Goal: Task Accomplishment & Management: Use online tool/utility

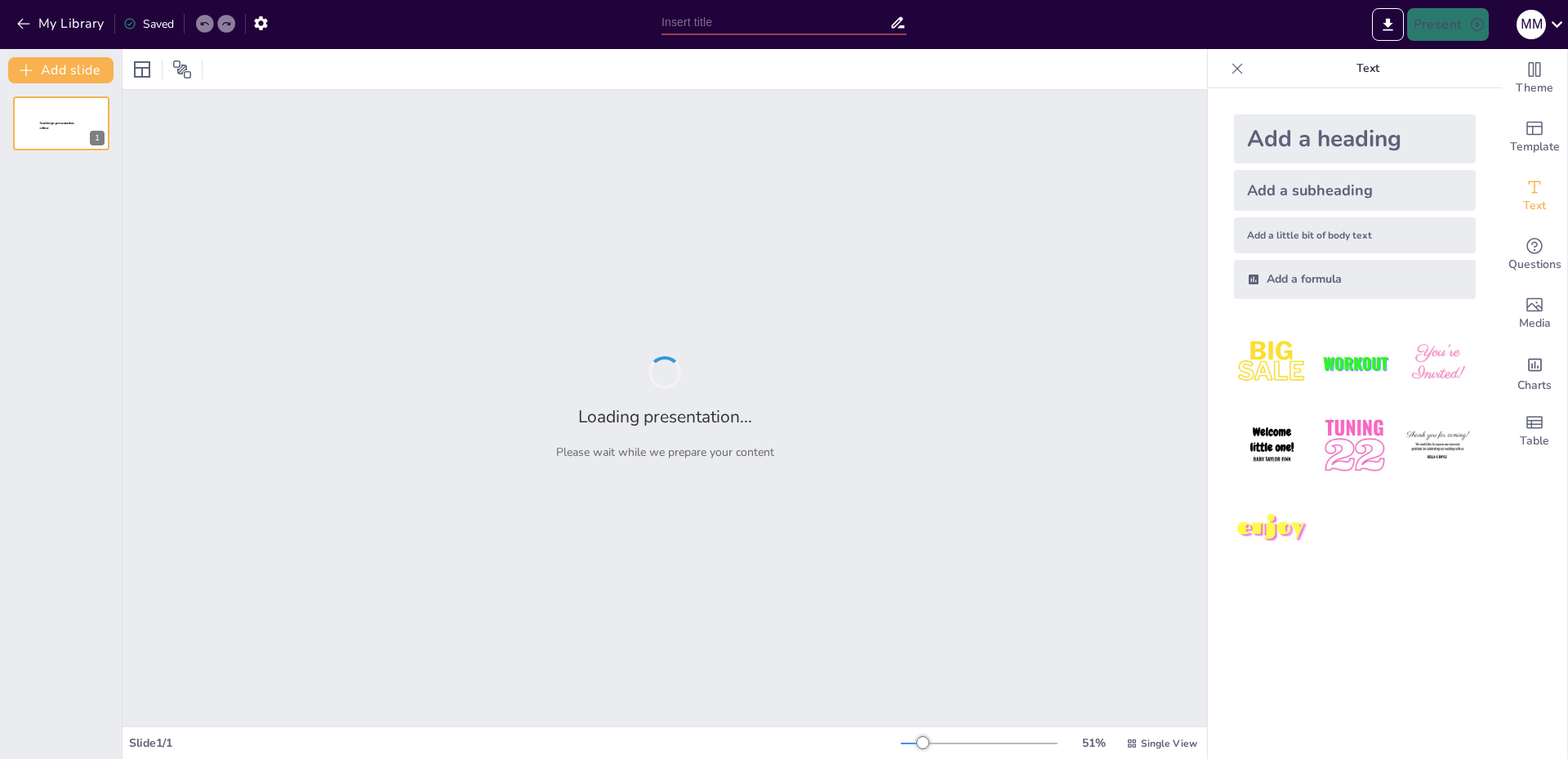
type input "Основні етапи формування Київської Русі"
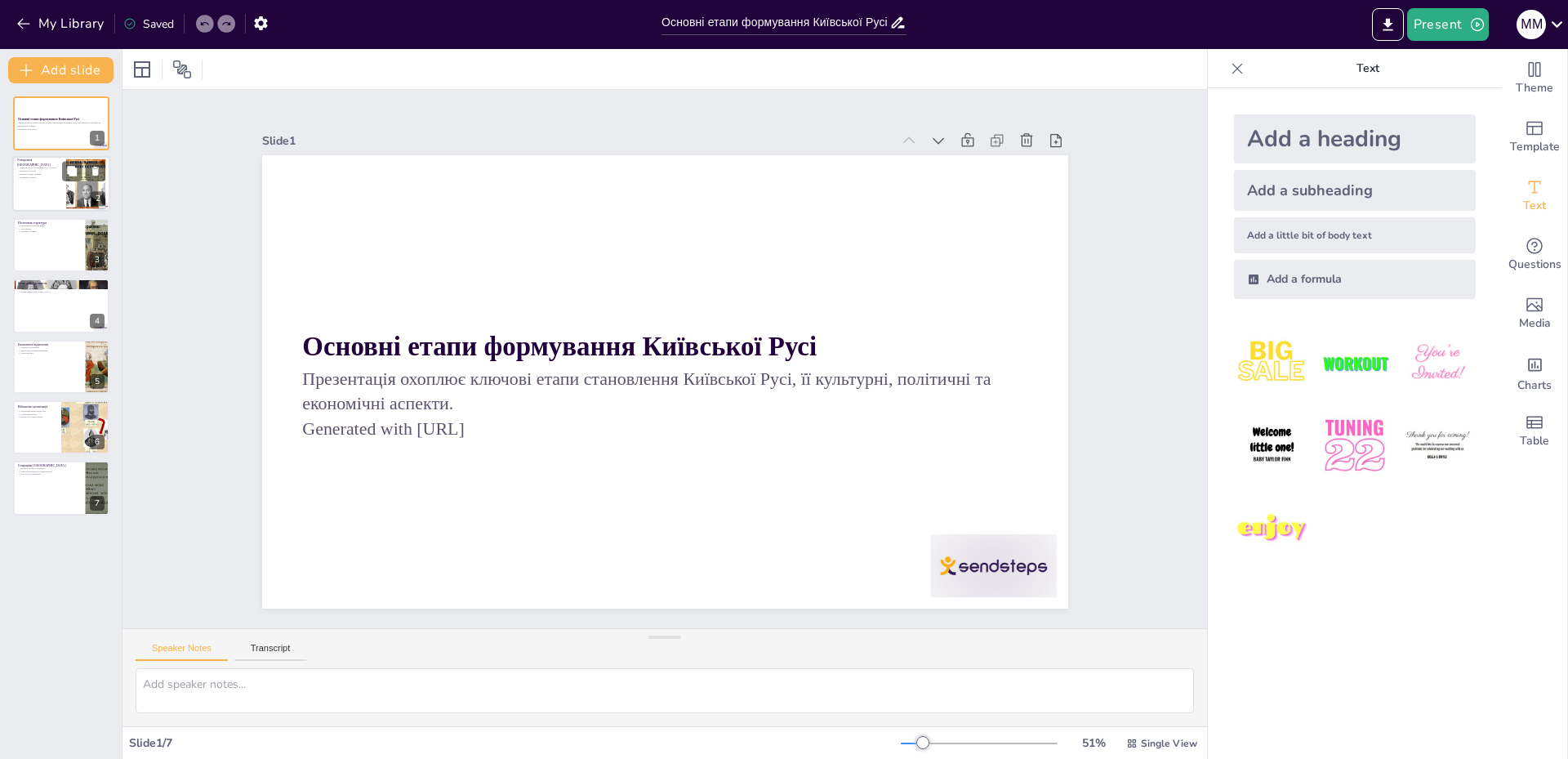
click at [51, 188] on div at bounding box center [60, 185] width 98 height 55
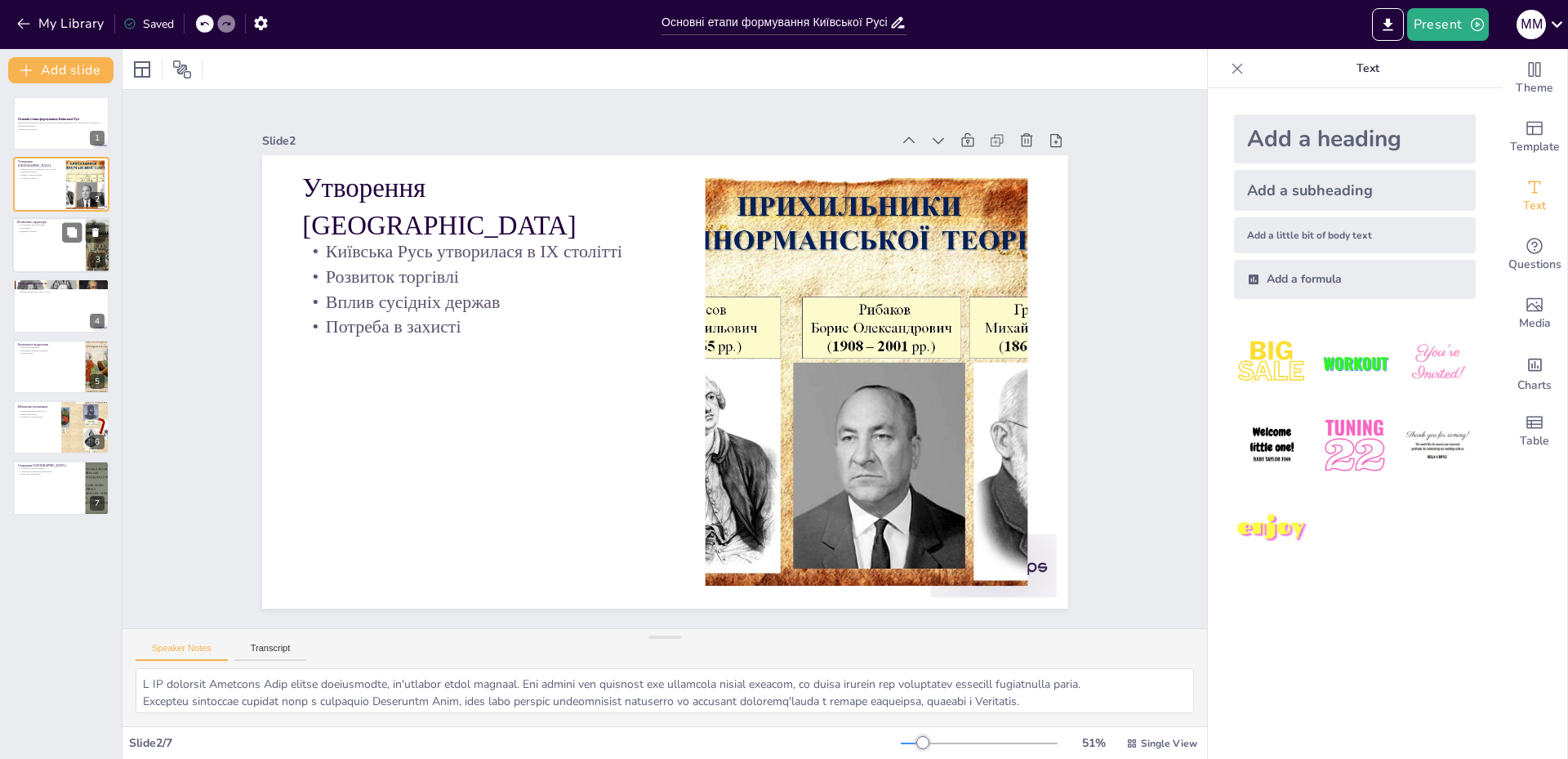
click at [44, 247] on div at bounding box center [60, 245] width 98 height 55
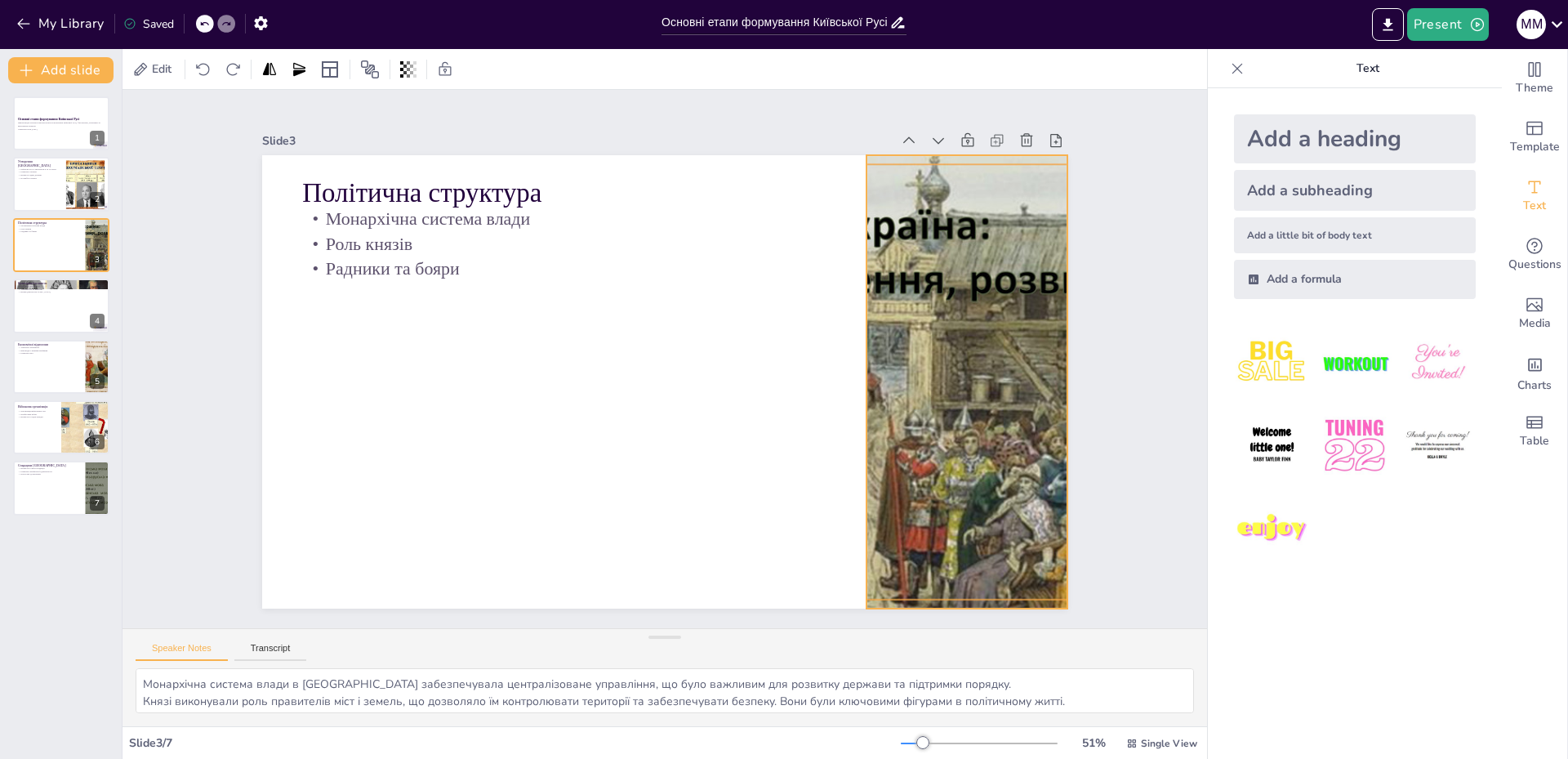
click at [766, 369] on div at bounding box center [391, 490] width 750 height 696
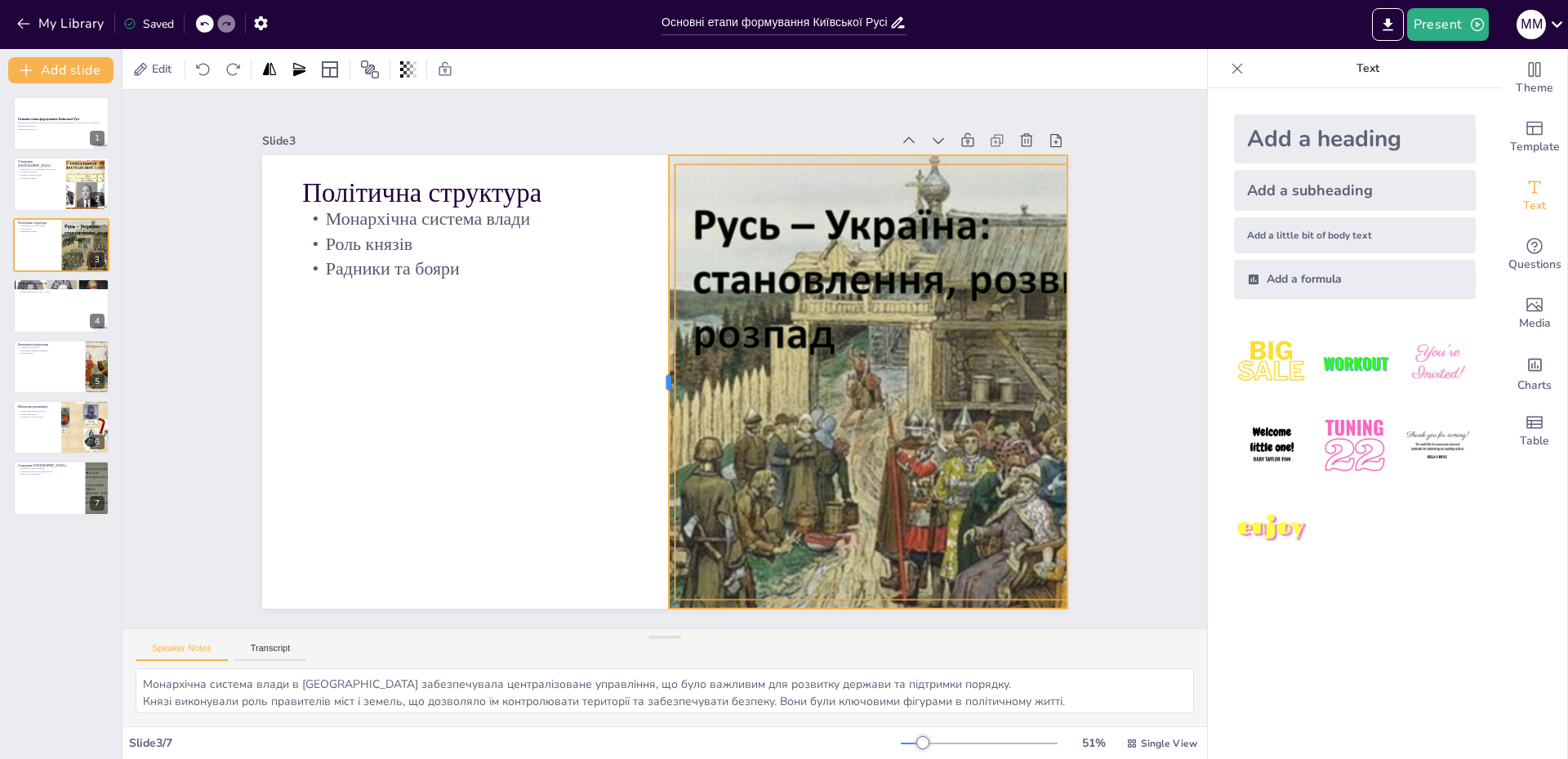
drag, startPoint x: 851, startPoint y: 371, endPoint x: 653, endPoint y: 278, distance: 218.8
click at [653, 288] on div at bounding box center [643, 364] width 435 height 153
click at [65, 302] on button at bounding box center [72, 293] width 20 height 20
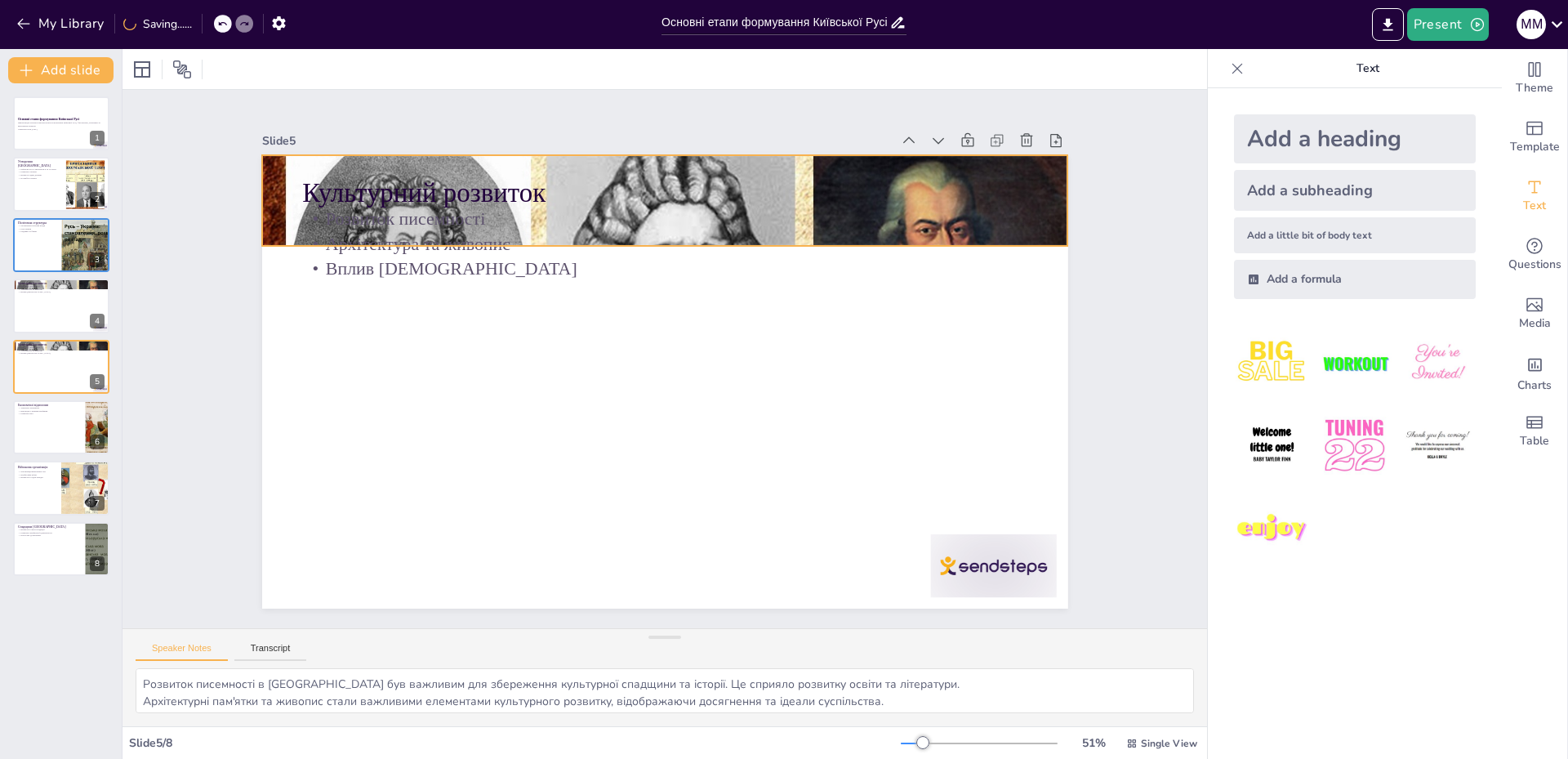
click at [699, 159] on div at bounding box center [822, 342] width 689 height 865
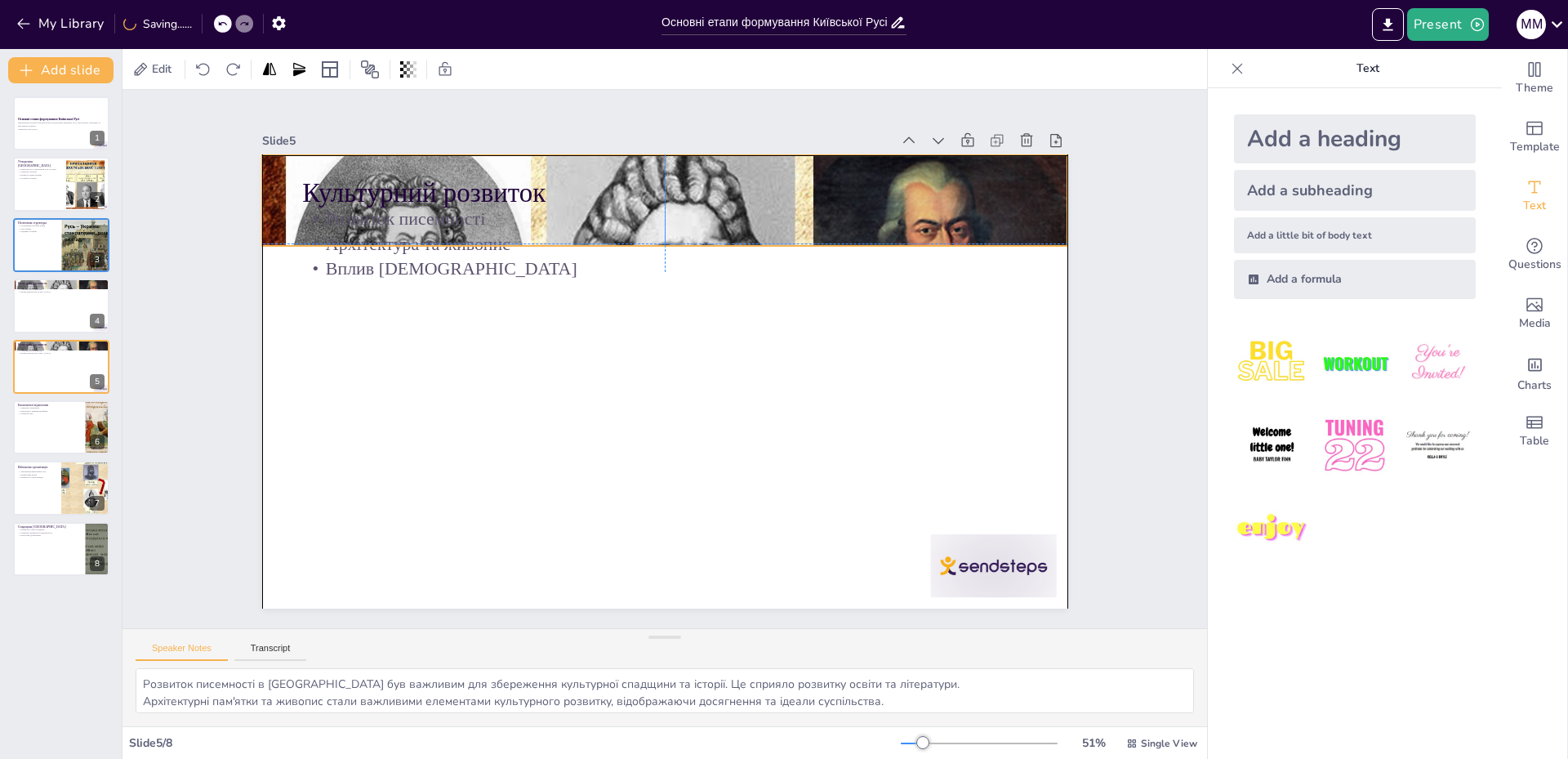
click at [650, 306] on p "Архітектура та живопис" at bounding box center [712, 465] width 673 height 318
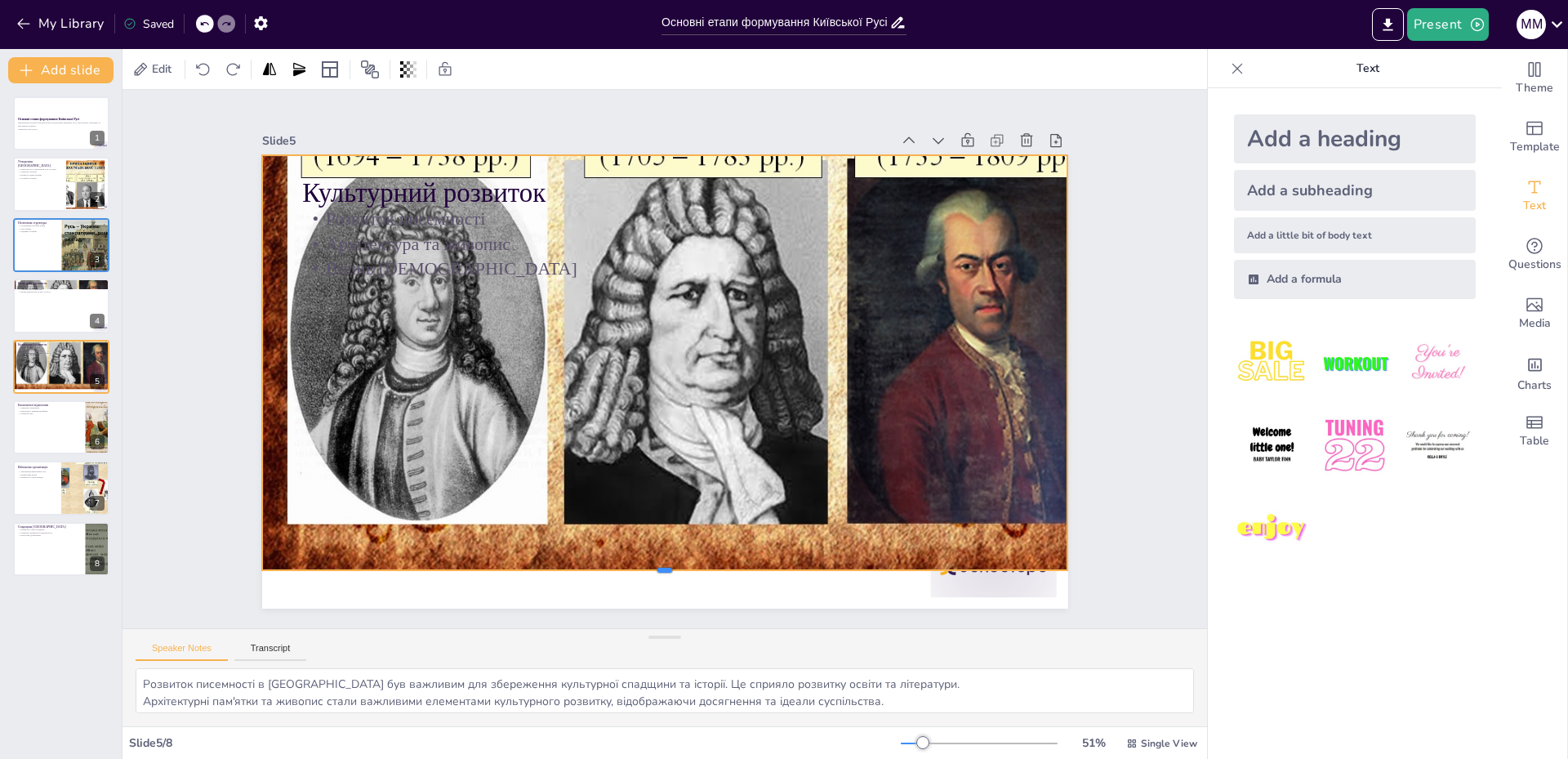
drag, startPoint x: 653, startPoint y: 242, endPoint x: 660, endPoint y: 555, distance: 313.1
click at [589, 563] on div at bounding box center [458, 426] width 262 height 771
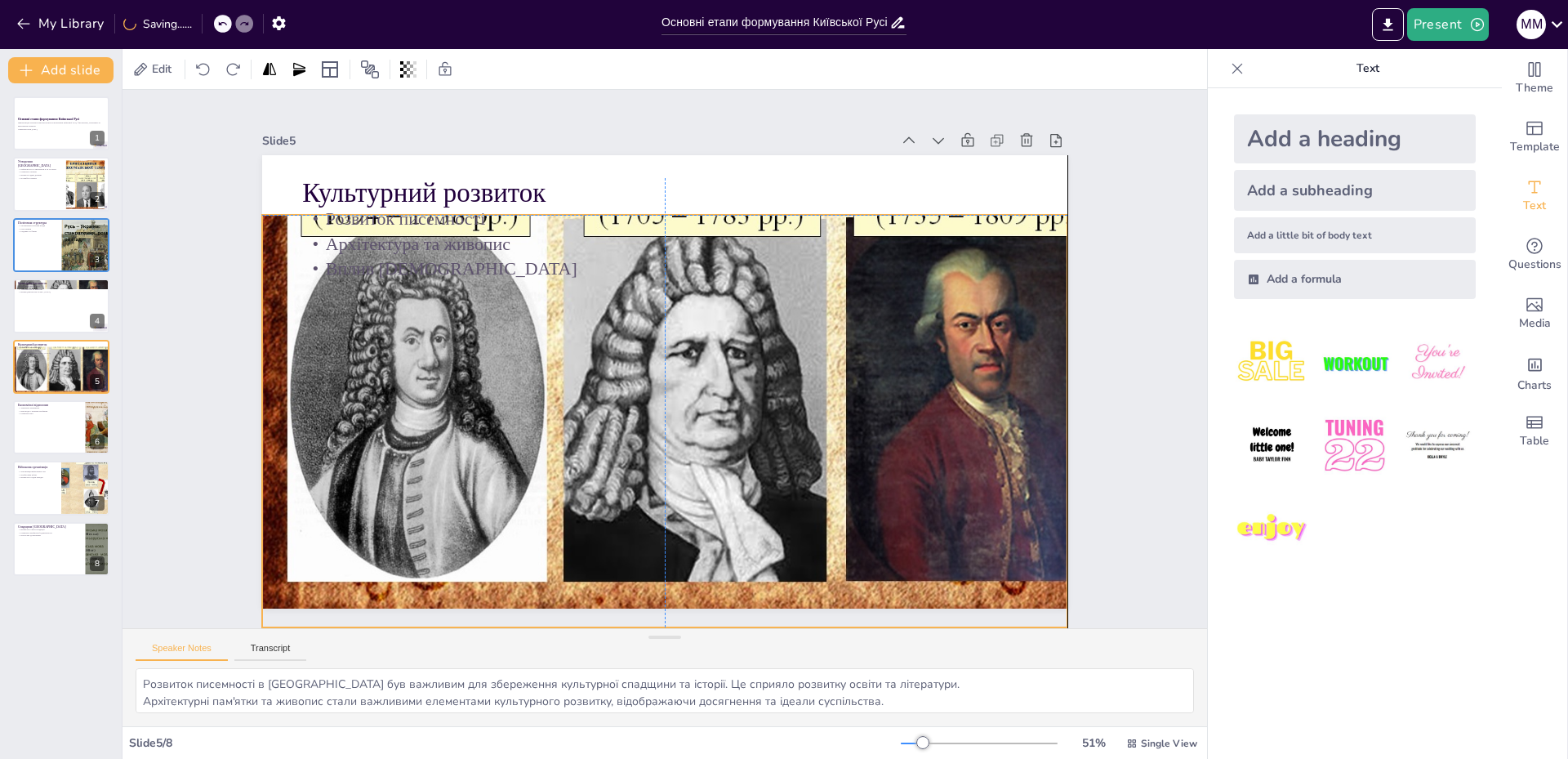
drag, startPoint x: 740, startPoint y: 360, endPoint x: 740, endPoint y: 424, distance: 64.0
click at [740, 424] on div at bounding box center [656, 430] width 974 height 834
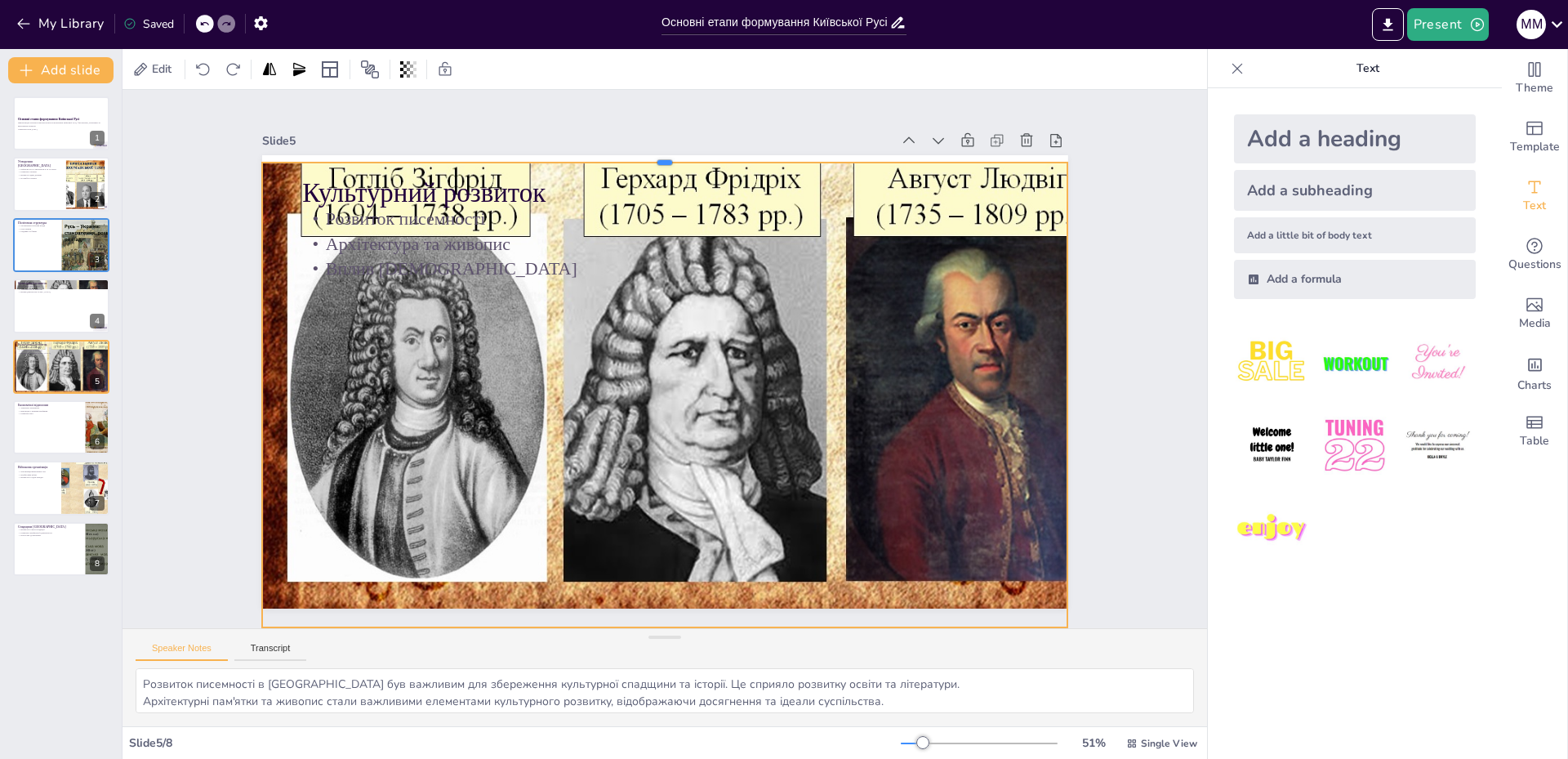
drag, startPoint x: 651, startPoint y: 206, endPoint x: 652, endPoint y: 154, distance: 52.0
click at [727, 154] on div at bounding box center [857, 423] width 262 height 771
click at [43, 428] on div at bounding box center [60, 427] width 98 height 55
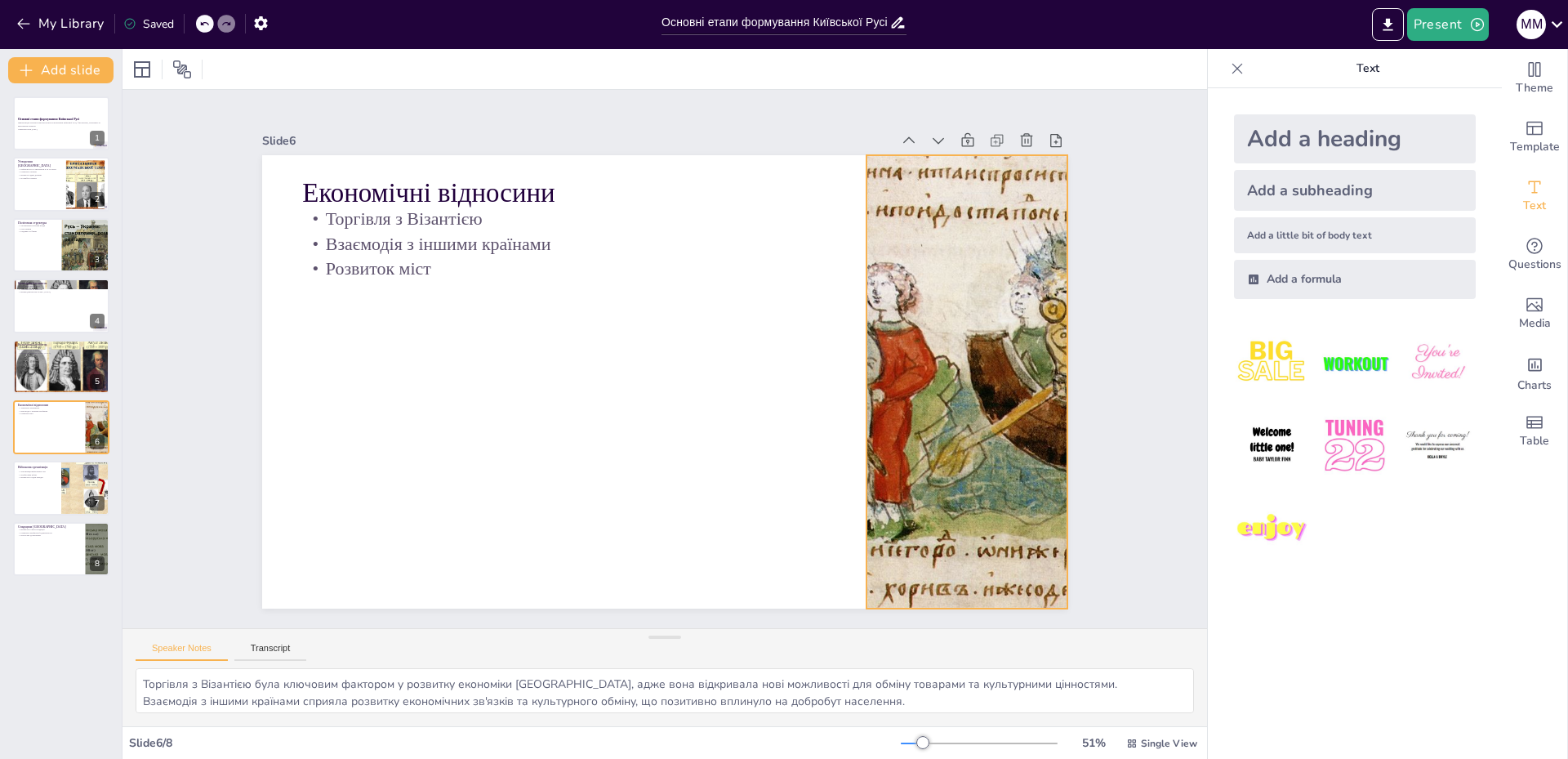
click at [732, 336] on div at bounding box center [363, 336] width 738 height 454
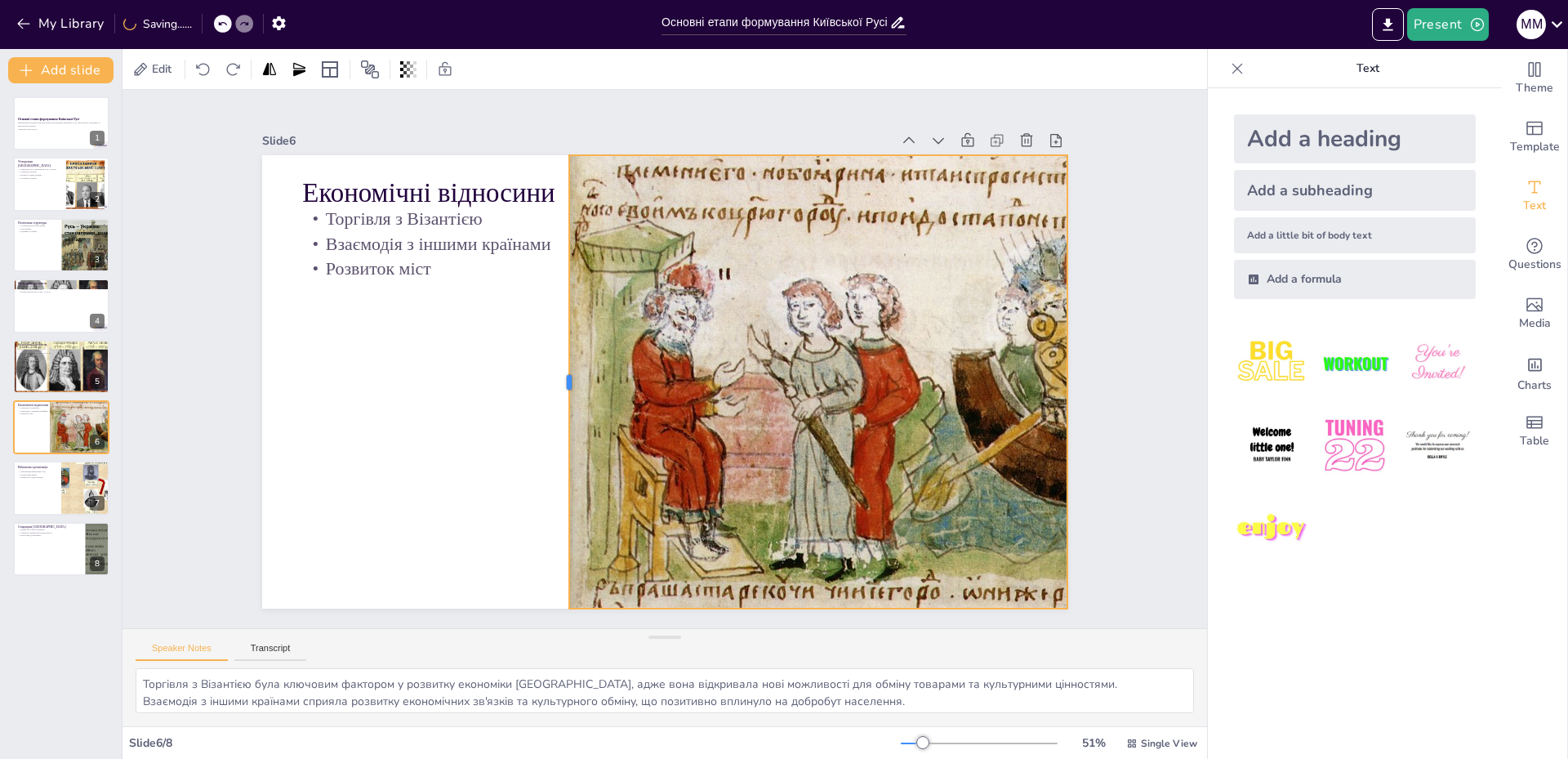
drag, startPoint x: 854, startPoint y: 373, endPoint x: 556, endPoint y: 373, distance: 298.0
click at [556, 411] on div at bounding box center [665, 464] width 446 height 107
click at [561, 373] on div at bounding box center [714, 271] width 346 height 313
click at [45, 494] on div at bounding box center [60, 488] width 98 height 55
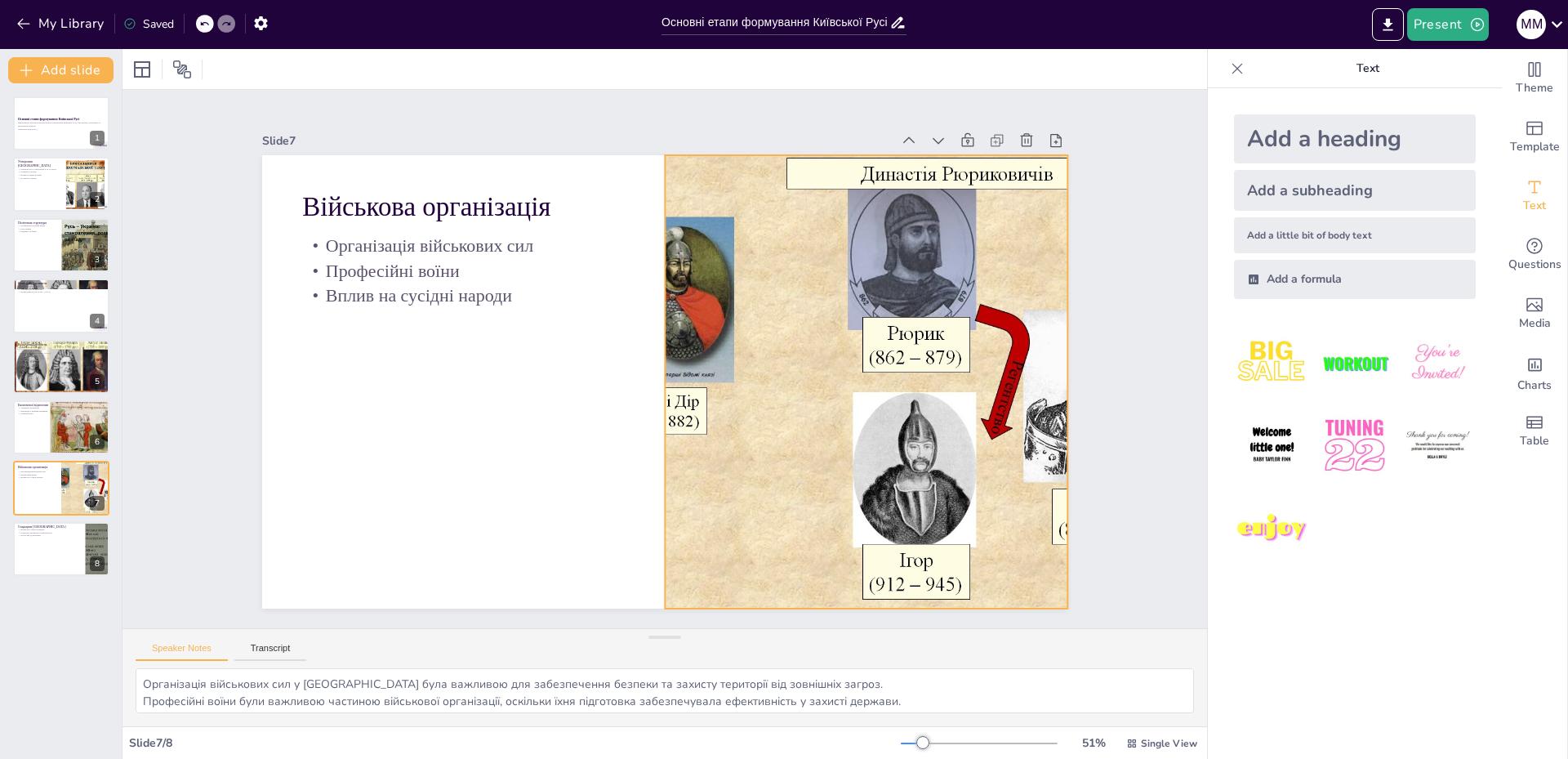
click at [723, 354] on div at bounding box center [467, 399] width 714 height 618
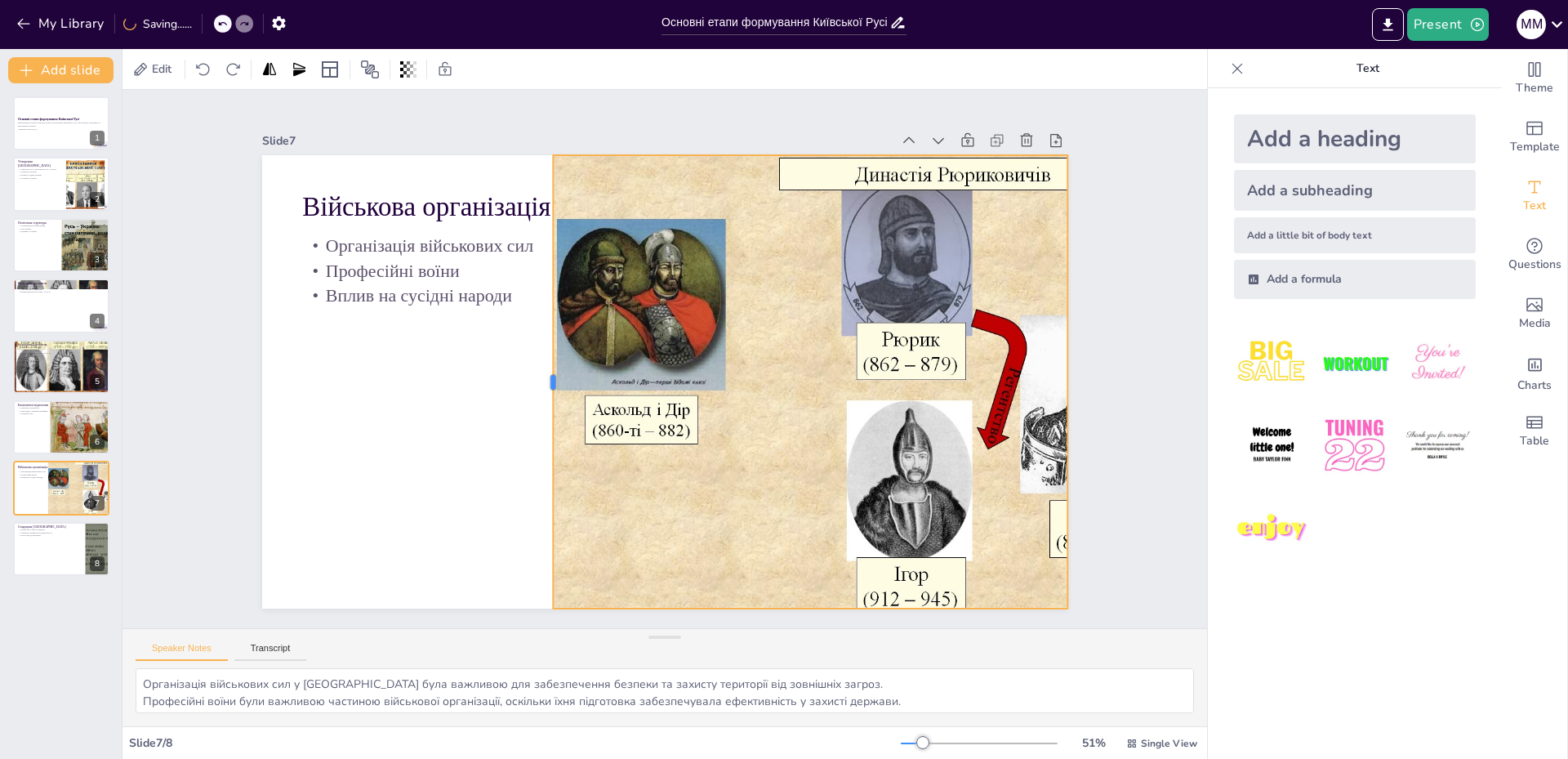
drag, startPoint x: 651, startPoint y: 376, endPoint x: 535, endPoint y: 356, distance: 117.7
click at [534, 388] on div at bounding box center [723, 464] width 435 height 153
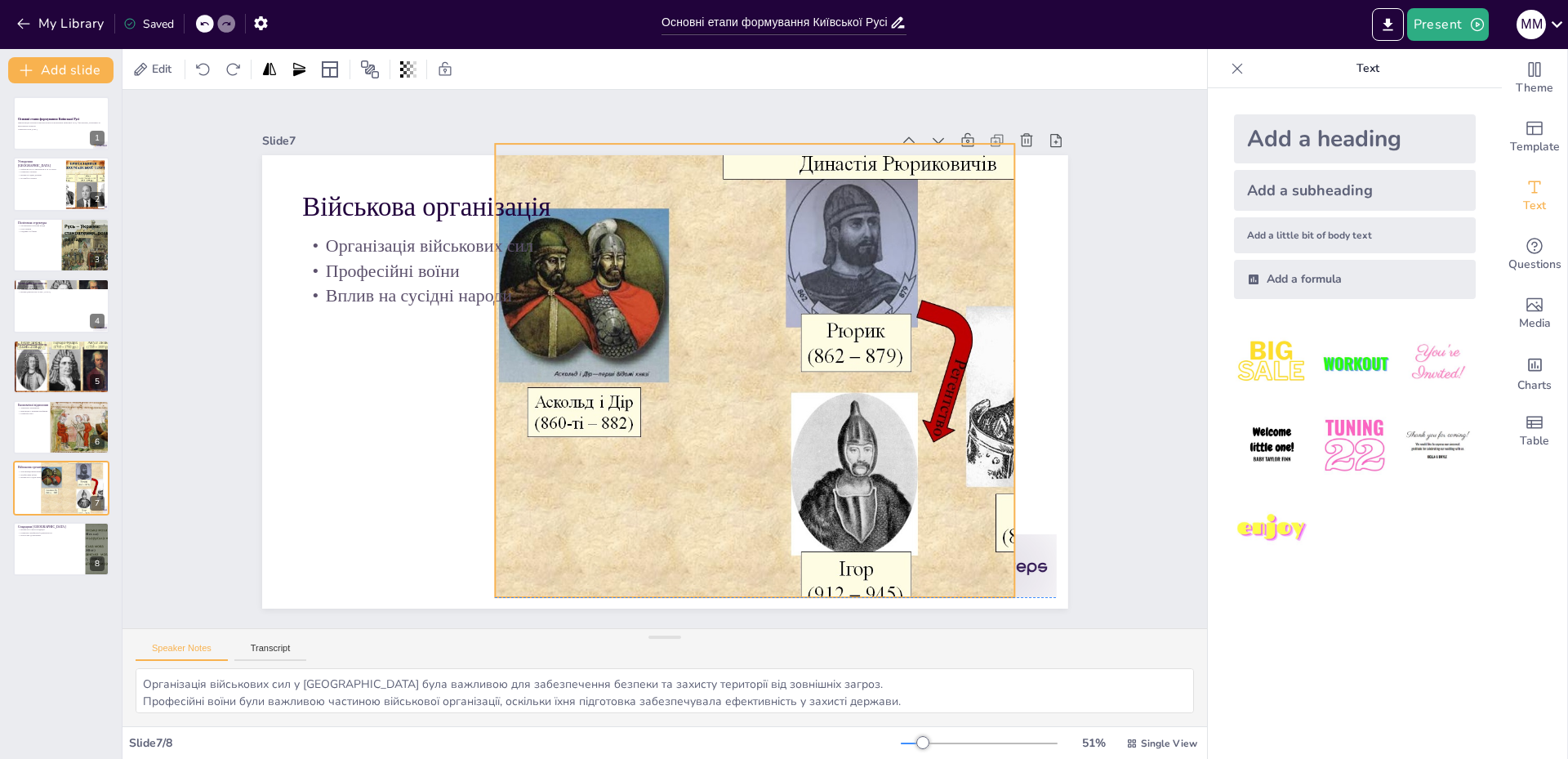
drag, startPoint x: 758, startPoint y: 376, endPoint x: 703, endPoint y: 370, distance: 55.3
click at [703, 370] on div at bounding box center [741, 479] width 768 height 780
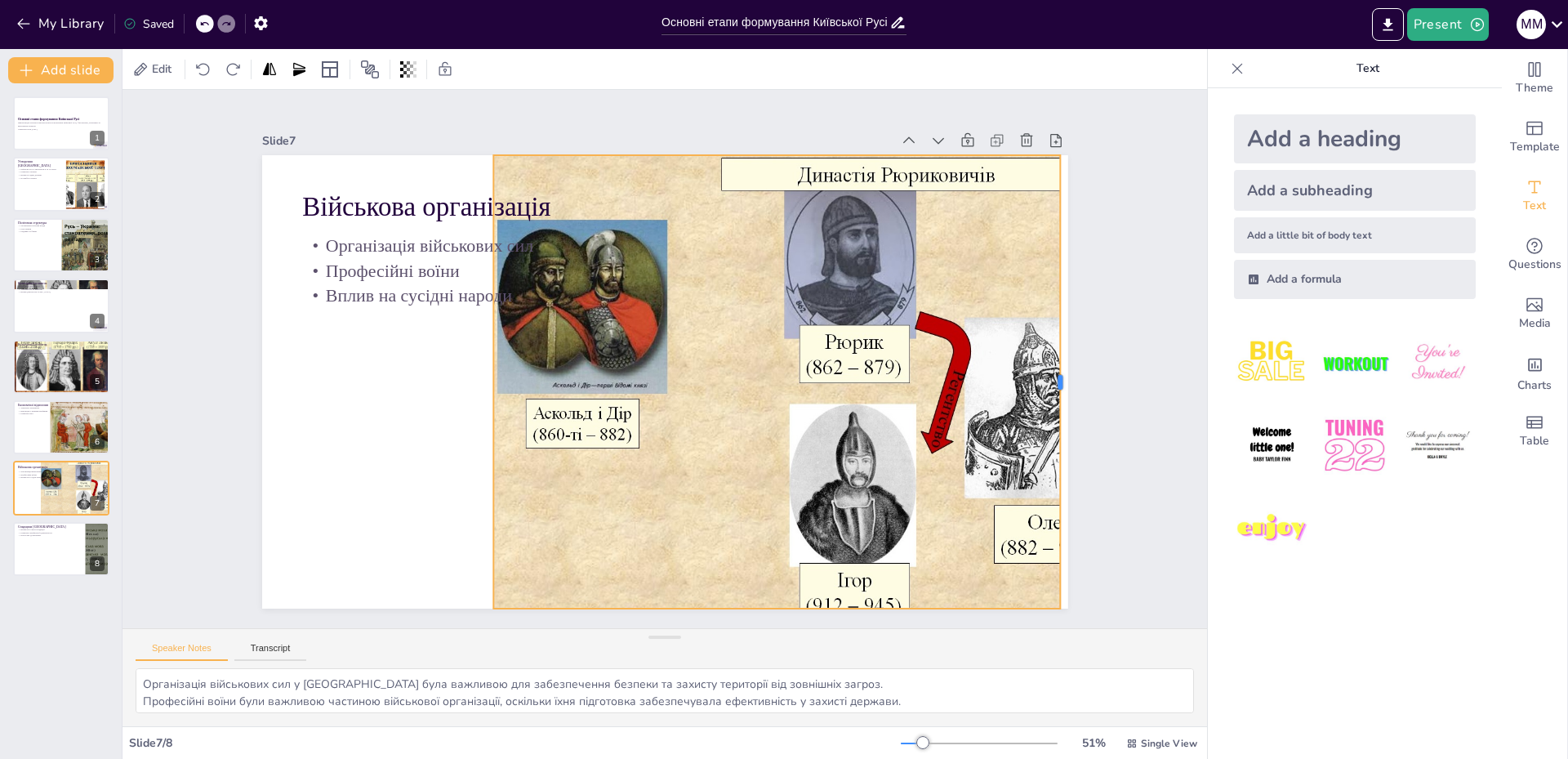
drag, startPoint x: 1005, startPoint y: 377, endPoint x: 1052, endPoint y: 381, distance: 47.2
click at [737, 659] on div at bounding box center [519, 735] width 435 height 153
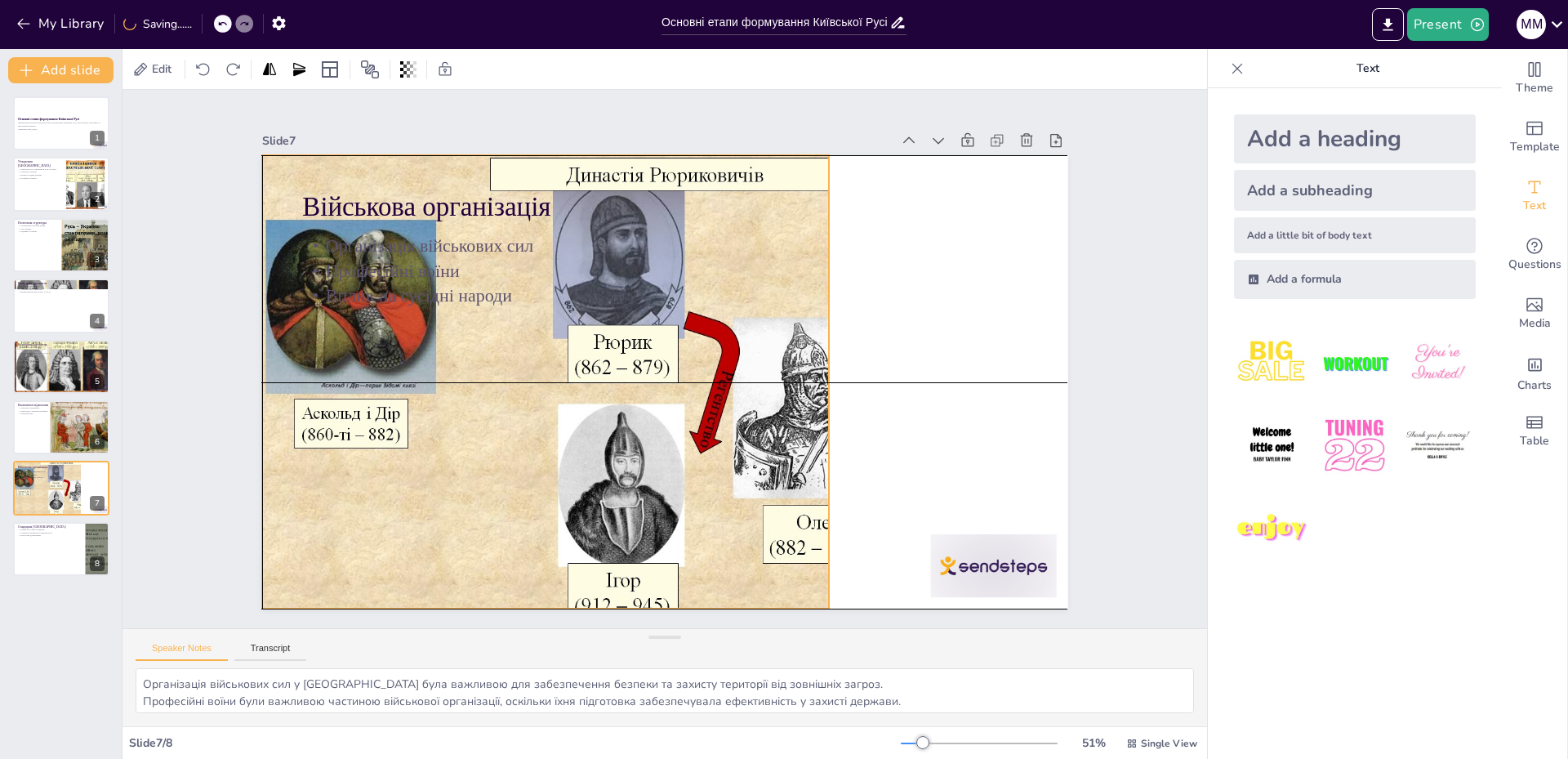
drag, startPoint x: 738, startPoint y: 374, endPoint x: 518, endPoint y: 377, distance: 220.0
click at [518, 377] on div at bounding box center [568, 342] width 774 height 723
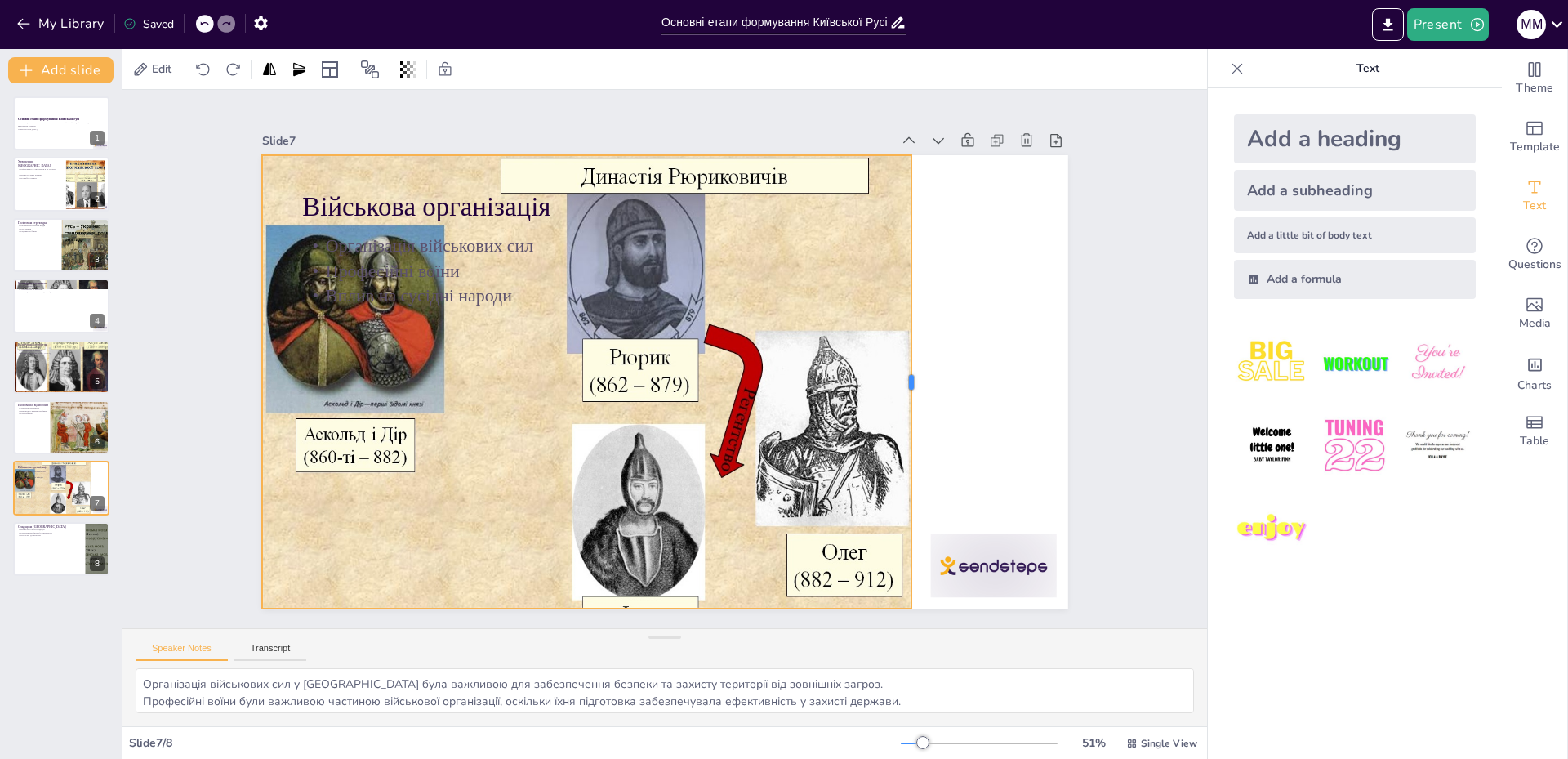
drag, startPoint x: 817, startPoint y: 373, endPoint x: 900, endPoint y: 372, distance: 83.0
click at [900, 558] on div at bounding box center [695, 612] width 446 height 107
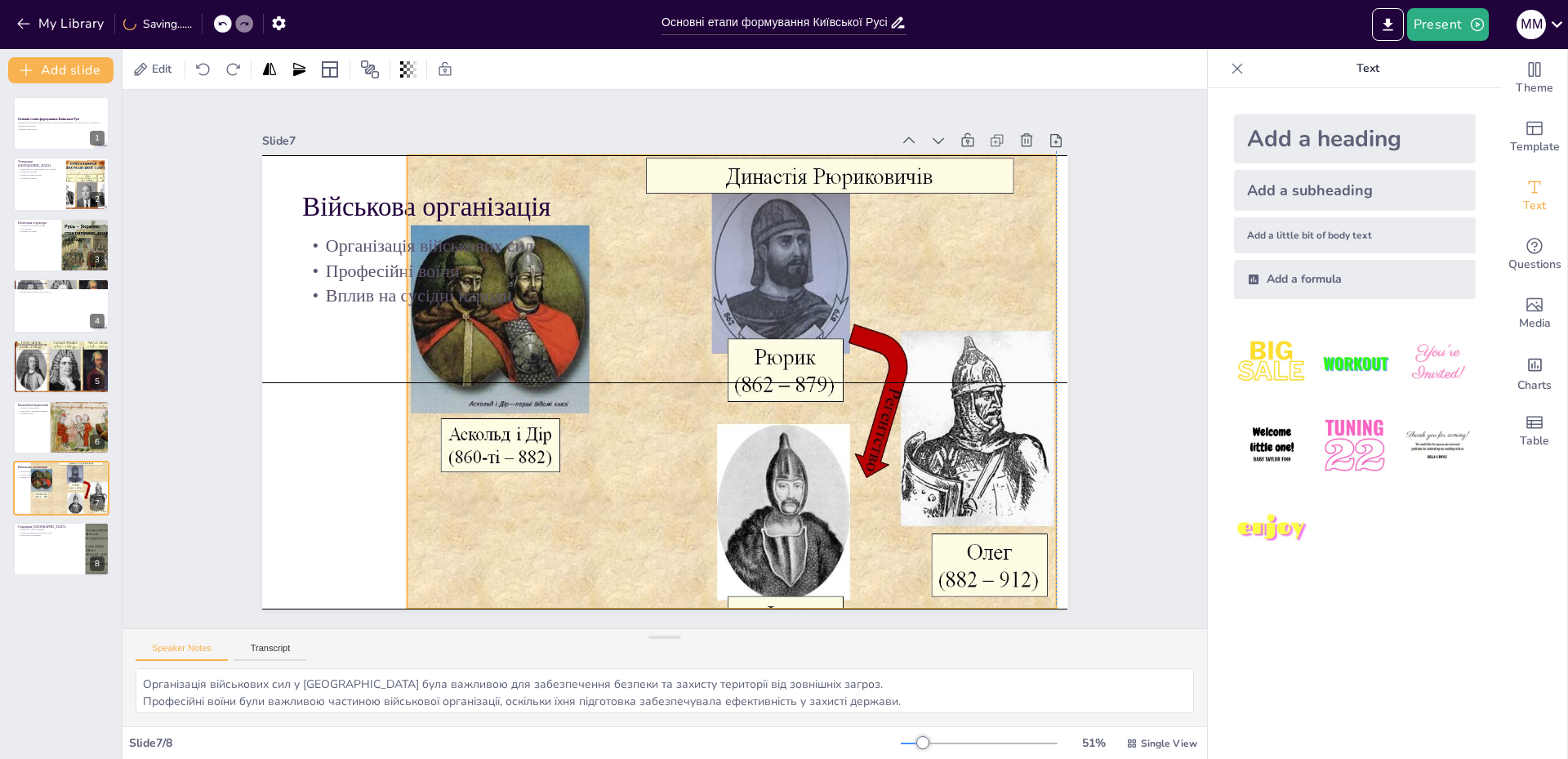
drag, startPoint x: 771, startPoint y: 377, endPoint x: 913, endPoint y: 373, distance: 142.1
click at [913, 373] on div at bounding box center [585, 390] width 770 height 820
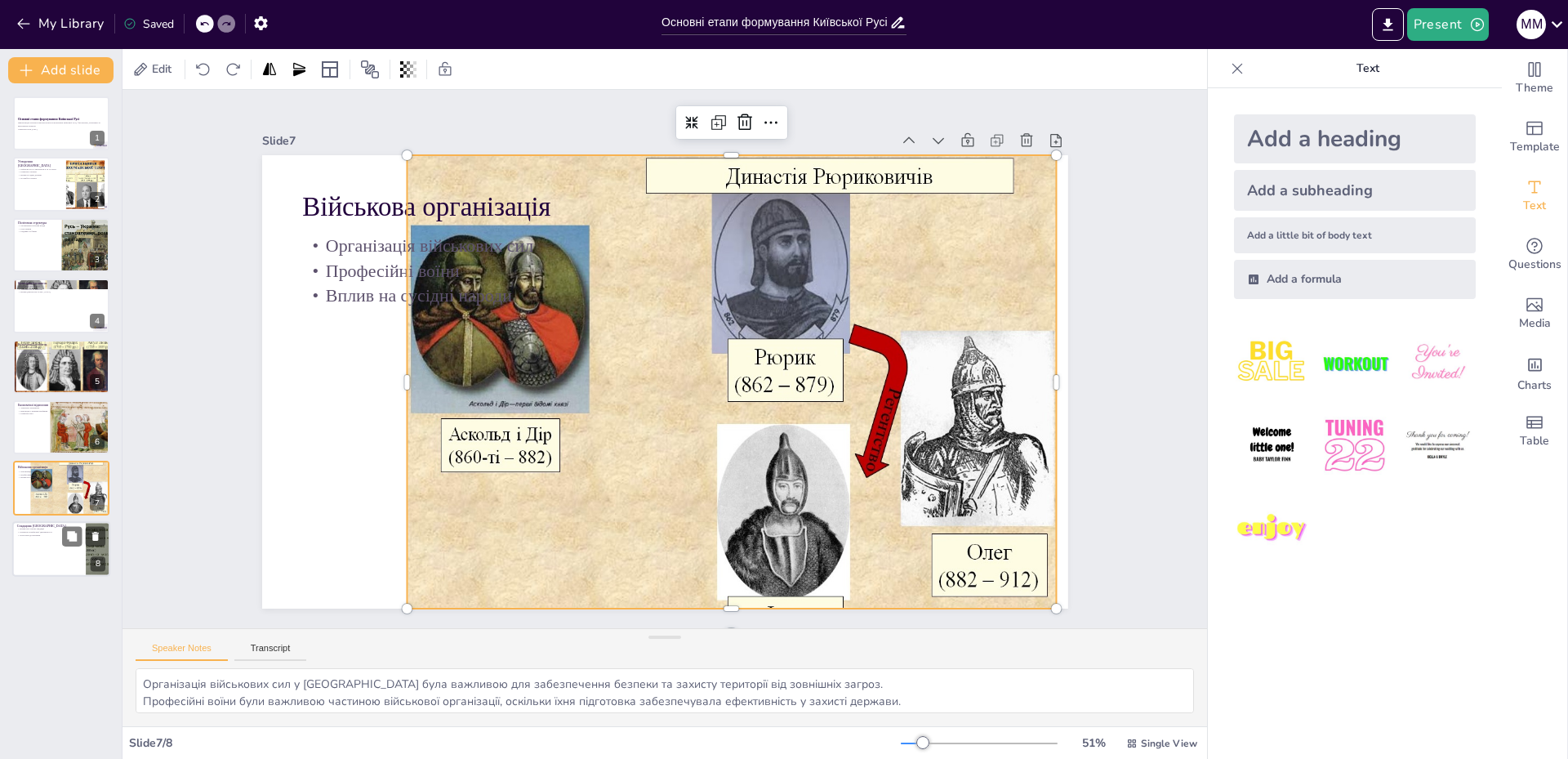
click at [43, 539] on div at bounding box center [60, 549] width 98 height 55
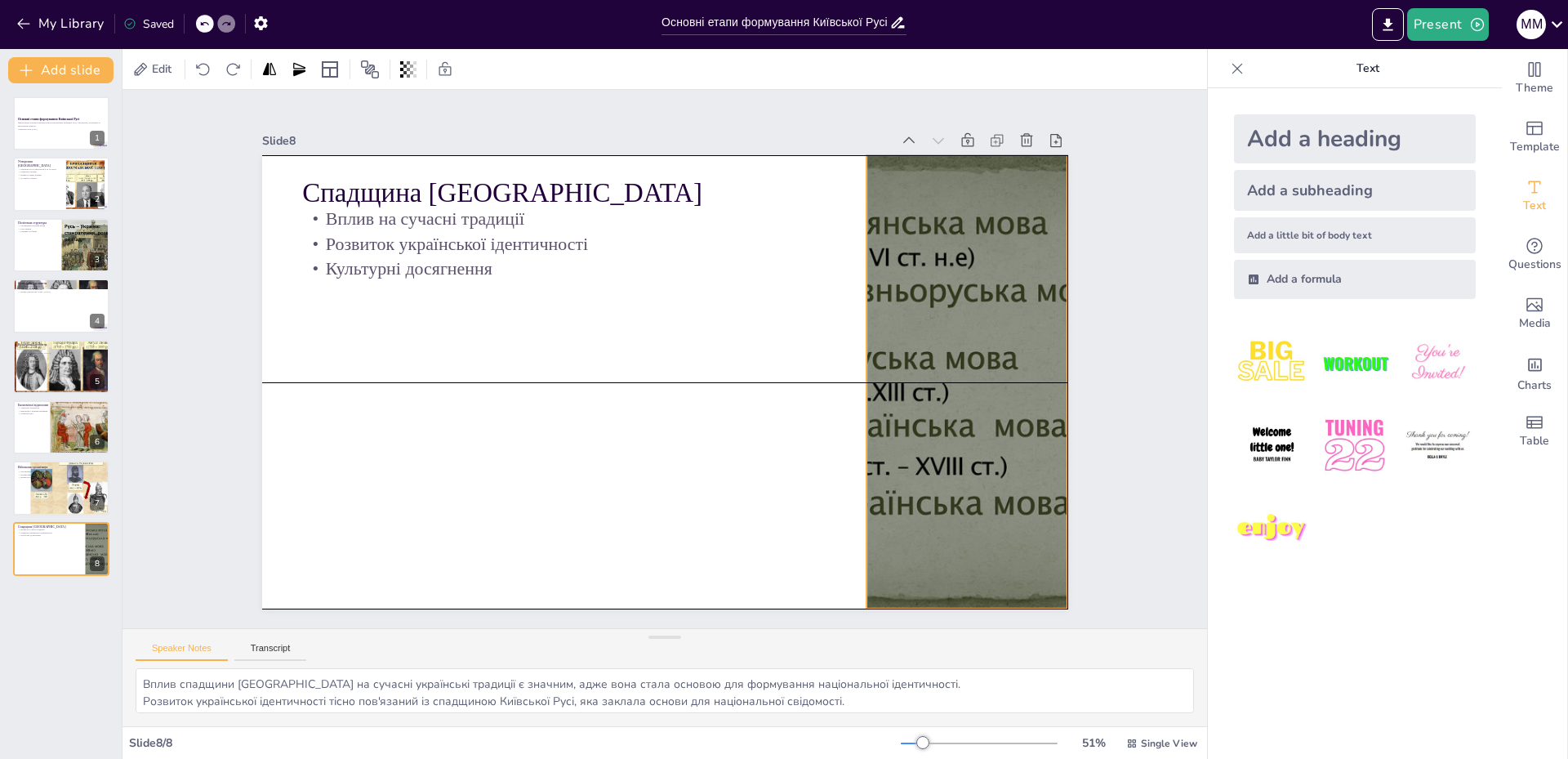
click at [966, 338] on div at bounding box center [931, 503] width 737 height 660
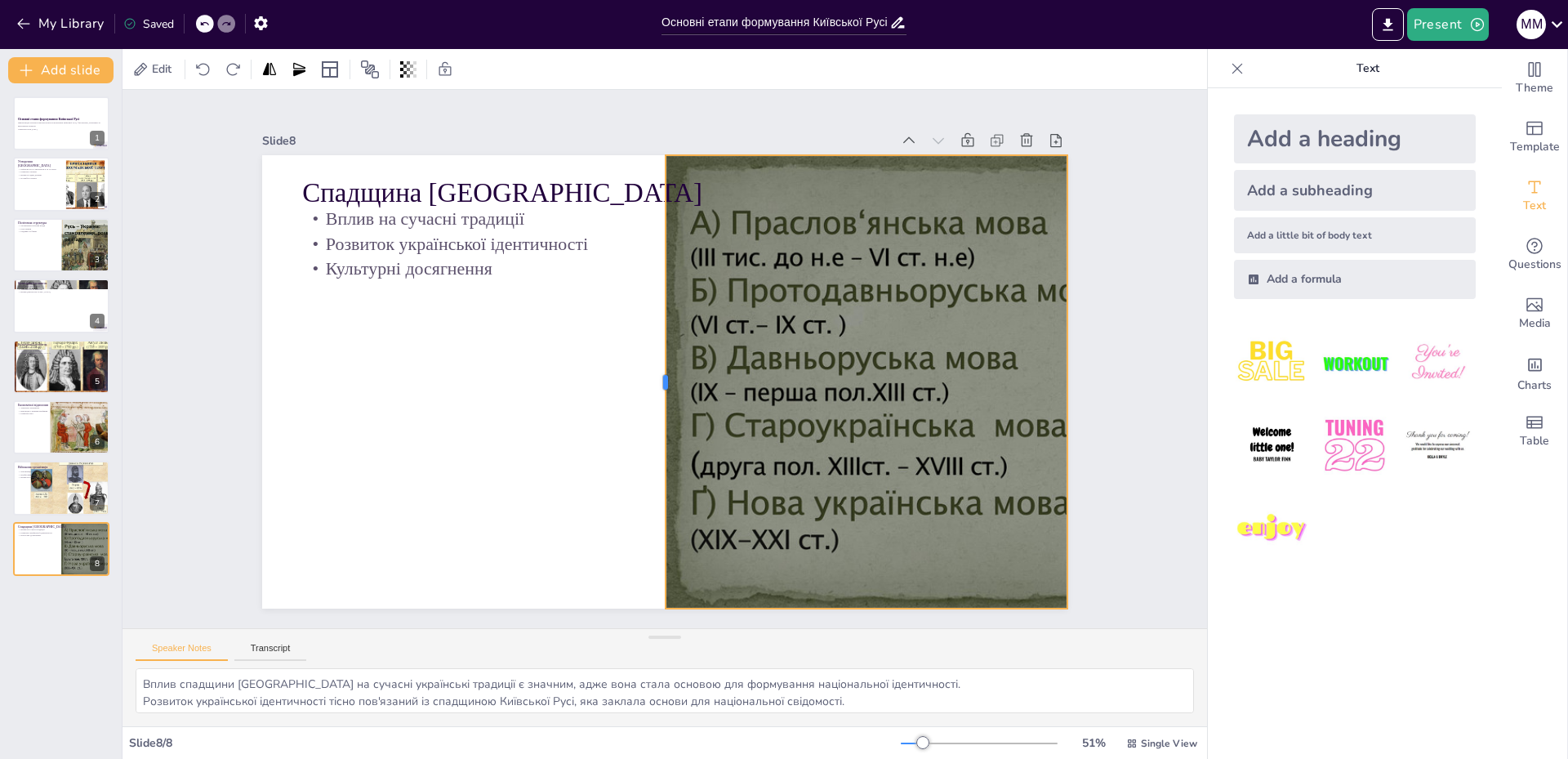
drag, startPoint x: 854, startPoint y: 374, endPoint x: 652, endPoint y: 349, distance: 203.5
click at [652, 349] on div at bounding box center [668, 336] width 60 height 453
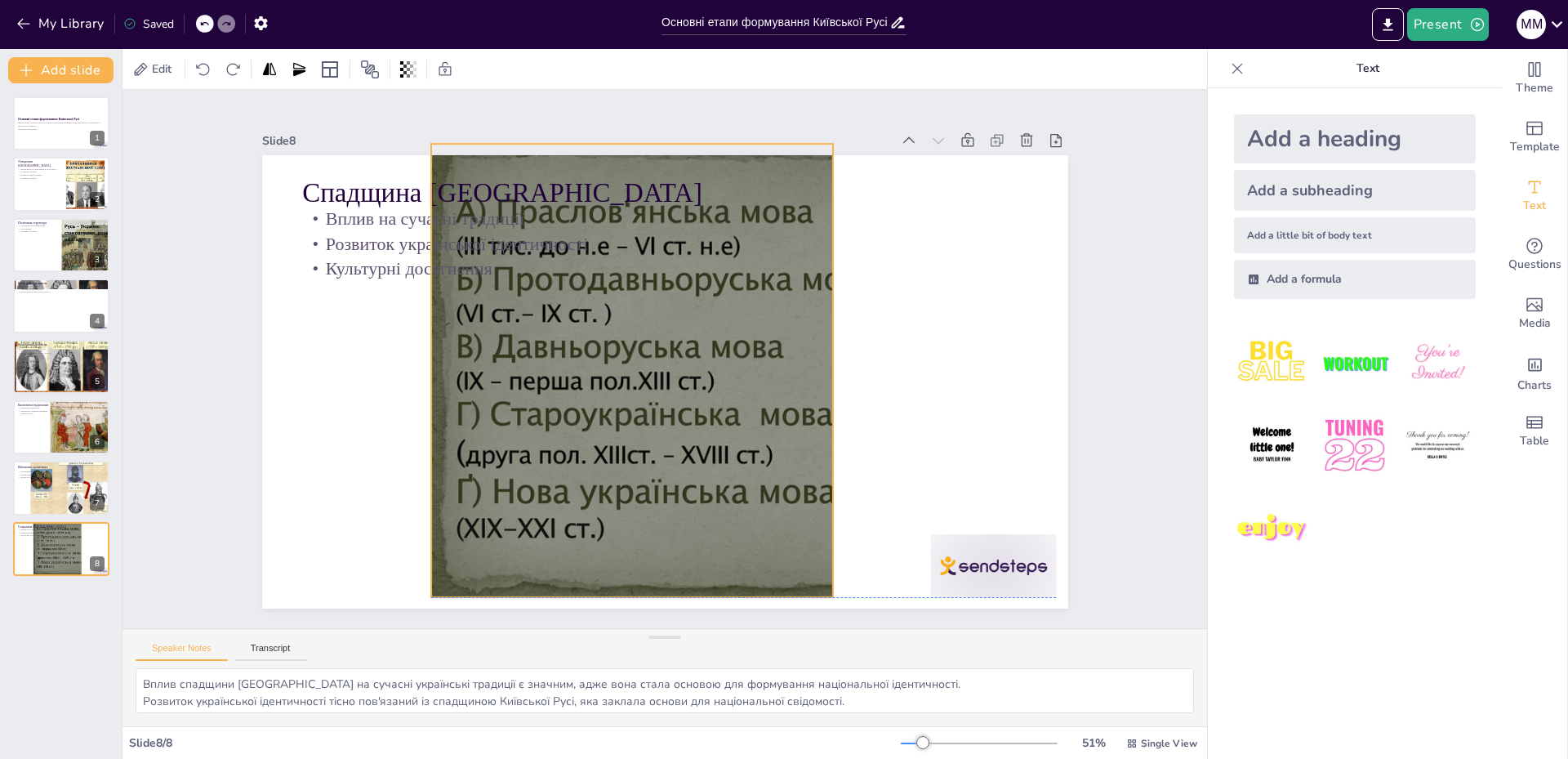
drag, startPoint x: 819, startPoint y: 365, endPoint x: 585, endPoint y: 354, distance: 234.3
click at [585, 354] on div at bounding box center [640, 294] width 695 height 750
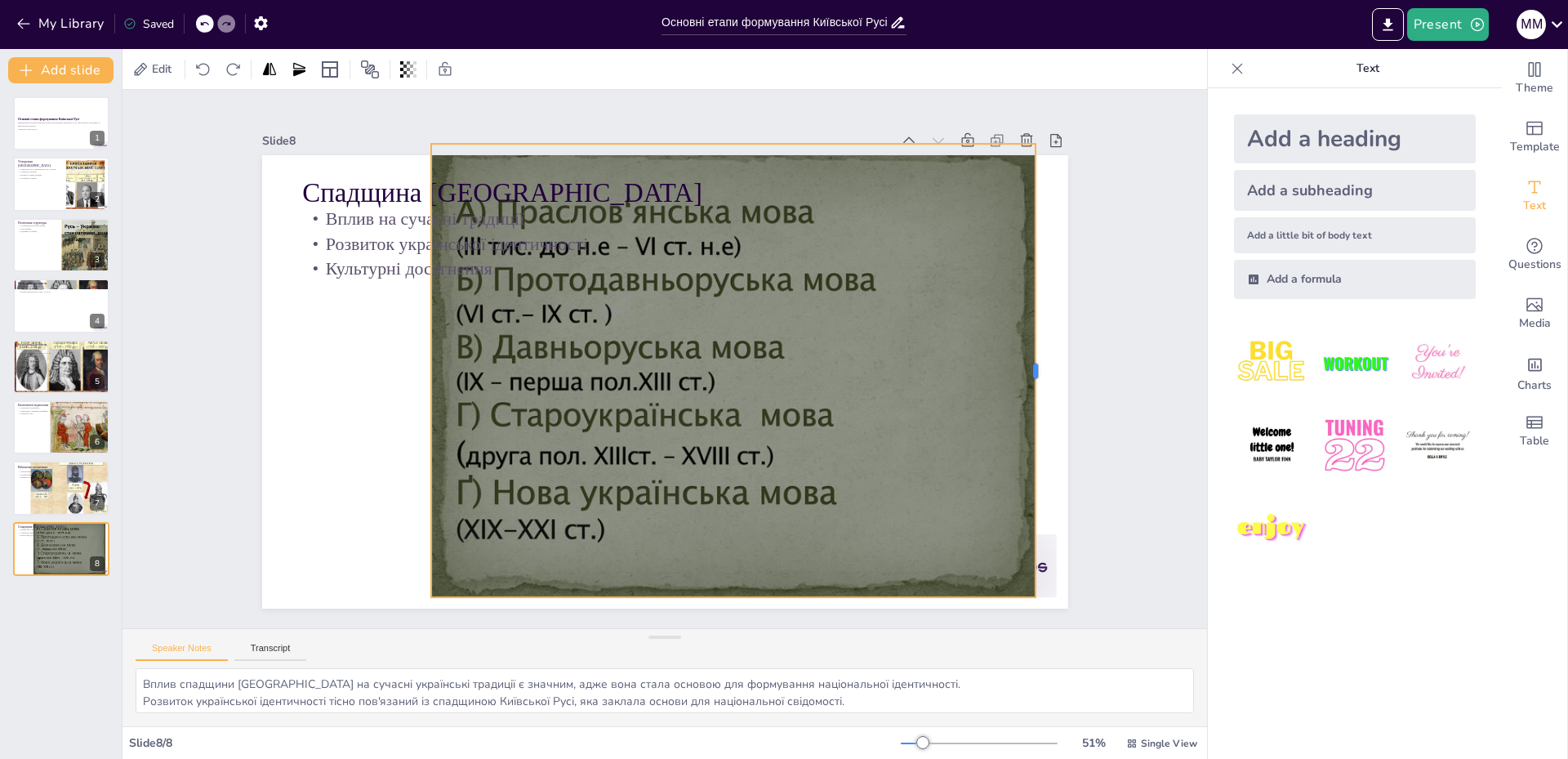
drag, startPoint x: 821, startPoint y: 367, endPoint x: 1024, endPoint y: 392, distance: 204.5
click at [1024, 392] on div at bounding box center [1004, 524] width 196 height 420
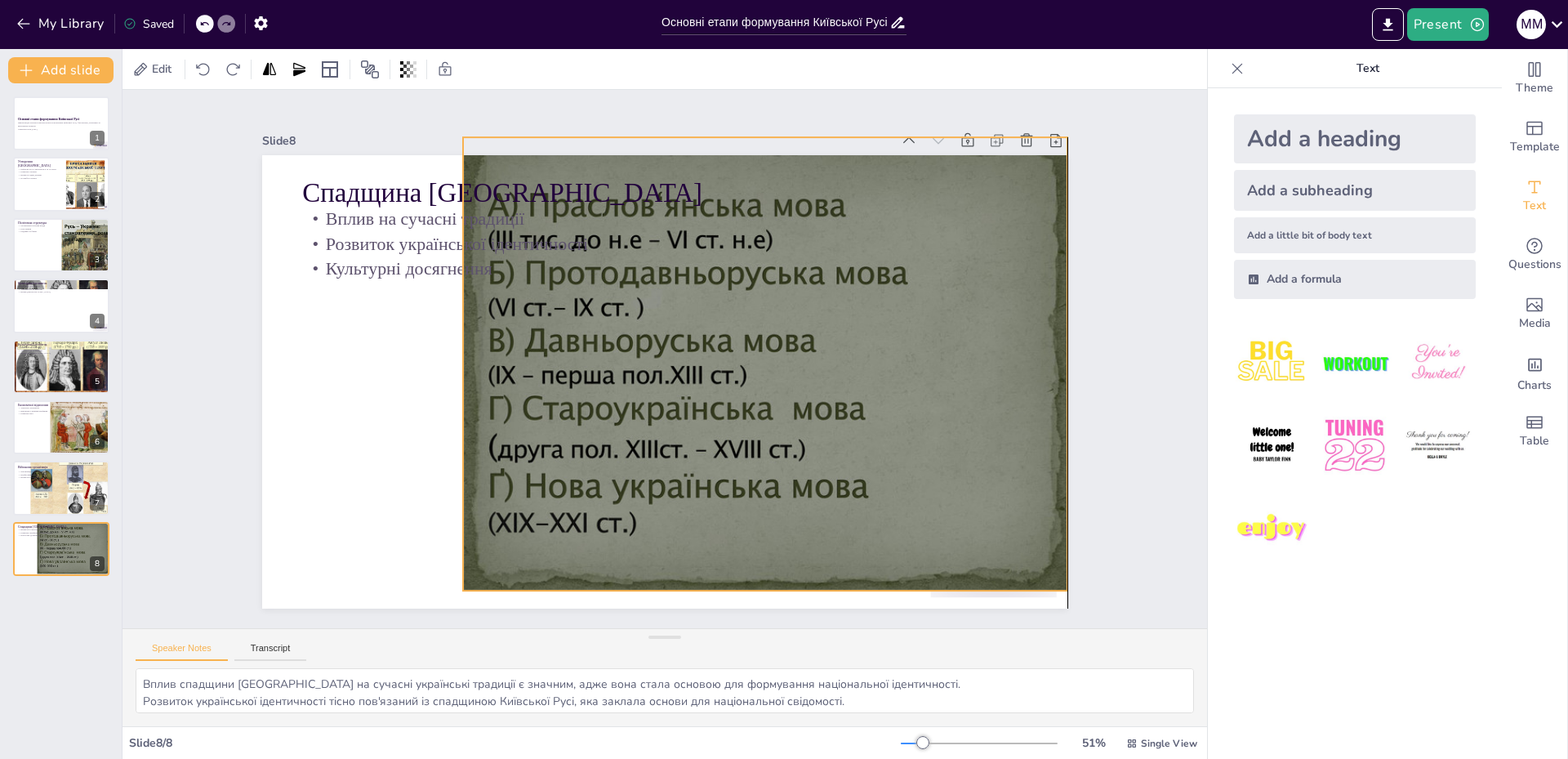
drag, startPoint x: 872, startPoint y: 395, endPoint x: 905, endPoint y: 388, distance: 33.7
click at [905, 388] on div at bounding box center [691, 456] width 620 height 717
click at [53, 369] on div at bounding box center [64, 355] width 104 height 82
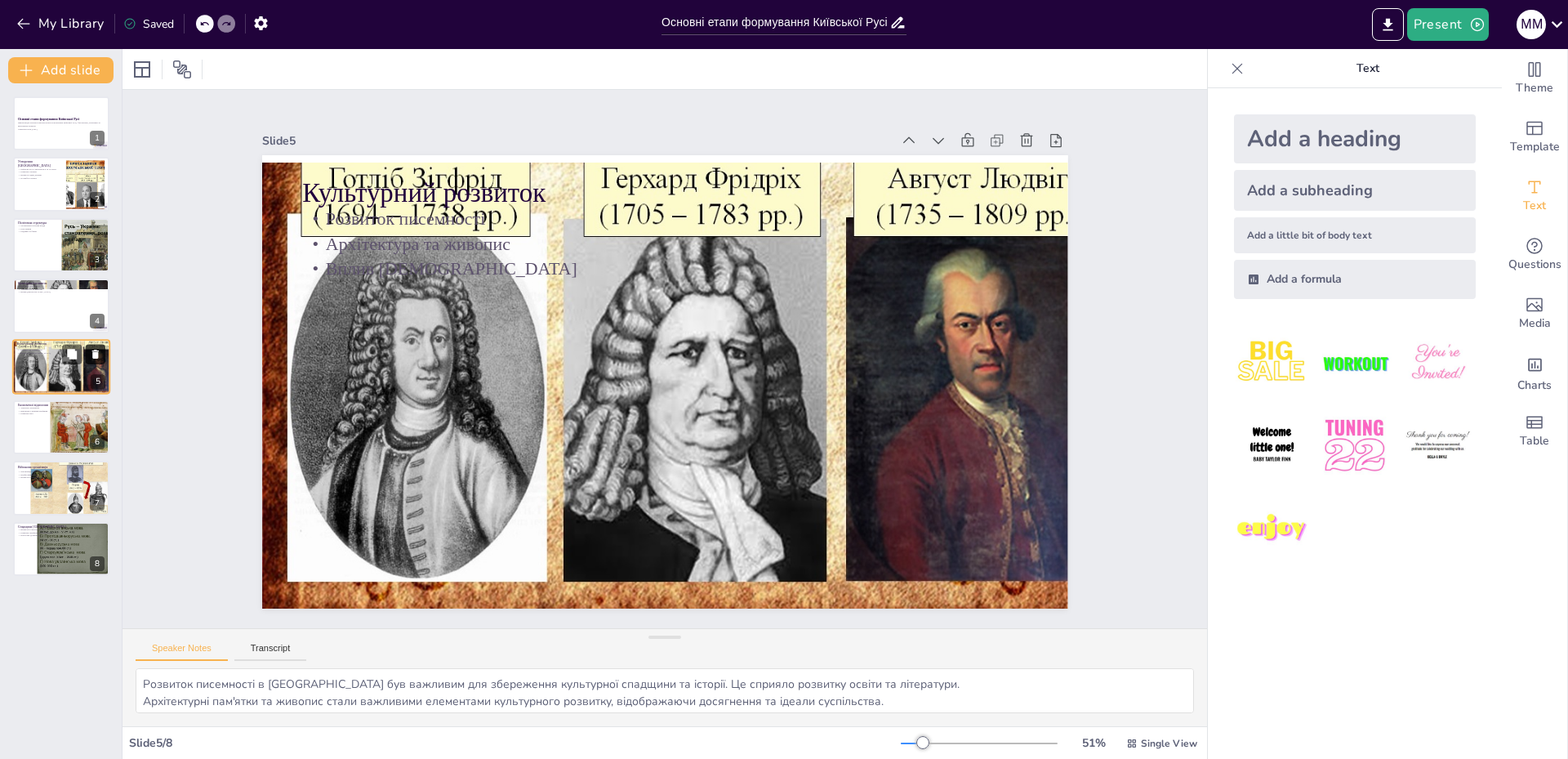
click at [91, 355] on icon at bounding box center [95, 354] width 11 height 11
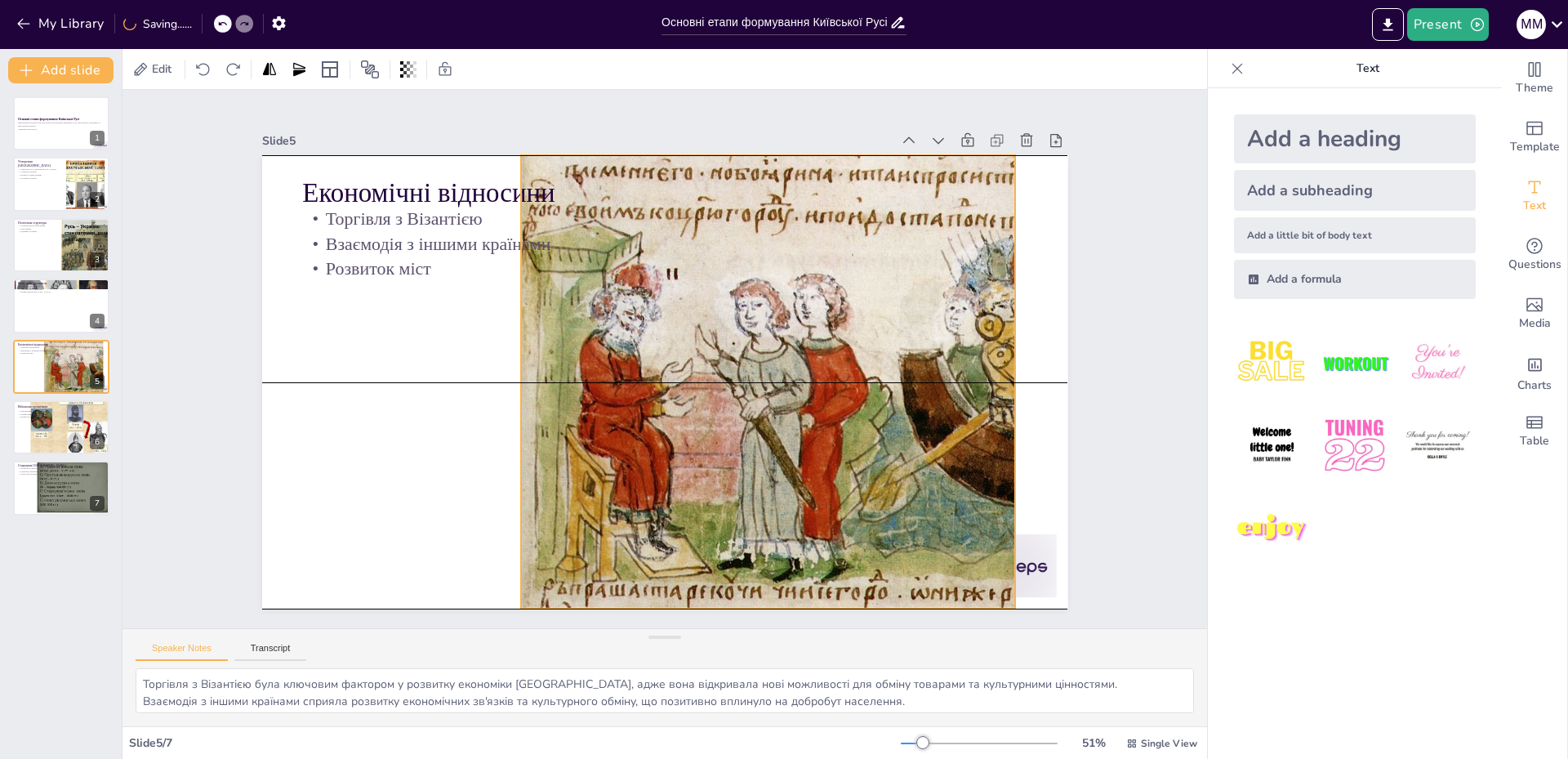
drag, startPoint x: 714, startPoint y: 309, endPoint x: 661, endPoint y: 309, distance: 53.0
click at [661, 309] on div at bounding box center [787, 565] width 886 height 906
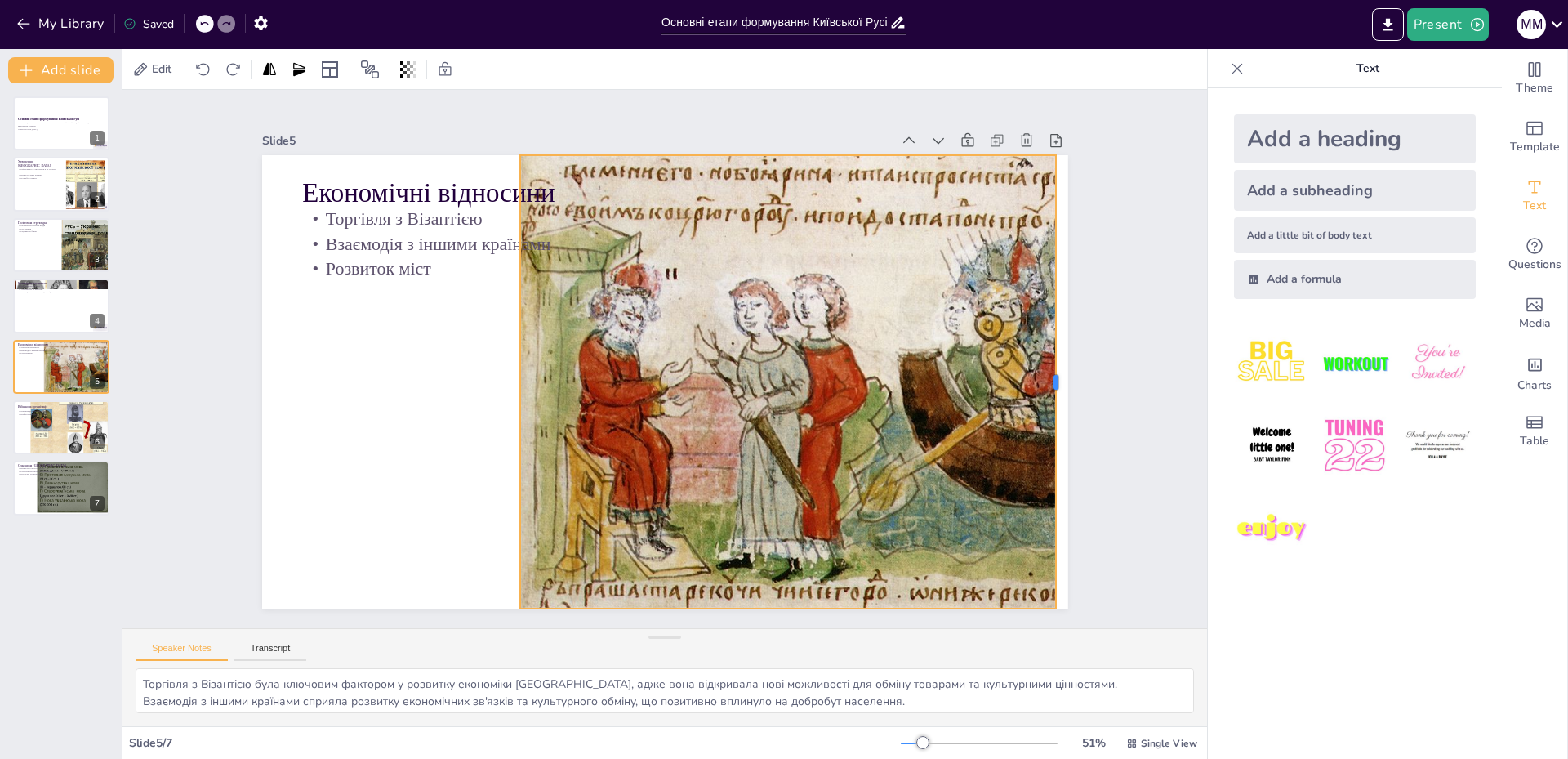
drag, startPoint x: 1006, startPoint y: 375, endPoint x: 1047, endPoint y: 383, distance: 41.8
click at [1047, 557] on div at bounding box center [879, 695] width 374 height 277
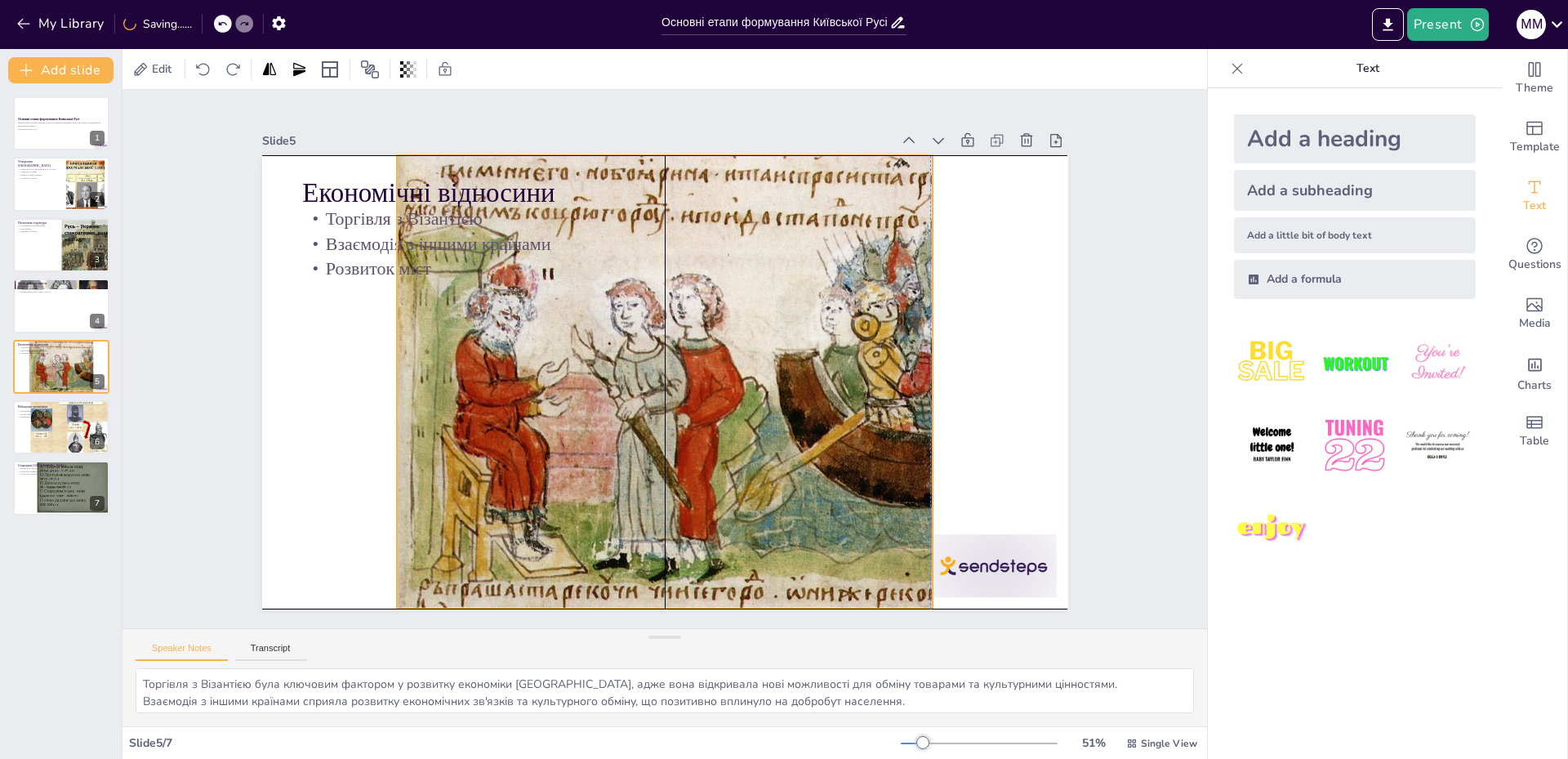
drag, startPoint x: 834, startPoint y: 382, endPoint x: 721, endPoint y: 383, distance: 113.0
click at [721, 383] on div at bounding box center [618, 470] width 502 height 768
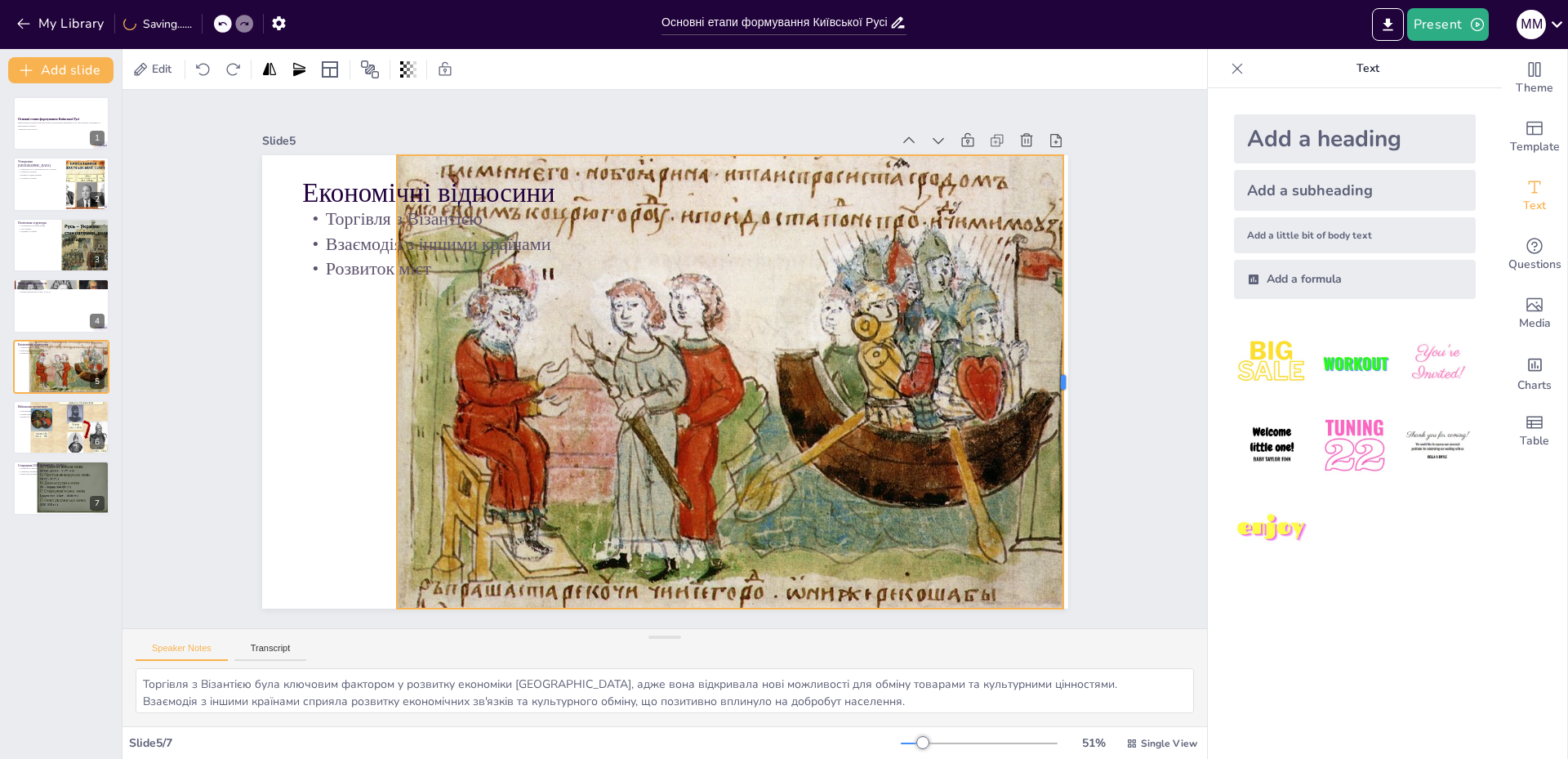
drag, startPoint x: 924, startPoint y: 378, endPoint x: 1056, endPoint y: 395, distance: 133.1
click at [986, 676] on div at bounding box center [768, 752] width 435 height 153
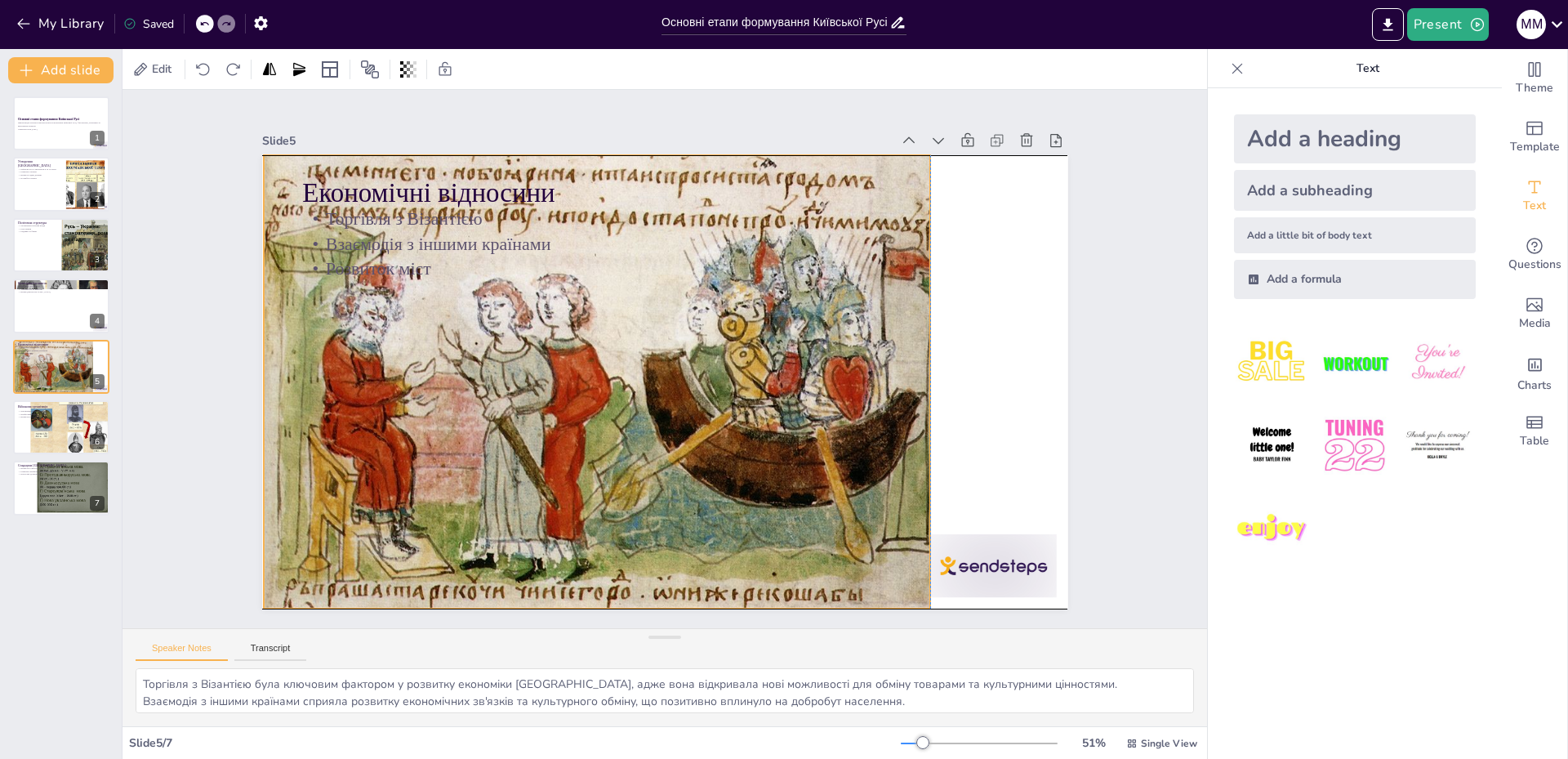
drag, startPoint x: 854, startPoint y: 386, endPoint x: 742, endPoint y: 388, distance: 112.0
click at [726, 387] on div at bounding box center [624, 328] width 651 height 855
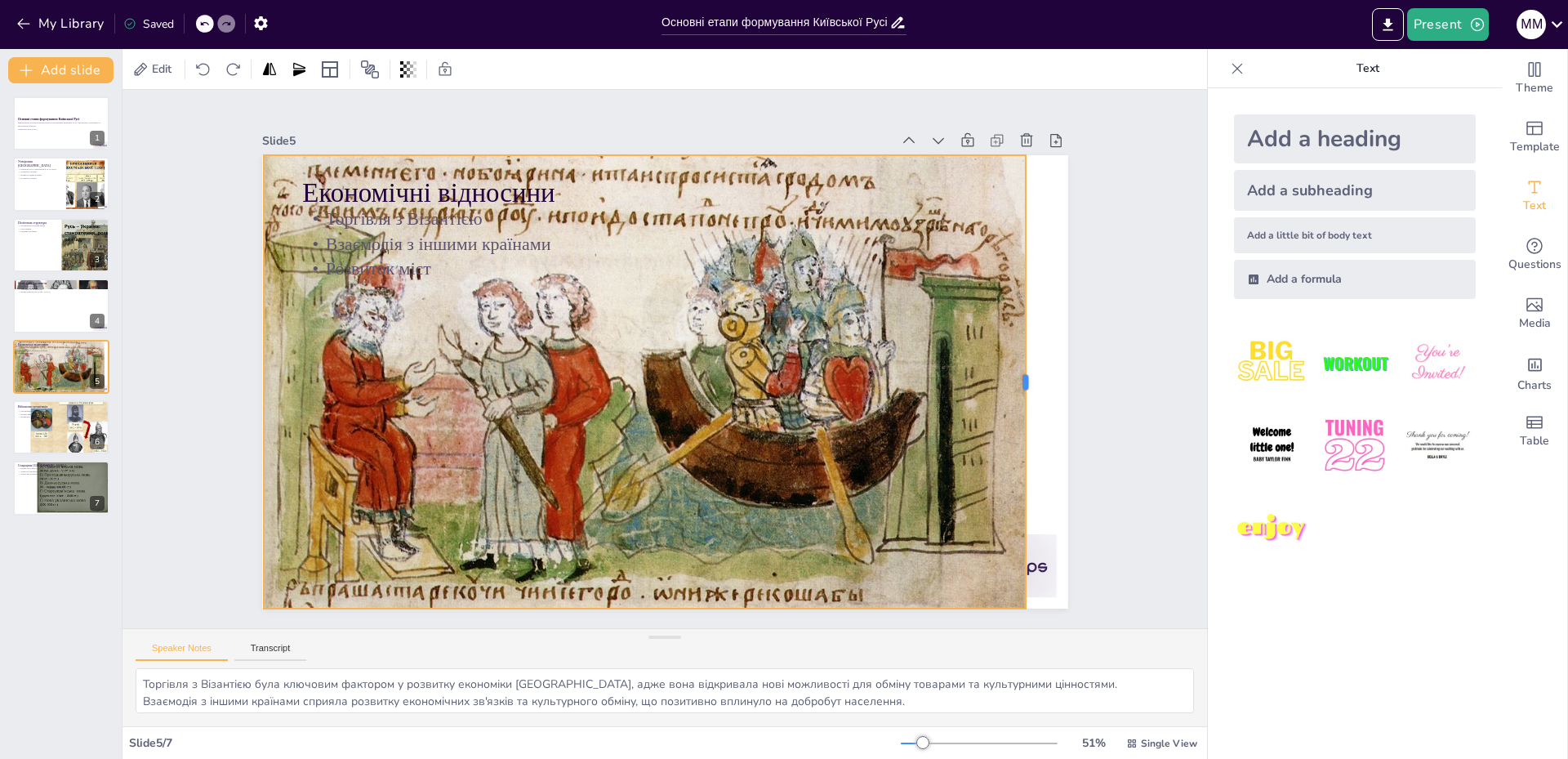
drag, startPoint x: 920, startPoint y: 380, endPoint x: 1015, endPoint y: 396, distance: 96.3
click at [1004, 607] on div at bounding box center [794, 705] width 420 height 196
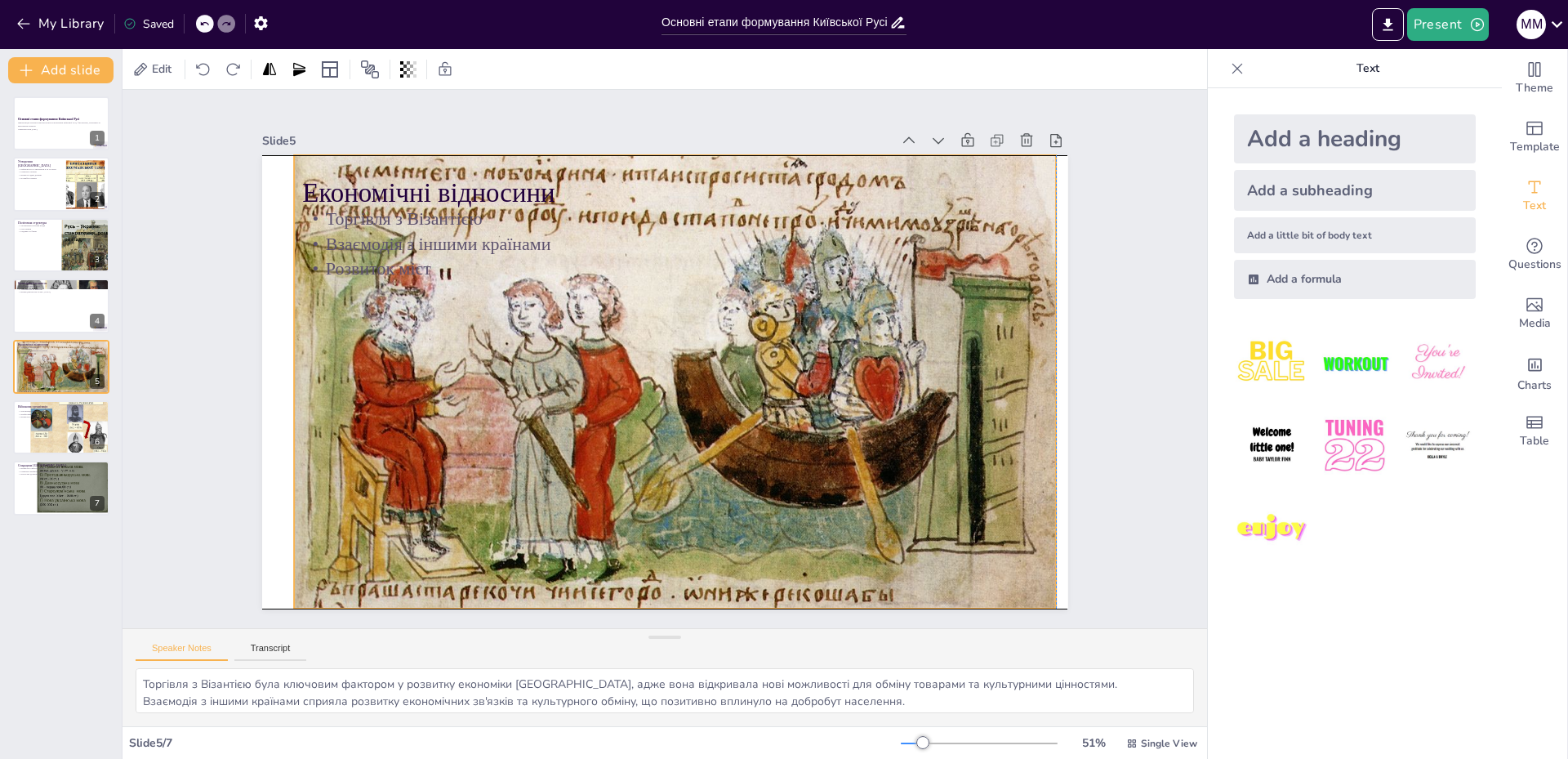
drag, startPoint x: 912, startPoint y: 403, endPoint x: 942, endPoint y: 403, distance: 30.0
click at [942, 403] on div at bounding box center [635, 397] width 886 height 906
click at [50, 189] on div at bounding box center [60, 185] width 98 height 55
type textarea "L IP dolorsit Ametcons Adip elitse doeiusmodte, in'utlabor etdol magnaal. Eni a…"
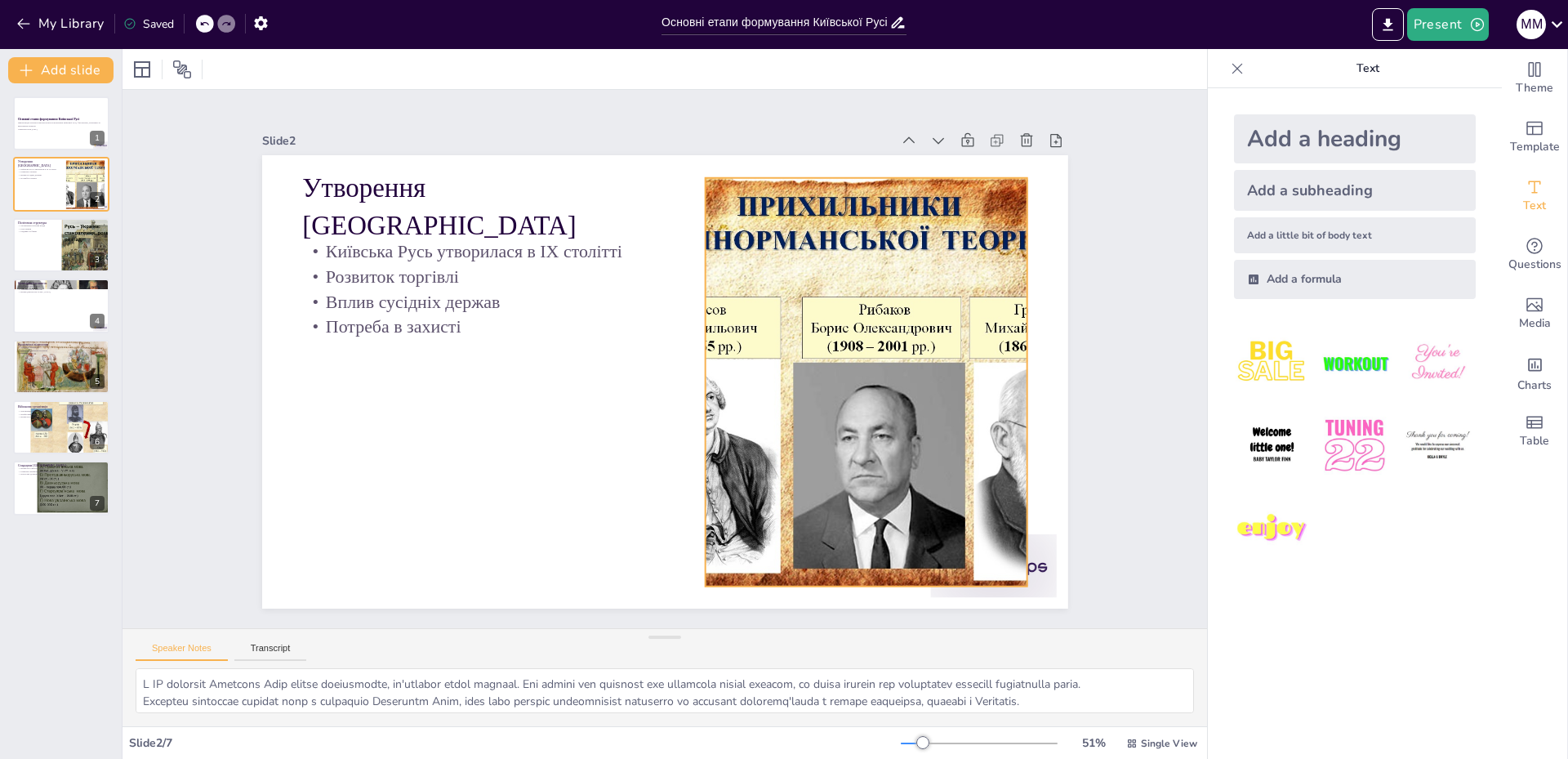
click at [797, 295] on div at bounding box center [543, 522] width 621 height 669
click at [797, 295] on div at bounding box center [849, 443] width 637 height 554
click at [46, 125] on p "Презентація охоплює ключові етапи становлення Київської Русі, її культурні, пол…" at bounding box center [61, 124] width 88 height 6
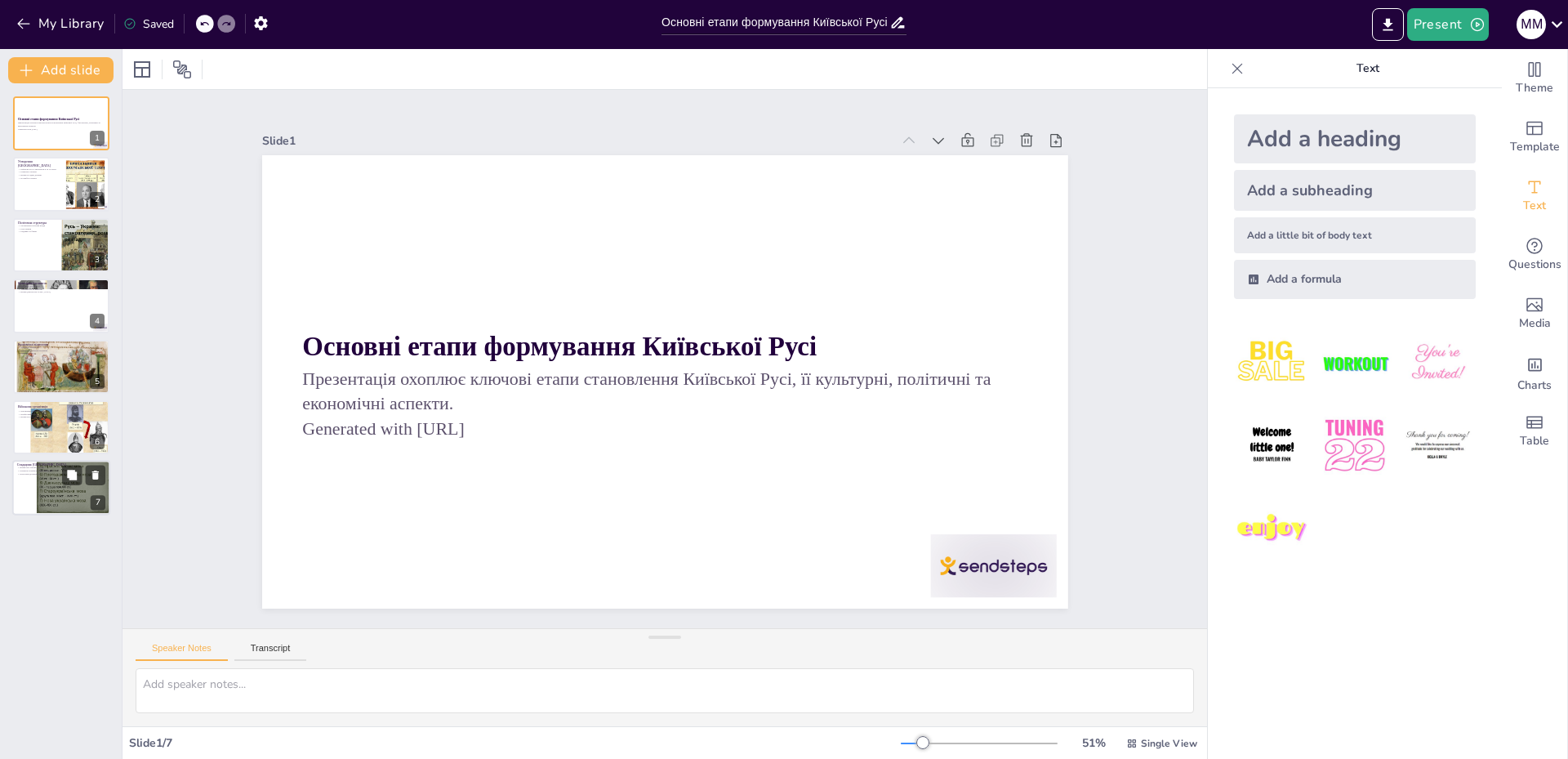
click at [58, 481] on div at bounding box center [73, 486] width 73 height 55
type textarea "Вплив спадщини [GEOGRAPHIC_DATA] на сучасні українські традиції є значним, адже…"
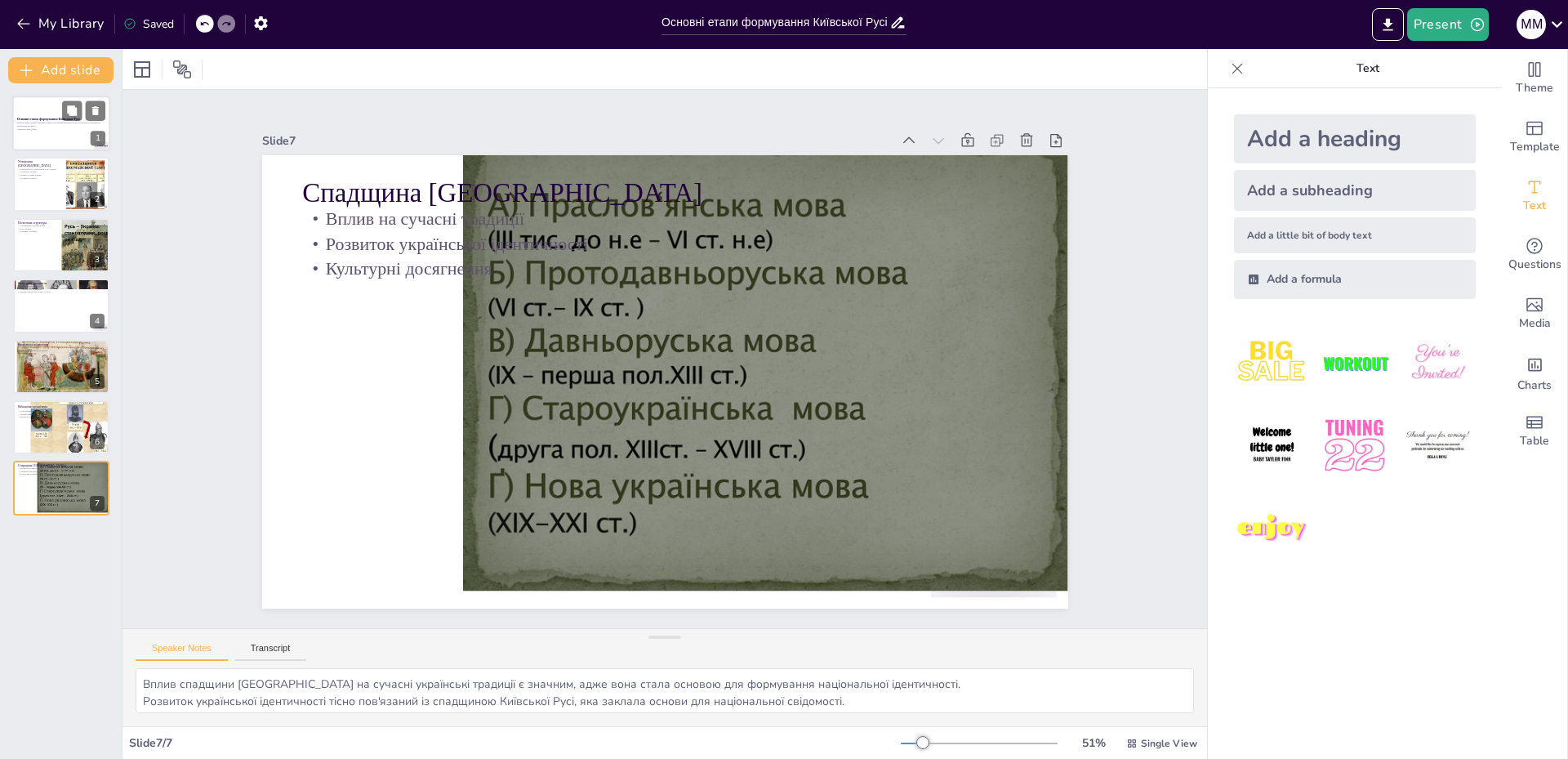
click at [23, 118] on strong "Основні етапи формування Київської Русі" at bounding box center [48, 119] width 63 height 3
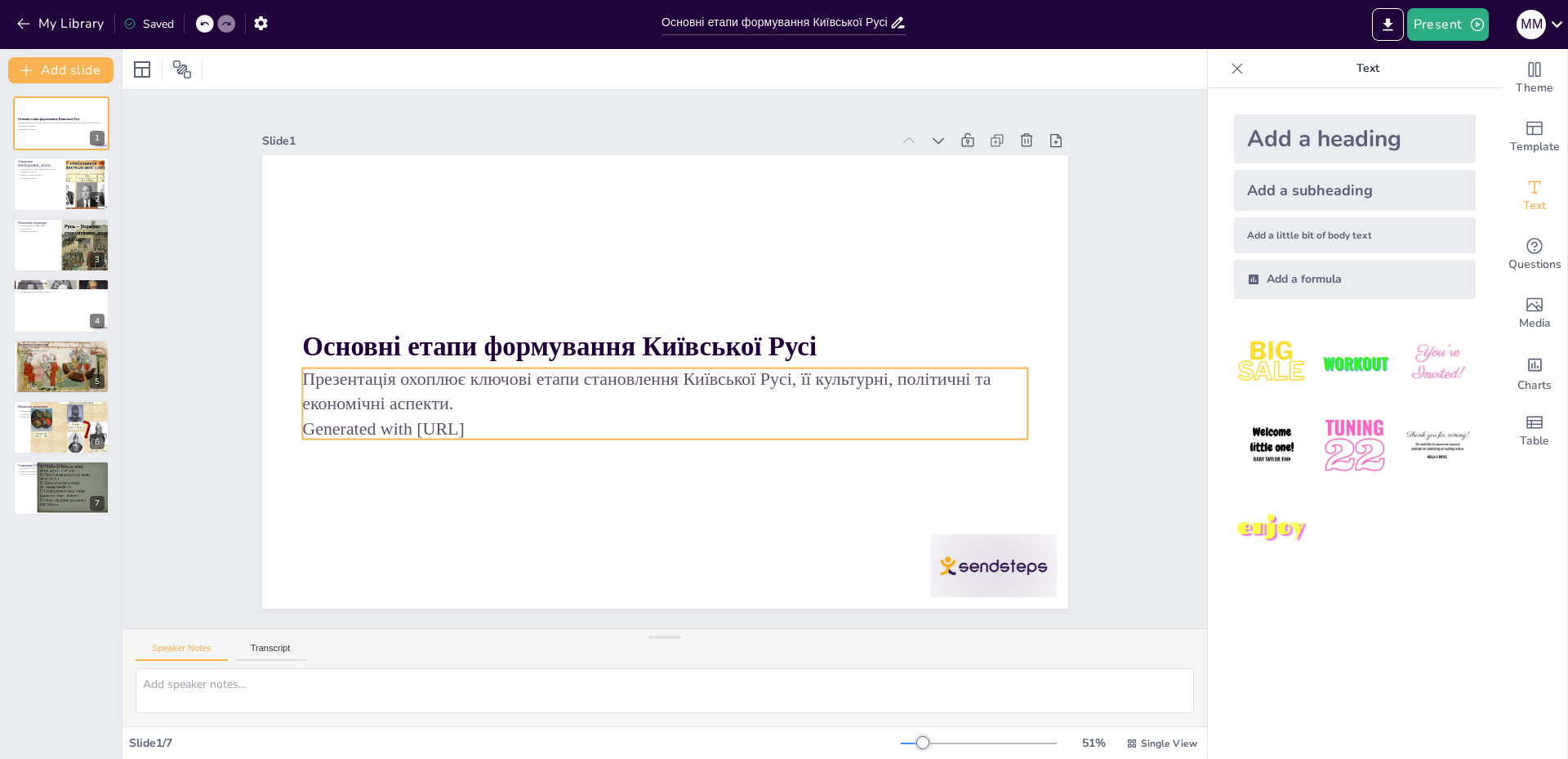
click at [477, 424] on p "Generated with [URL]" at bounding box center [637, 423] width 673 height 319
click at [511, 421] on p "Generated with [URL]" at bounding box center [643, 425] width 697 height 248
click at [403, 415] on p "Generated with [URL]" at bounding box center [624, 415] width 602 height 447
click at [425, 392] on p "Презентація охоплює ключові етапи становлення Київської Русі, її культурні, пол…" at bounding box center [641, 380] width 523 height 573
click at [570, 390] on p "Презентація охоплює ключові етапи становлення Київської Русі, її культурні, пол…" at bounding box center [633, 362] width 126 height 727
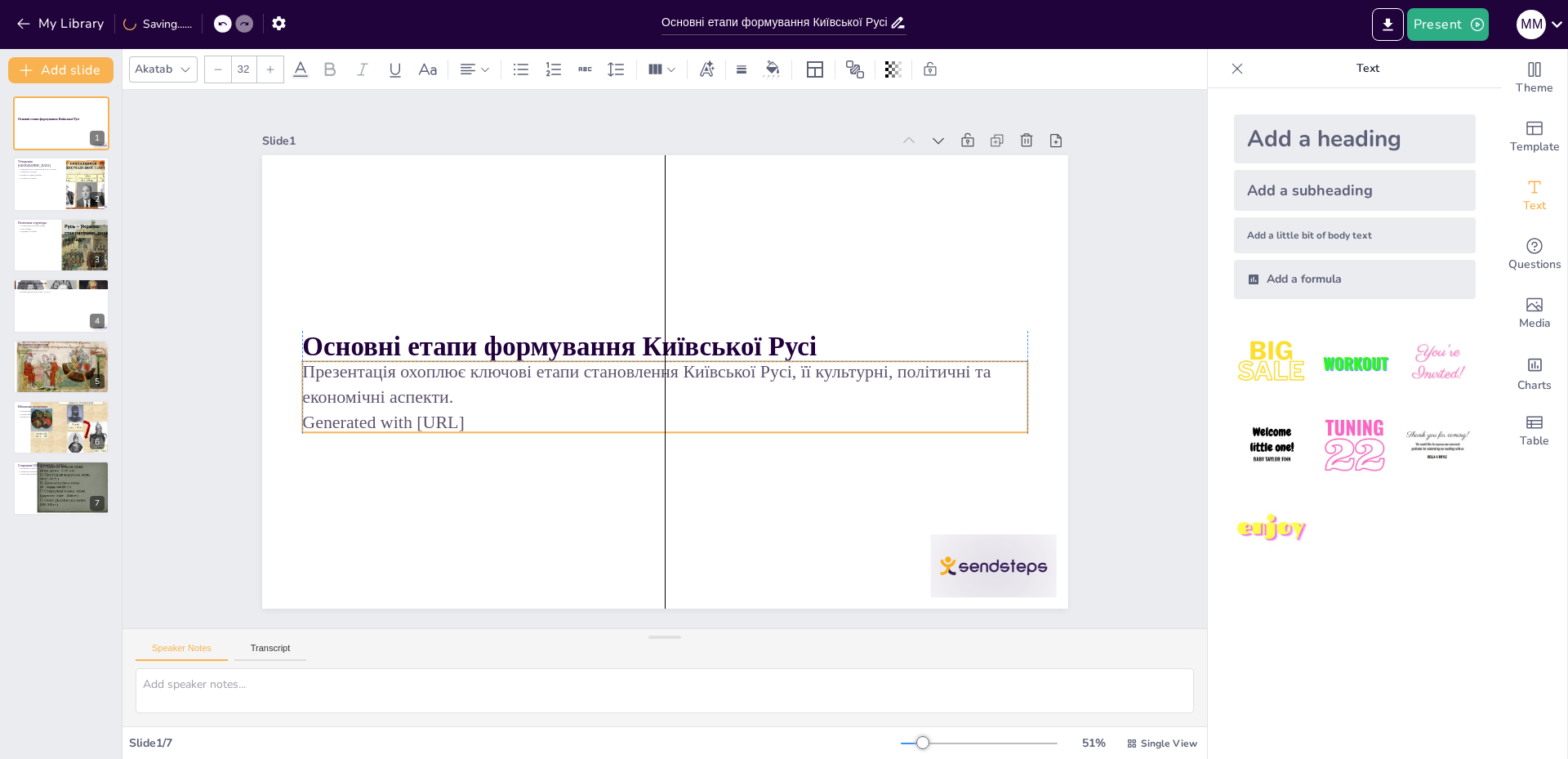
click at [494, 414] on p "Generated with [URL]" at bounding box center [628, 410] width 601 height 447
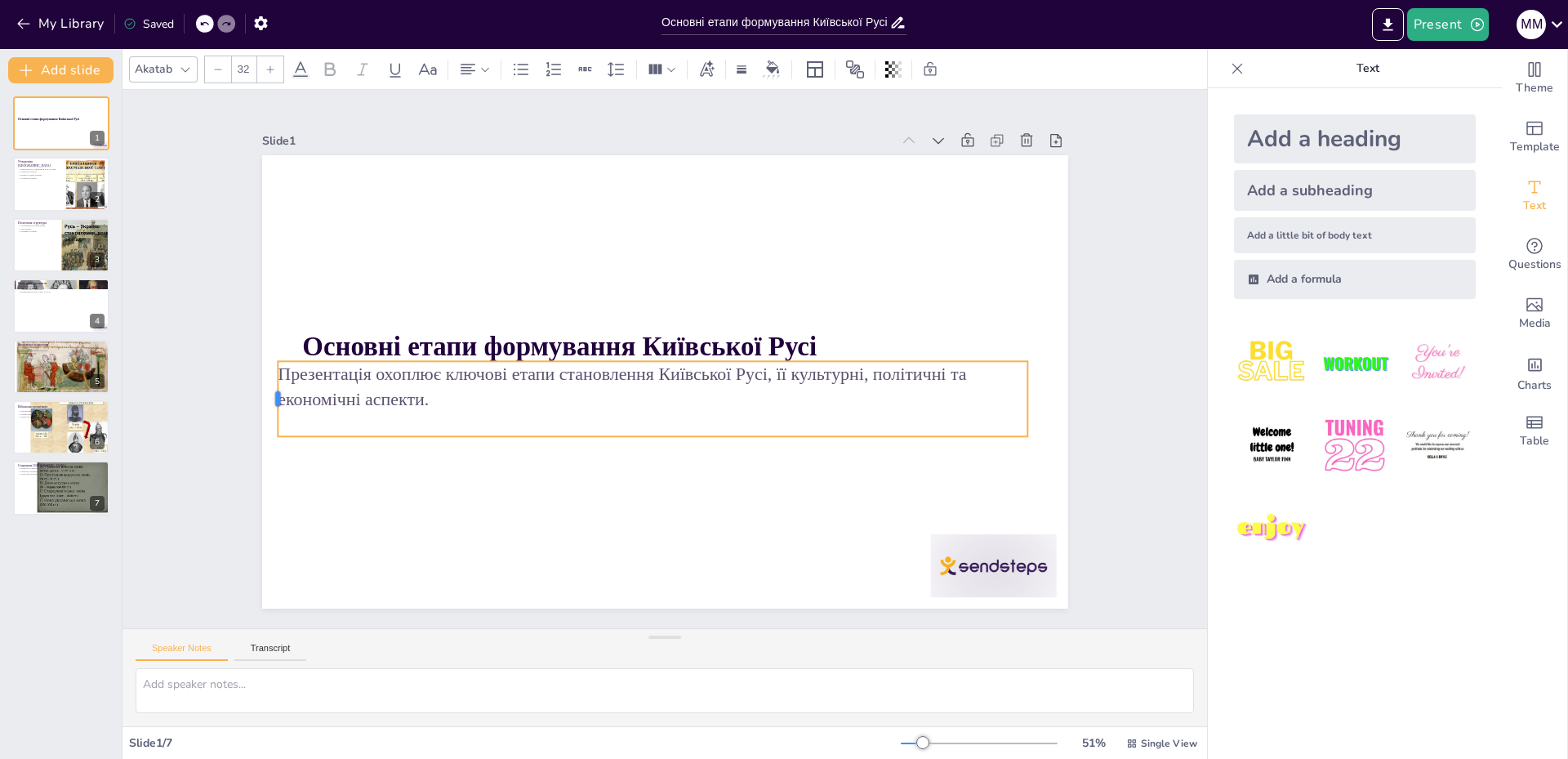
drag, startPoint x: 290, startPoint y: 392, endPoint x: 265, endPoint y: 397, distance: 25.5
drag, startPoint x: 1019, startPoint y: 397, endPoint x: 1039, endPoint y: 403, distance: 20.9
click at [326, 239] on div at bounding box center [308, 201] width 36 height 75
click at [772, 502] on div at bounding box center [648, 374] width 876 height 903
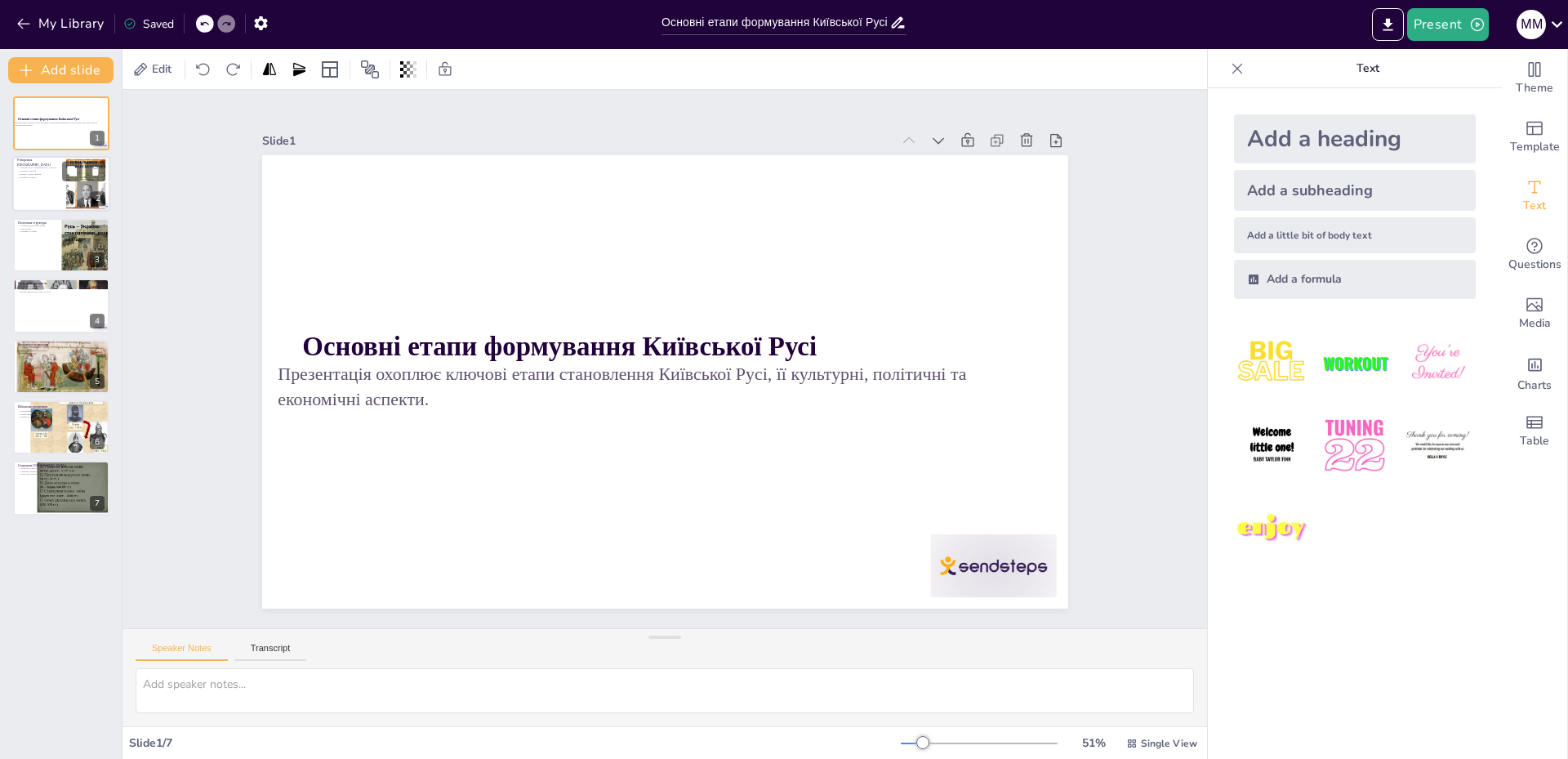
click at [57, 180] on div at bounding box center [60, 185] width 98 height 55
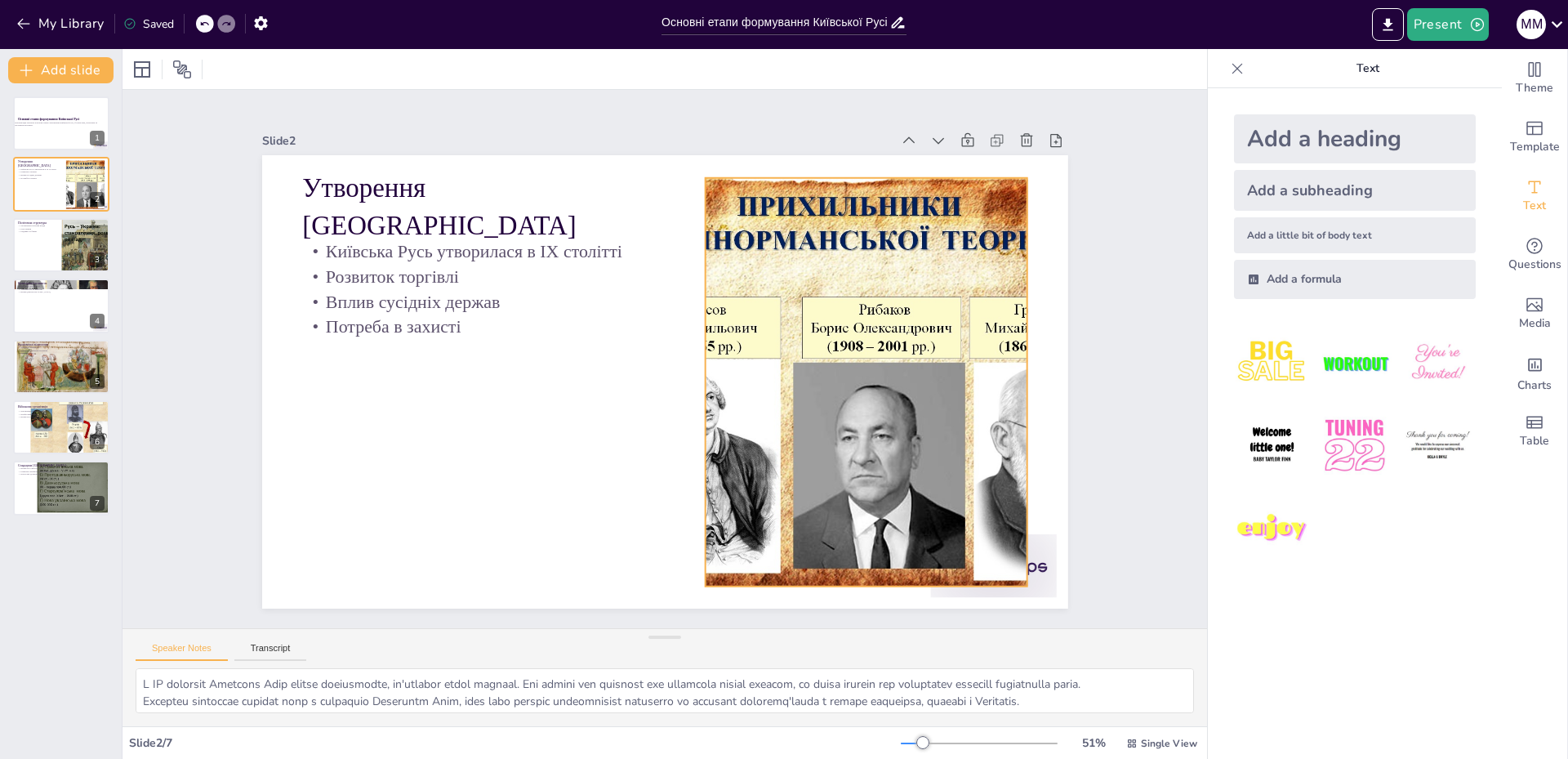
click at [743, 373] on div at bounding box center [849, 443] width 637 height 554
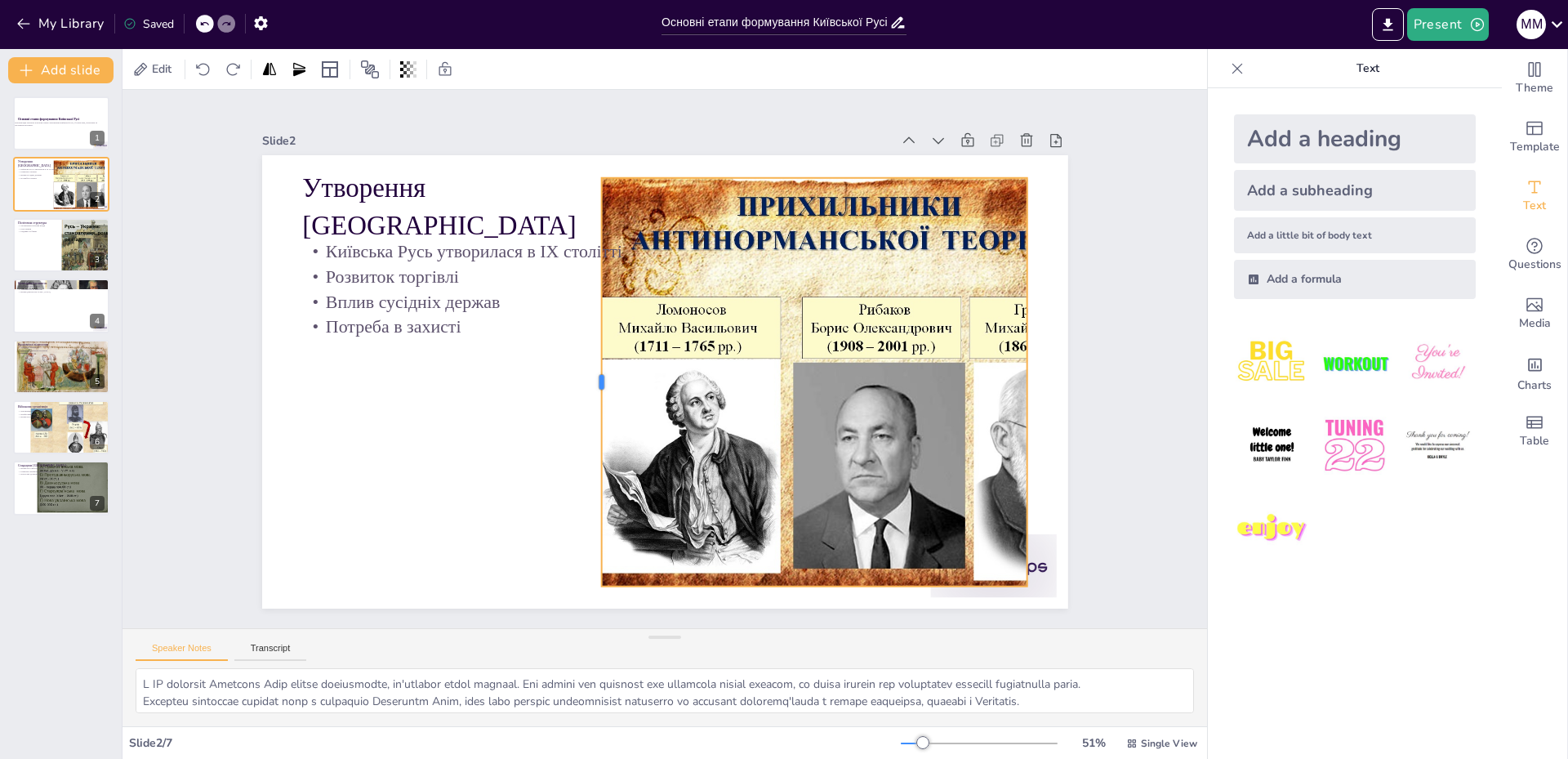
drag, startPoint x: 690, startPoint y: 380, endPoint x: 587, endPoint y: 369, distance: 103.6
click at [587, 369] on div at bounding box center [610, 310] width 360 height 216
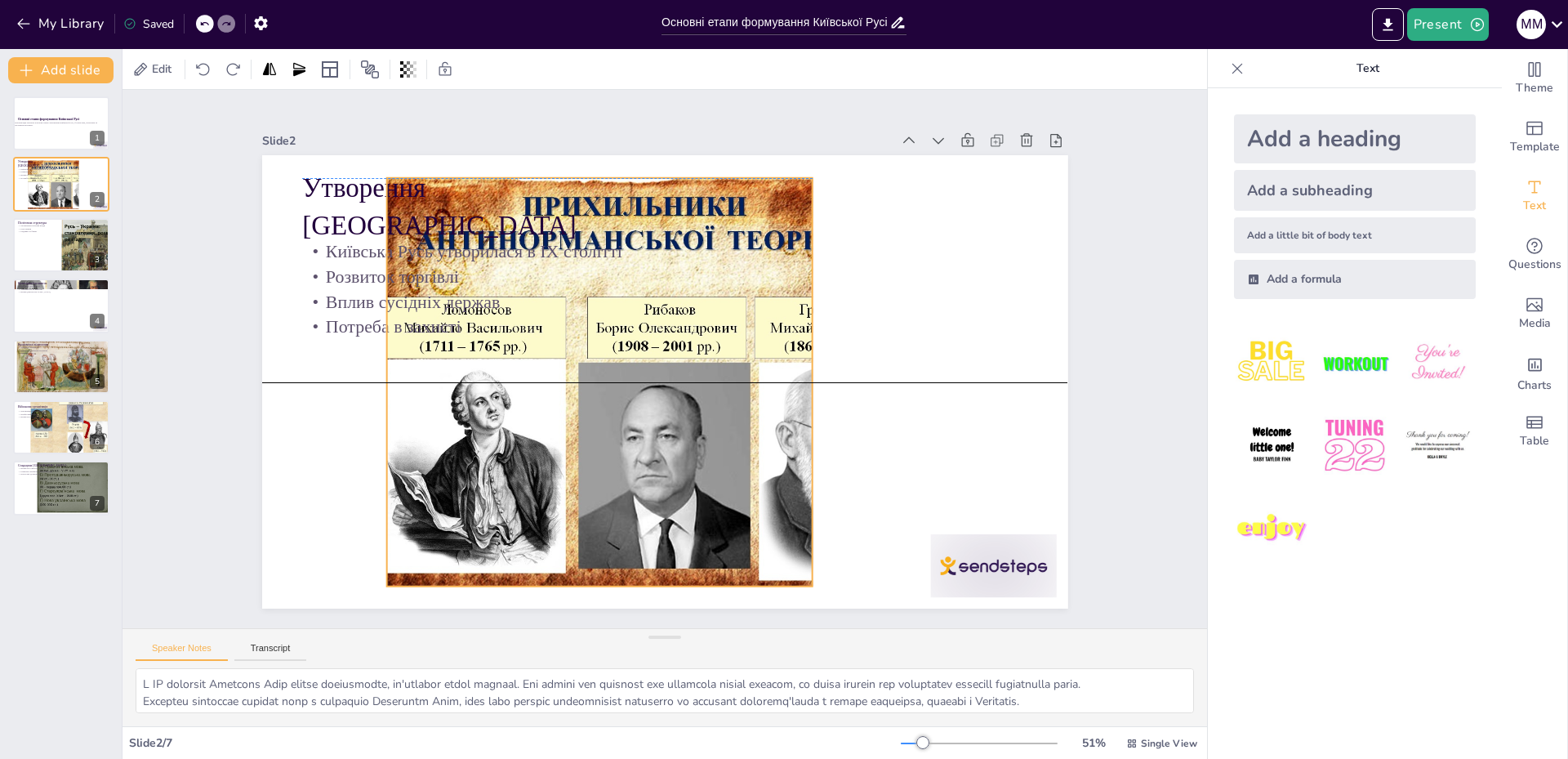
drag, startPoint x: 776, startPoint y: 382, endPoint x: 562, endPoint y: 377, distance: 214.1
click at [562, 377] on div at bounding box center [640, 367] width 672 height 663
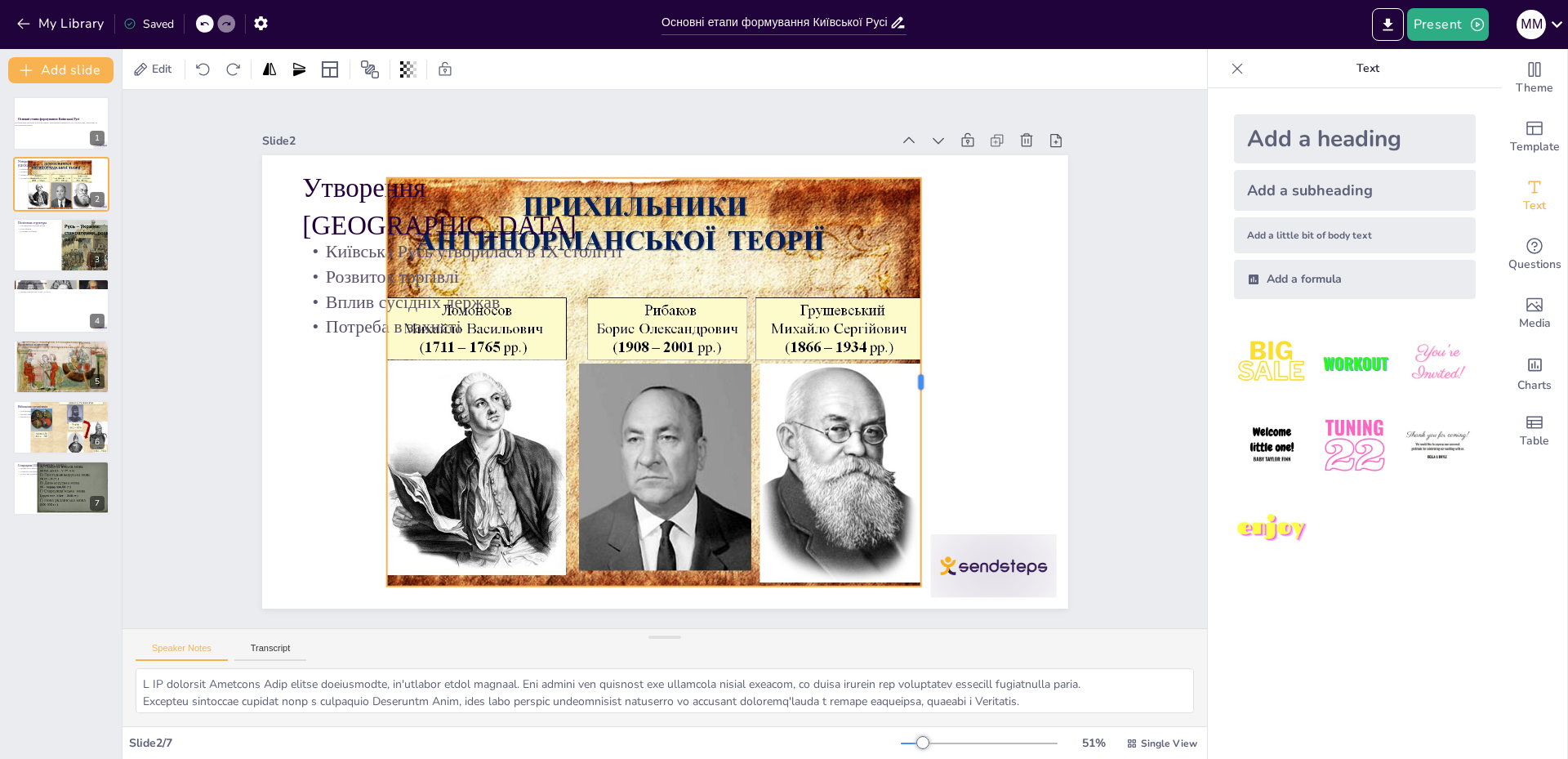
drag, startPoint x: 804, startPoint y: 373, endPoint x: 910, endPoint y: 392, distance: 107.7
click at [898, 573] on div at bounding box center [697, 622] width 402 height 98
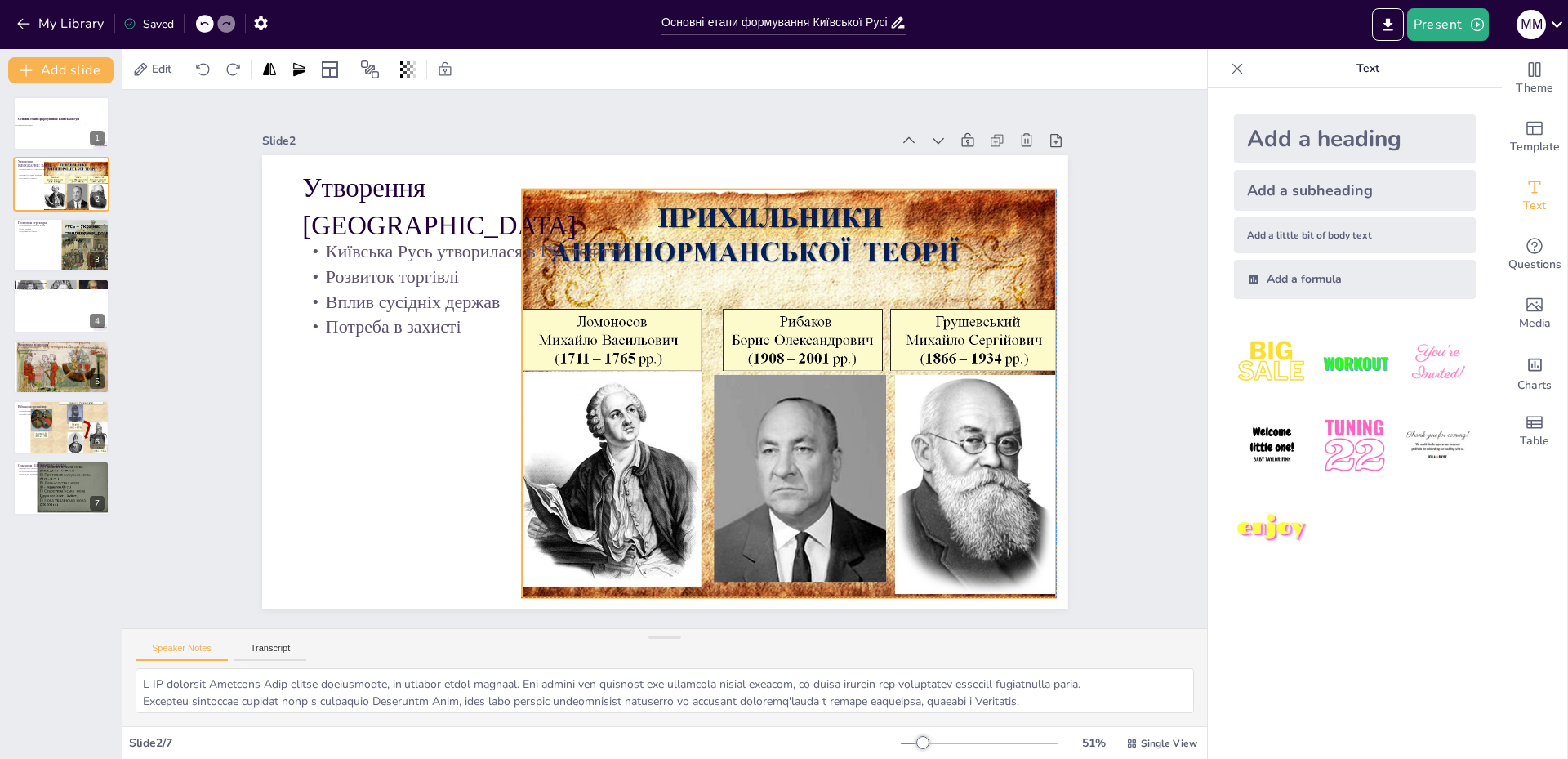
drag, startPoint x: 763, startPoint y: 384, endPoint x: 898, endPoint y: 397, distance: 135.6
click at [898, 397] on div at bounding box center [733, 468] width 674 height 666
click at [50, 252] on div at bounding box center [60, 245] width 98 height 55
type textarea "Монархічна система влади в [GEOGRAPHIC_DATA] забезпечувала централізоване управ…"
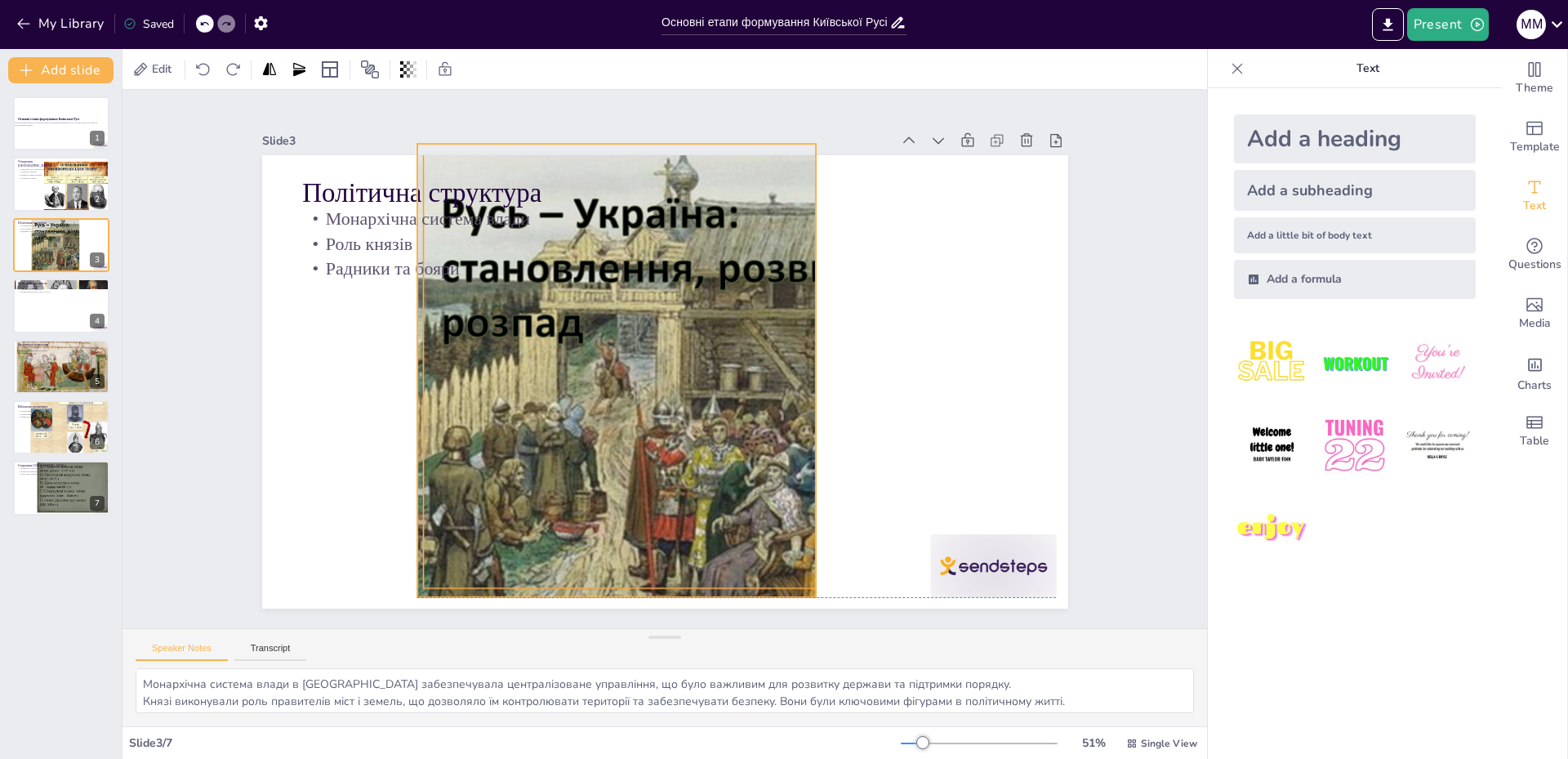
drag, startPoint x: 771, startPoint y: 332, endPoint x: 541, endPoint y: 328, distance: 230.0
click at [541, 328] on div at bounding box center [613, 354] width 649 height 515
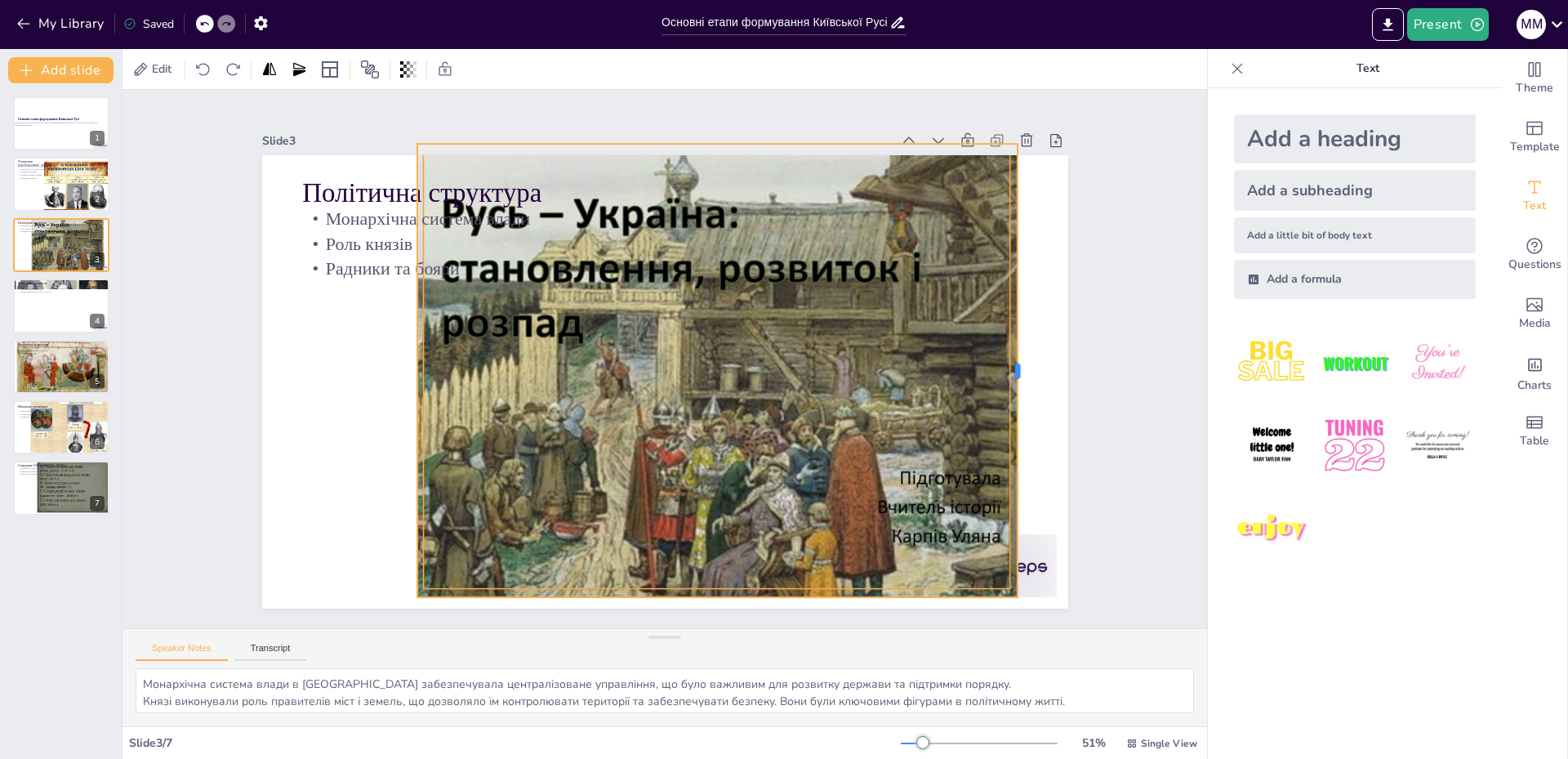
drag, startPoint x: 808, startPoint y: 362, endPoint x: 1010, endPoint y: 400, distance: 205.5
click at [1010, 400] on div at bounding box center [949, 580] width 277 height 374
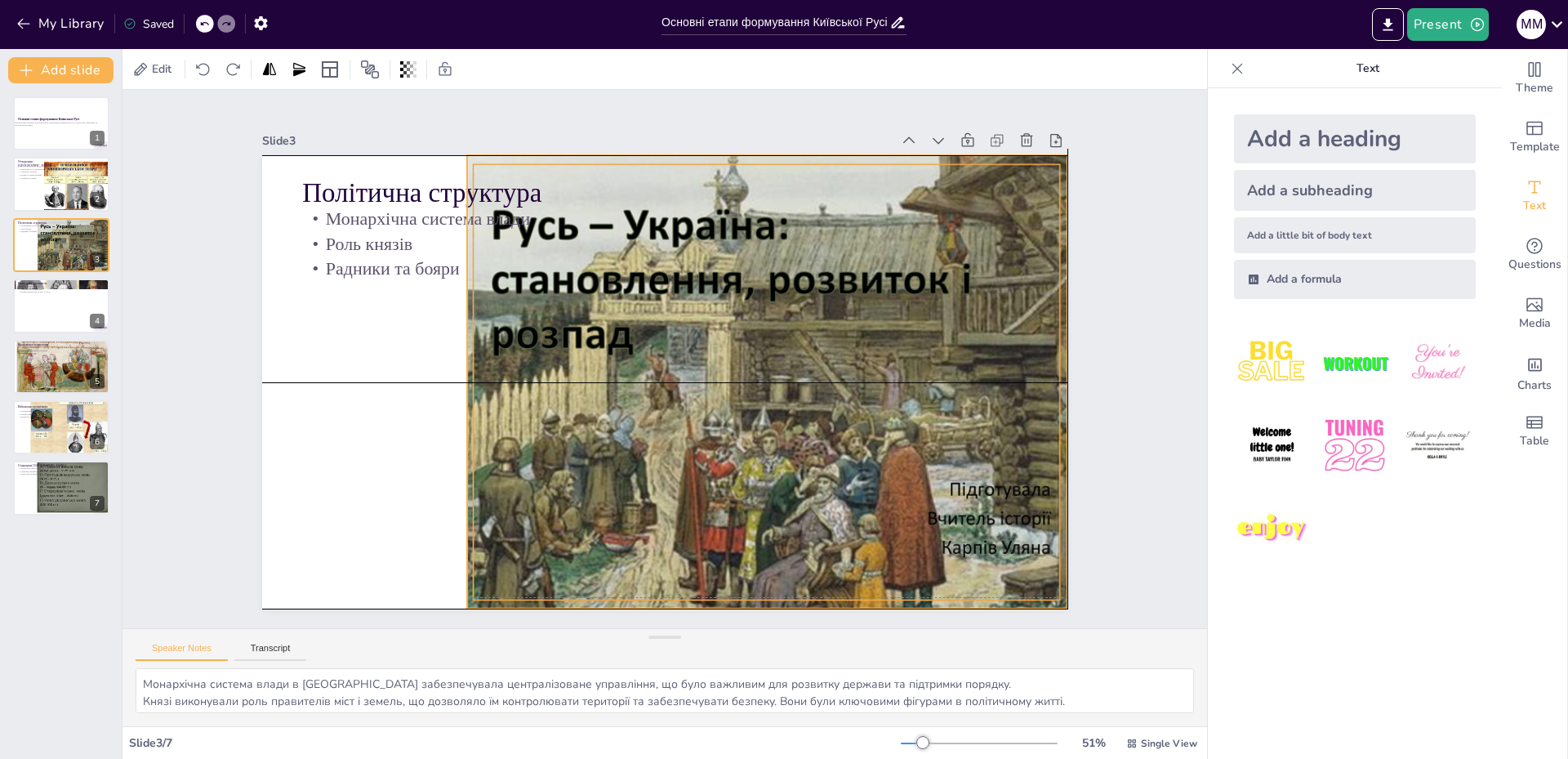
drag, startPoint x: 822, startPoint y: 376, endPoint x: 873, endPoint y: 381, distance: 51.2
click at [873, 381] on div at bounding box center [596, 281] width 756 height 724
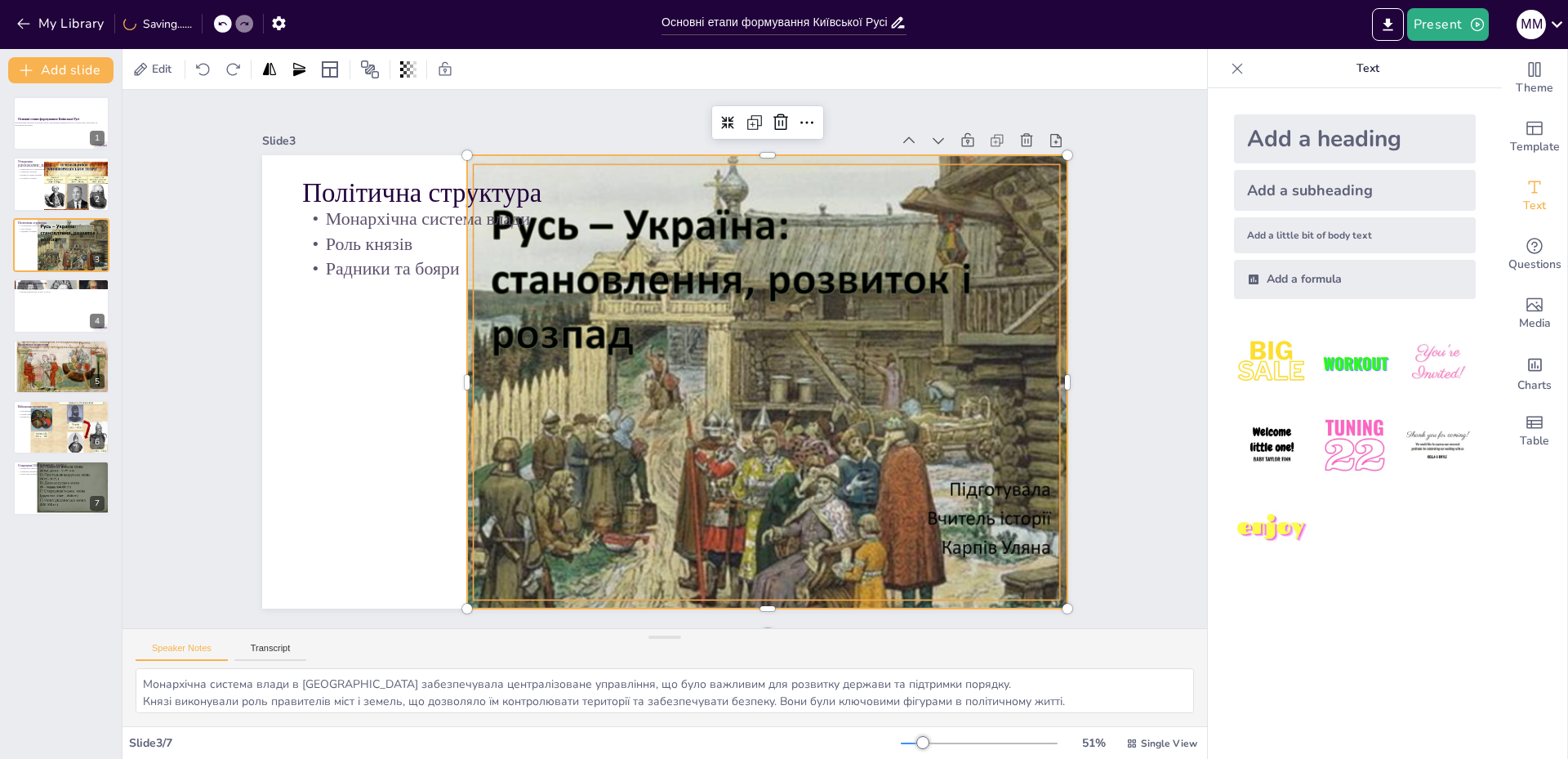
click at [949, 484] on div at bounding box center [587, 427] width 722 height 756
click at [969, 484] on div at bounding box center [714, 450] width 741 height 754
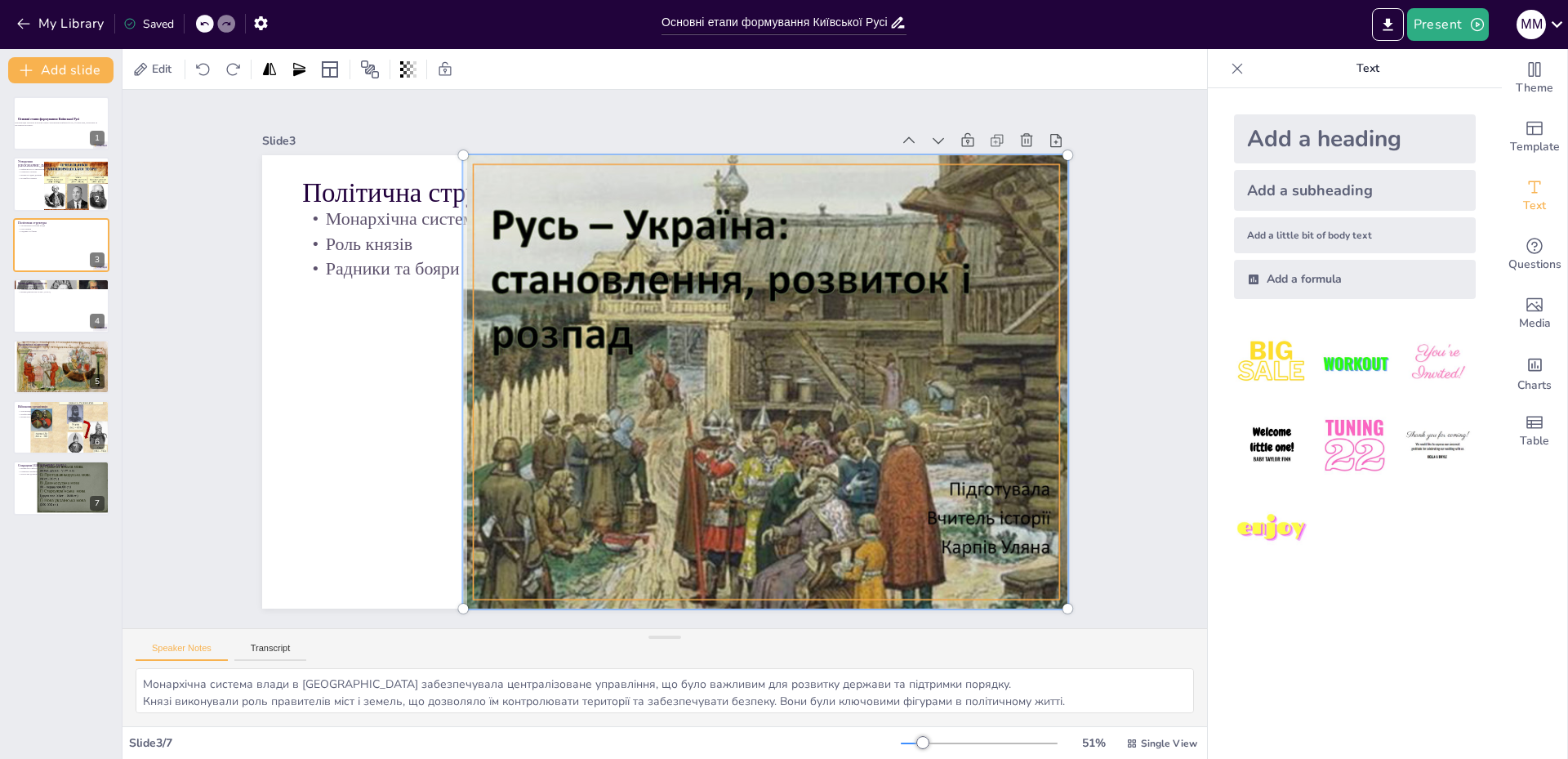
click at [946, 483] on div at bounding box center [603, 441] width 686 height 763
click at [876, 419] on div at bounding box center [563, 335] width 625 height 474
click at [1004, 418] on div at bounding box center [708, 265] width 592 height 710
click at [1032, 418] on div at bounding box center [725, 443] width 781 height 770
click at [748, 399] on div at bounding box center [714, 450] width 770 height 781
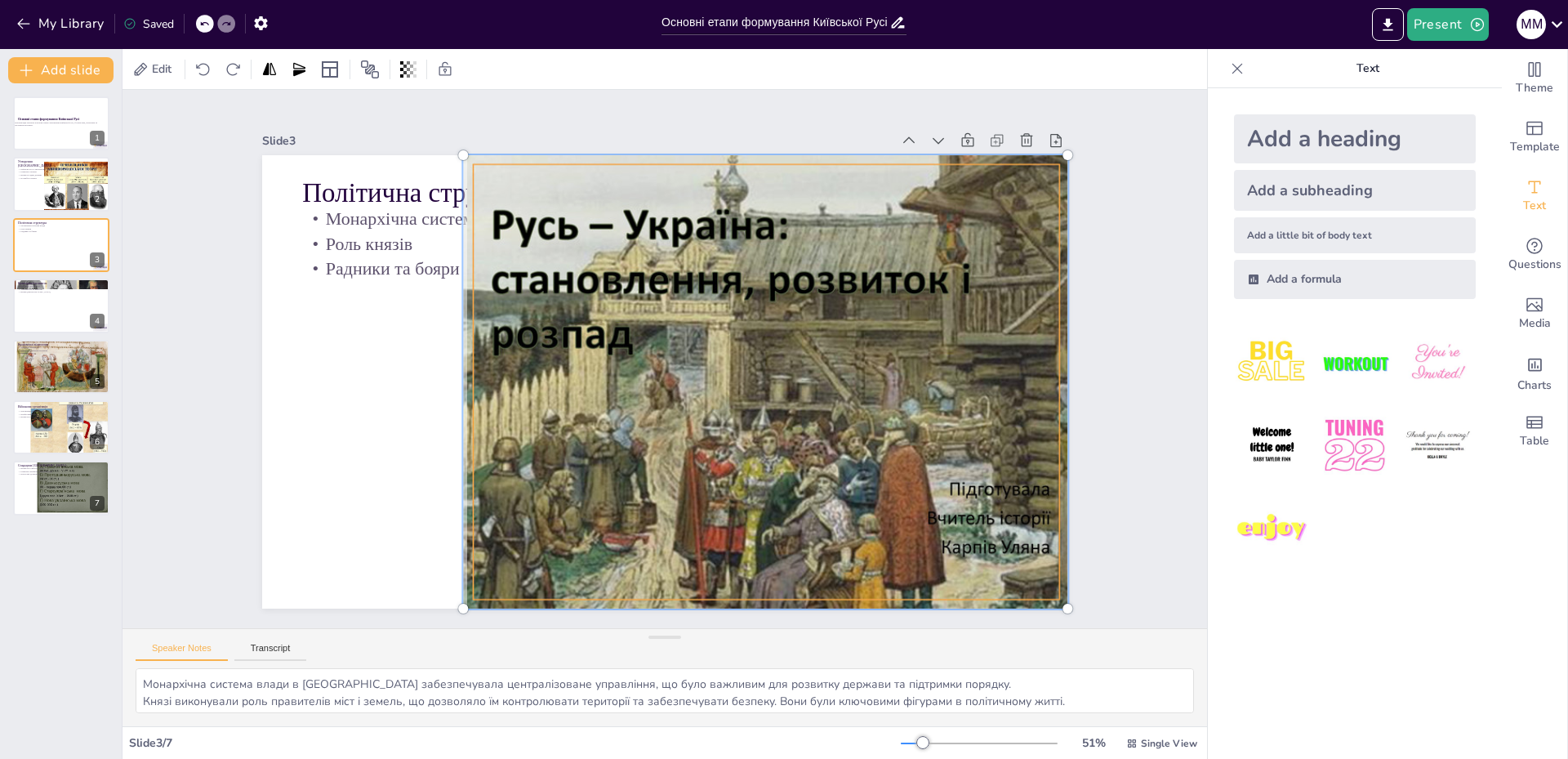
click at [748, 399] on div at bounding box center [576, 306] width 740 height 643
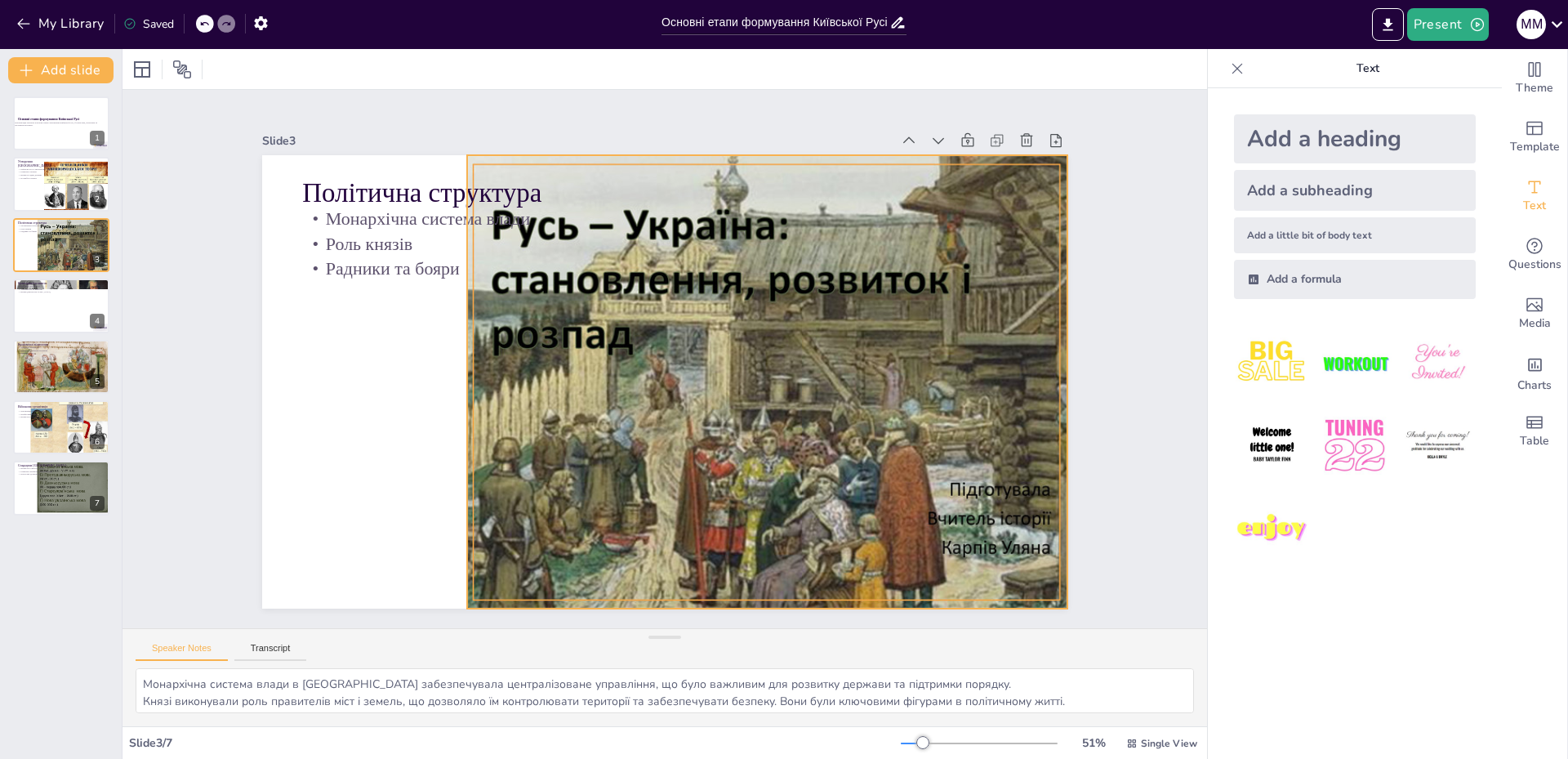
click at [949, 477] on div at bounding box center [587, 427] width 722 height 756
click at [948, 477] on div at bounding box center [663, 462] width 569 height 686
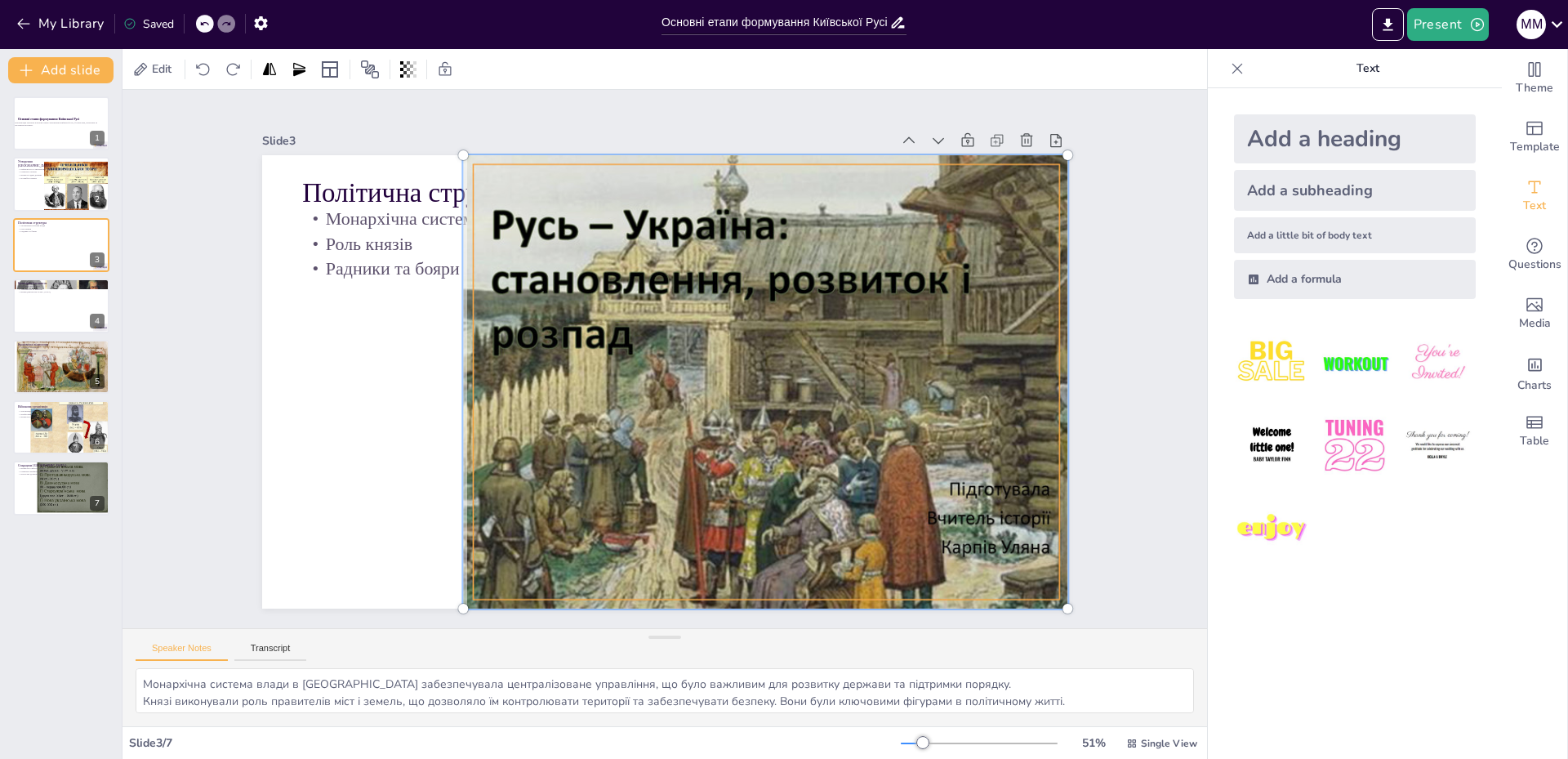
click at [921, 449] on div at bounding box center [652, 462] width 536 height 671
click at [962, 449] on div at bounding box center [587, 427] width 750 height 784
click at [982, 449] on div at bounding box center [725, 443] width 781 height 770
click at [762, 441] on div at bounding box center [706, 454] width 750 height 784
click at [762, 441] on div at bounding box center [727, 276] width 686 height 763
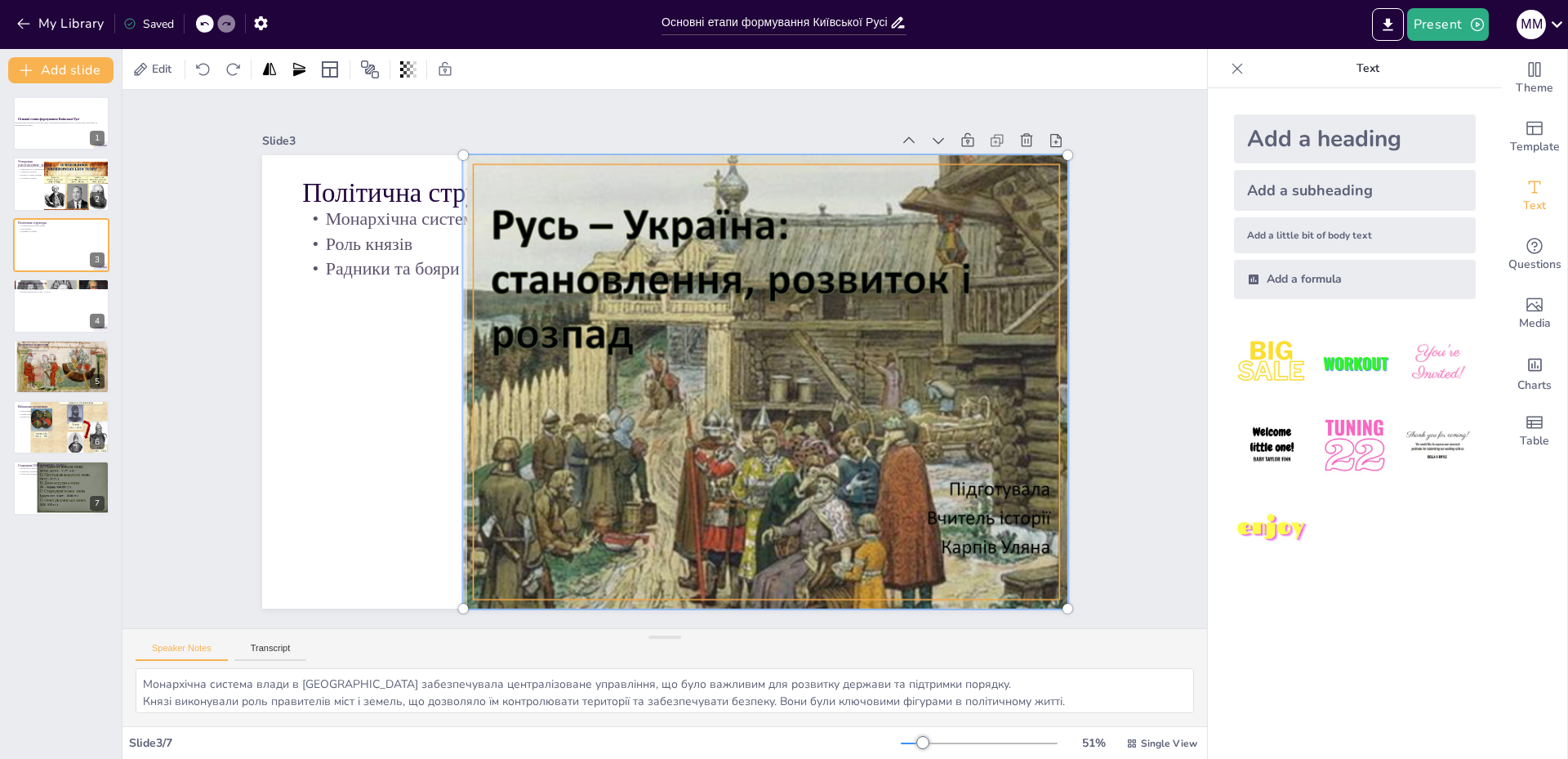
click at [531, 395] on div at bounding box center [632, 457] width 536 height 671
click at [329, 374] on div at bounding box center [644, 348] width 796 height 925
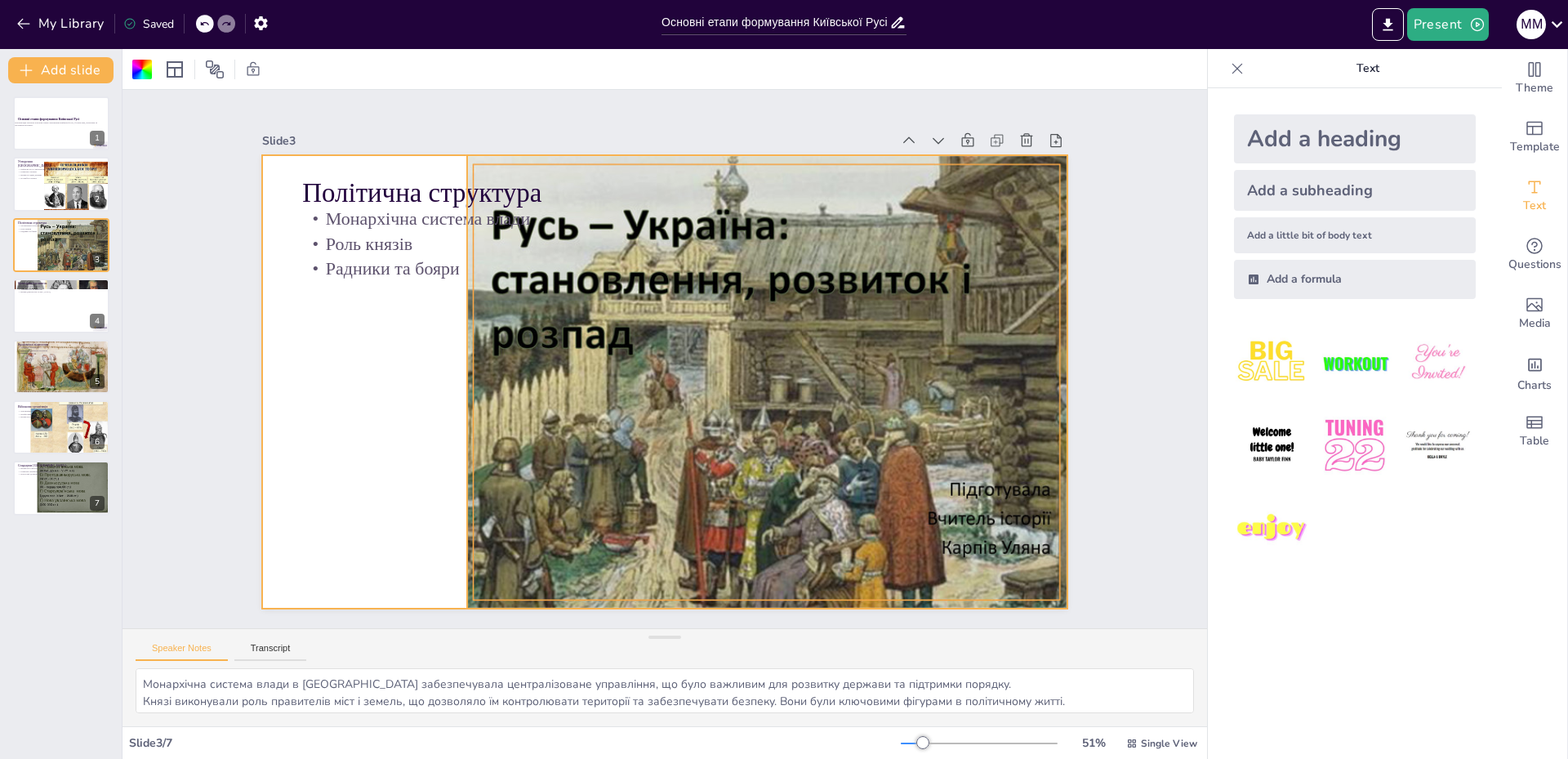
click at [632, 388] on div at bounding box center [621, 453] width 569 height 686
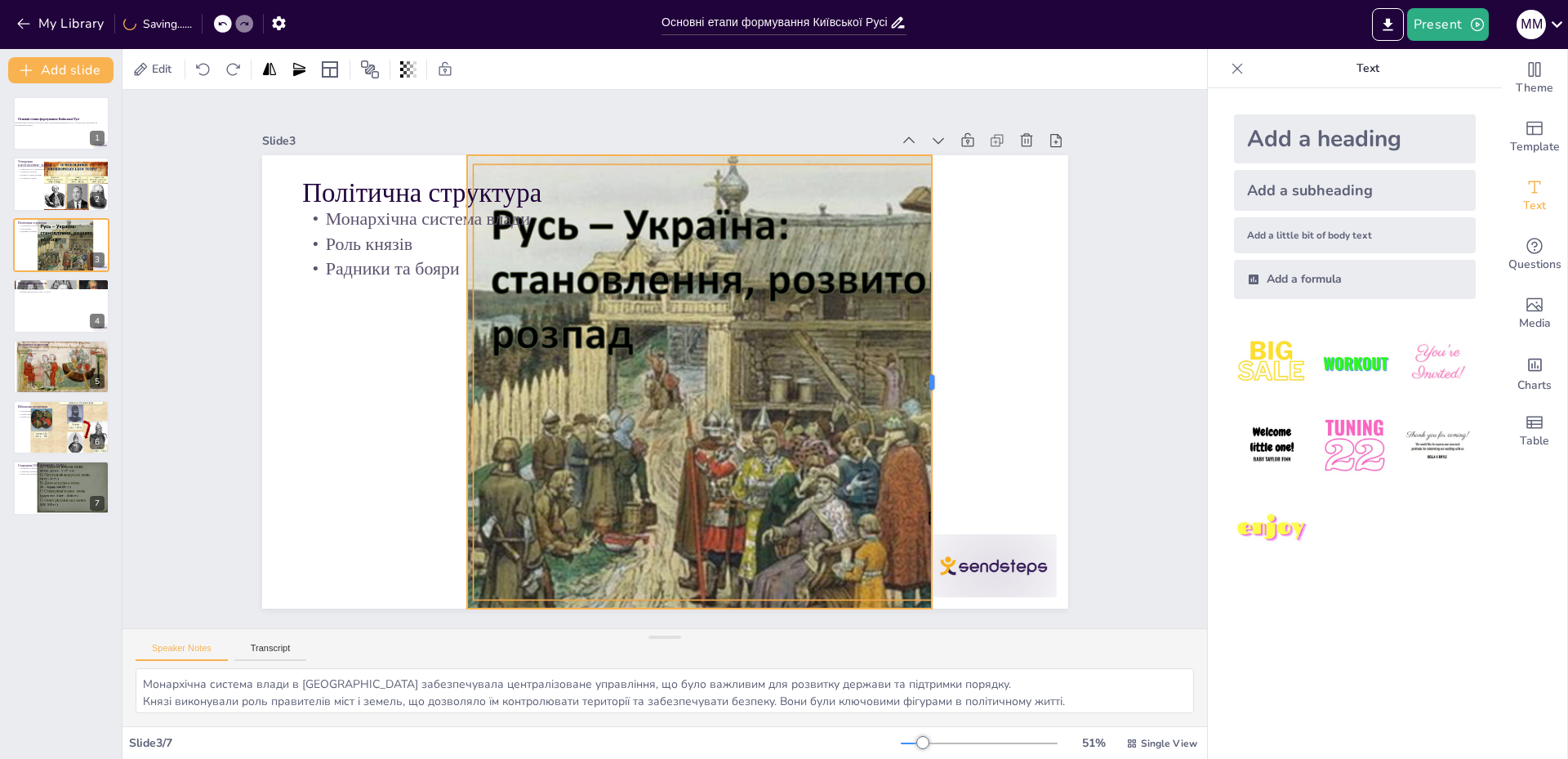
drag, startPoint x: 1056, startPoint y: 375, endPoint x: 920, endPoint y: 389, distance: 136.7
click at [920, 389] on div at bounding box center [853, 559] width 313 height 346
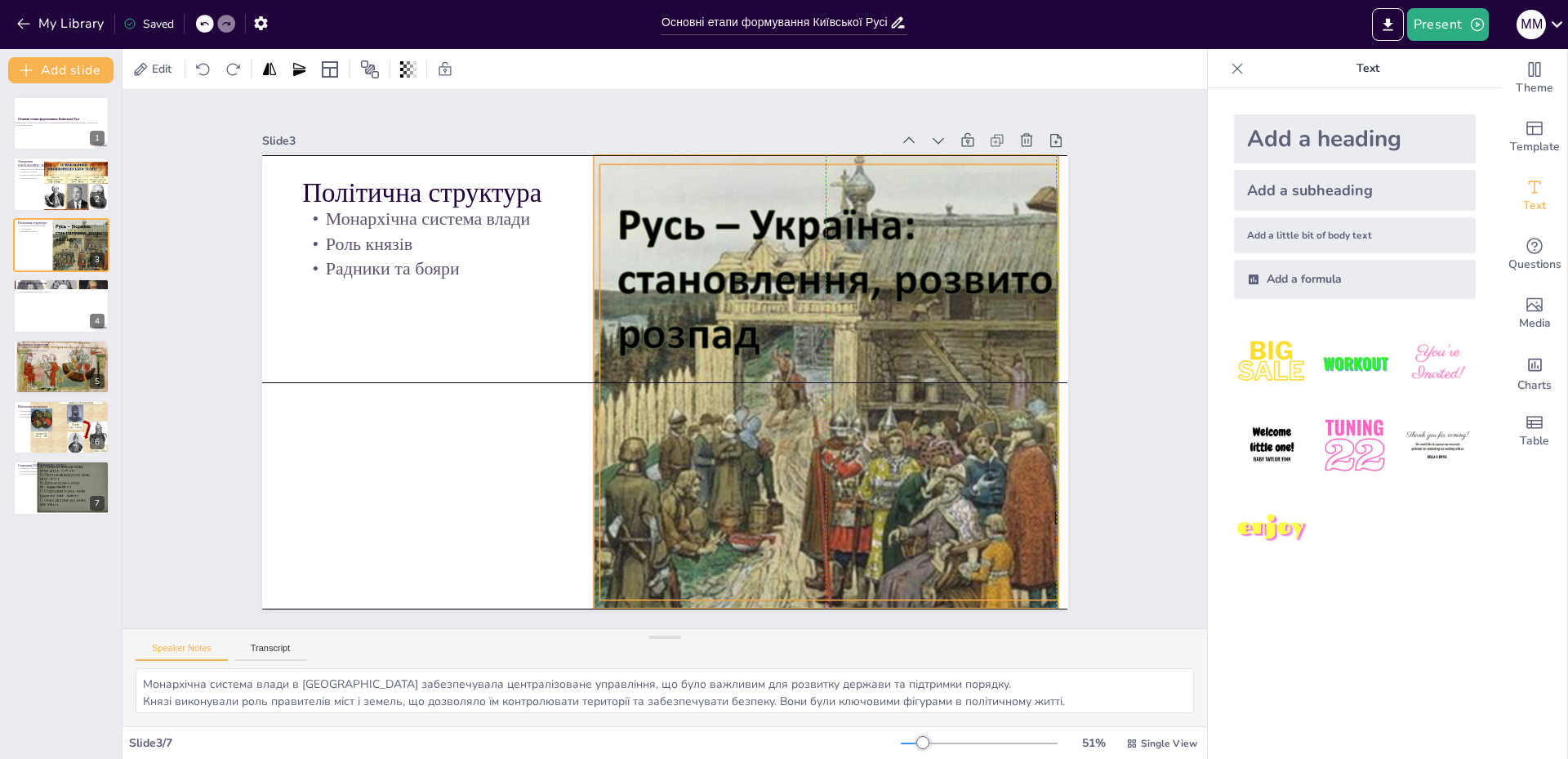
drag, startPoint x: 803, startPoint y: 399, endPoint x: 930, endPoint y: 399, distance: 127.0
click at [915, 399] on div at bounding box center [688, 131] width 454 height 605
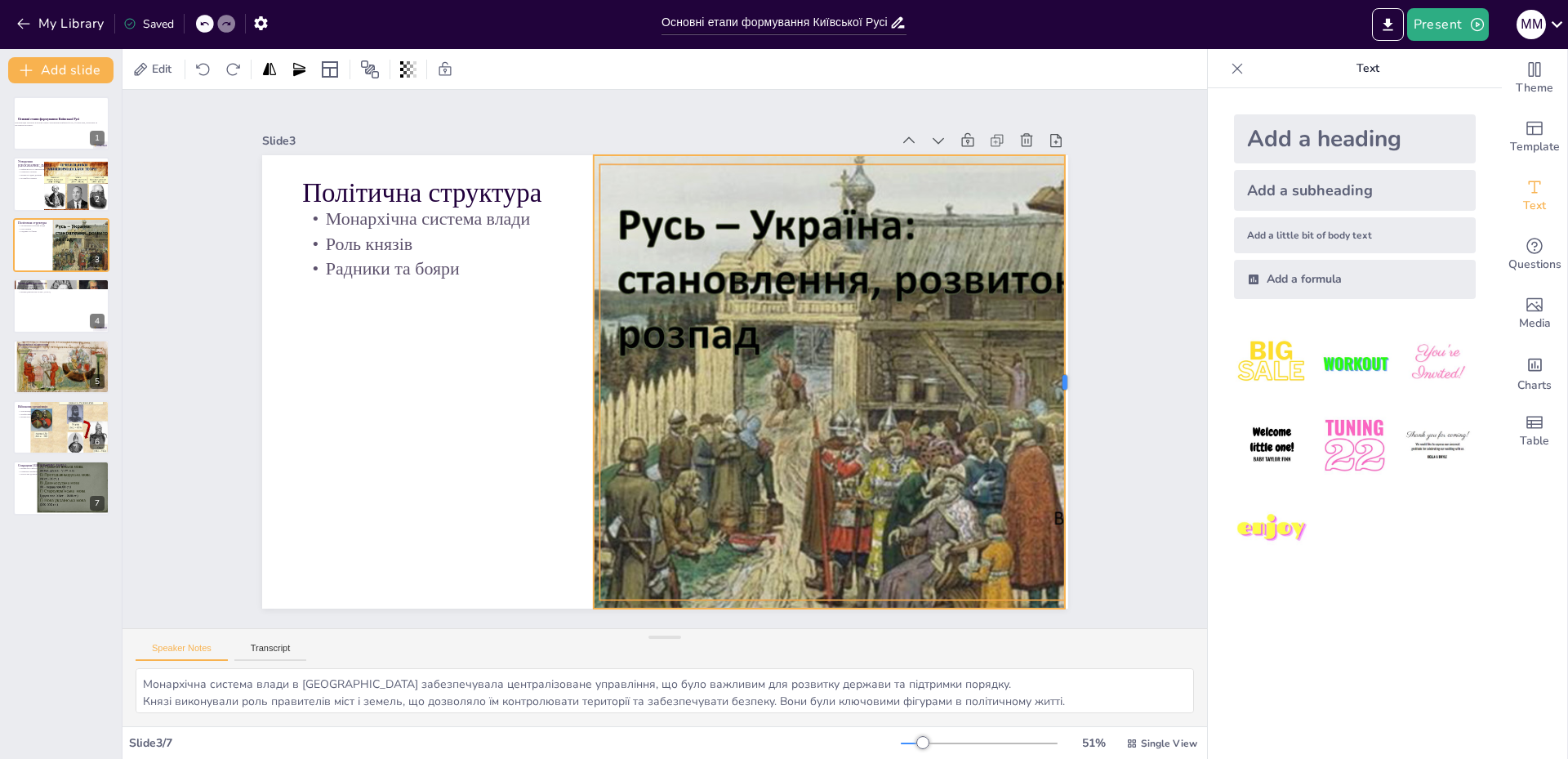
click at [735, 663] on div at bounding box center [517, 739] width 435 height 153
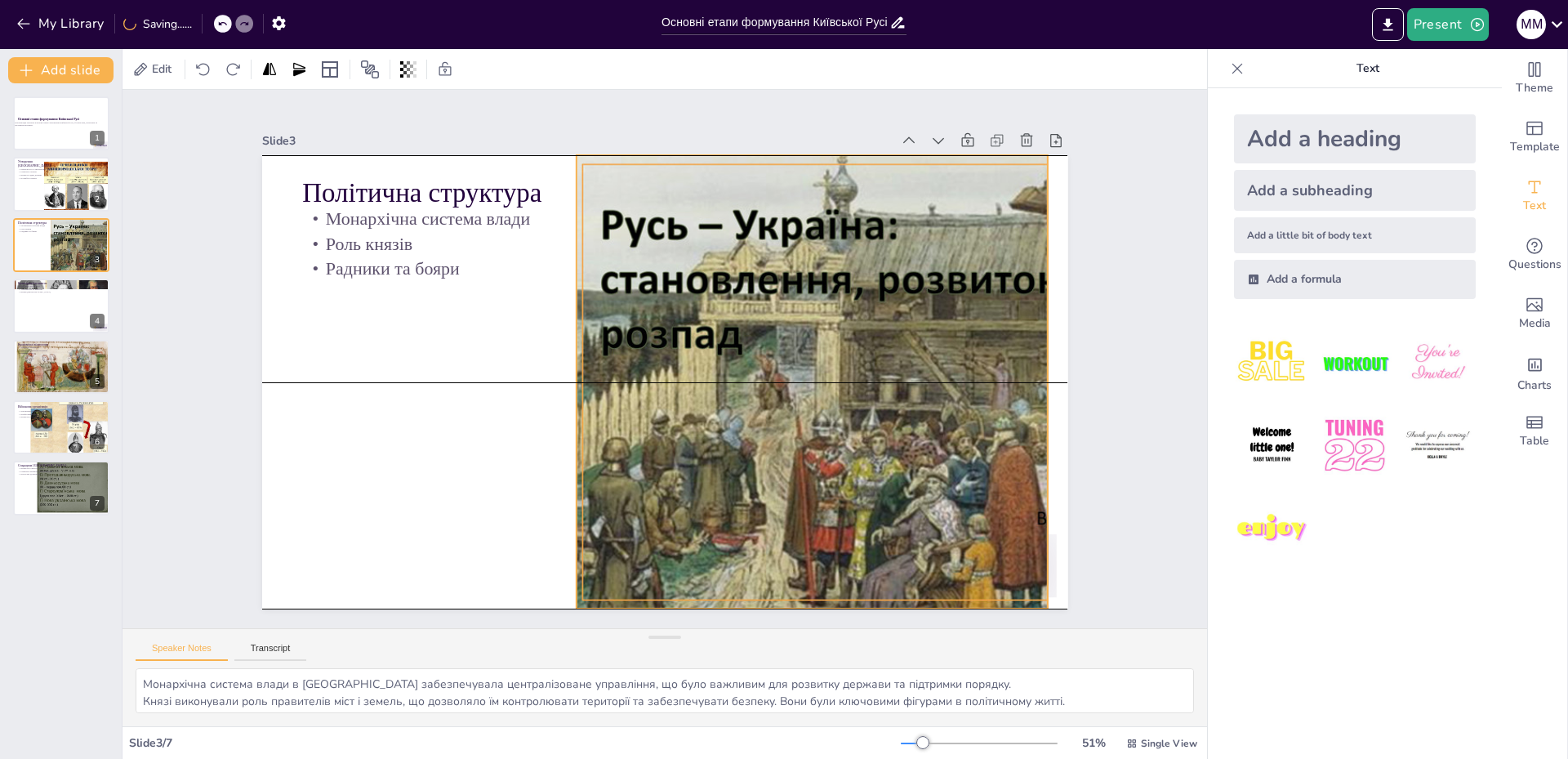
drag, startPoint x: 949, startPoint y: 378, endPoint x: 919, endPoint y: 375, distance: 30.1
click at [919, 375] on div at bounding box center [685, 570] width 569 height 686
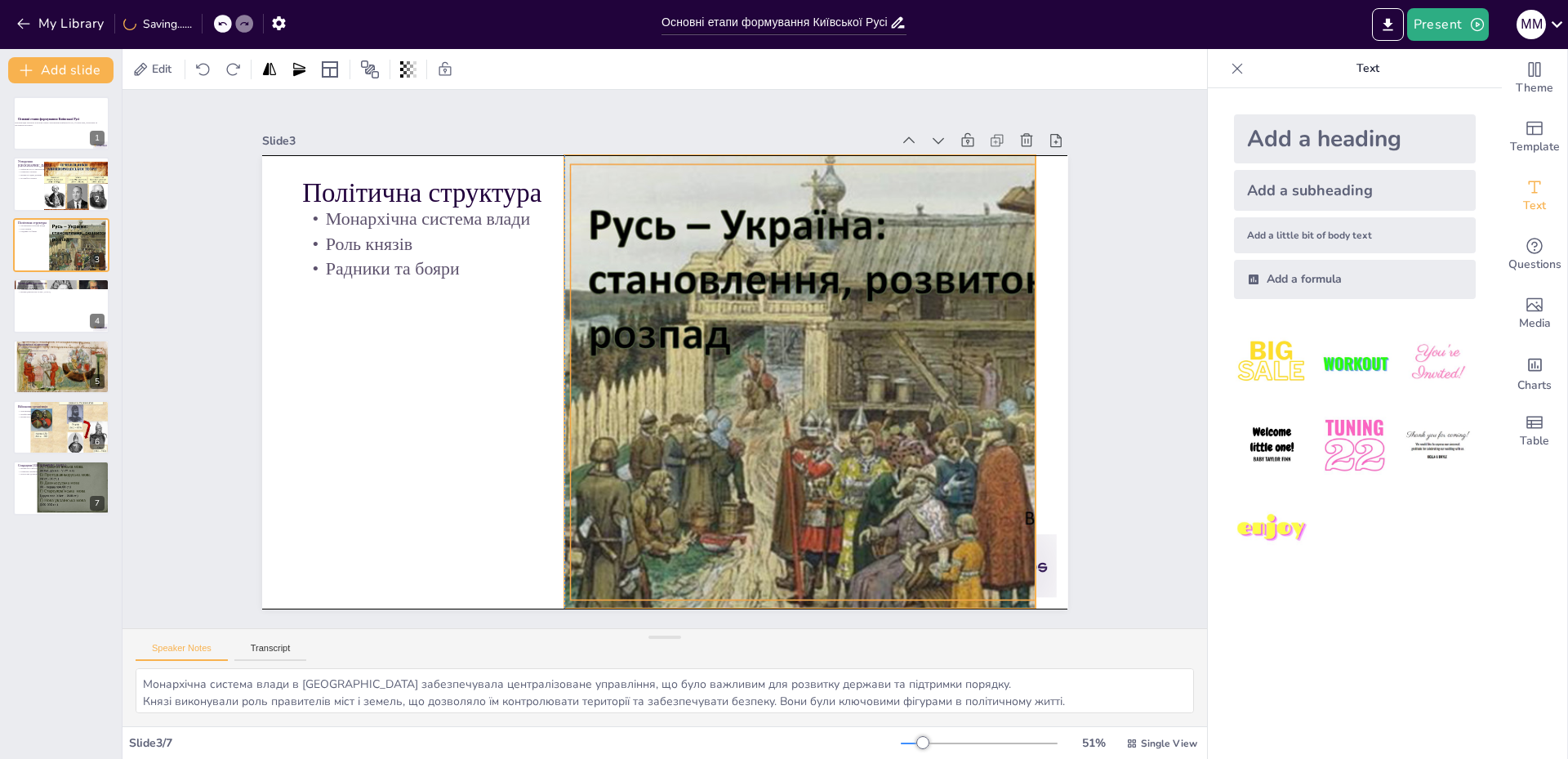
click at [1024, 373] on div at bounding box center [724, 549] width 661 height 737
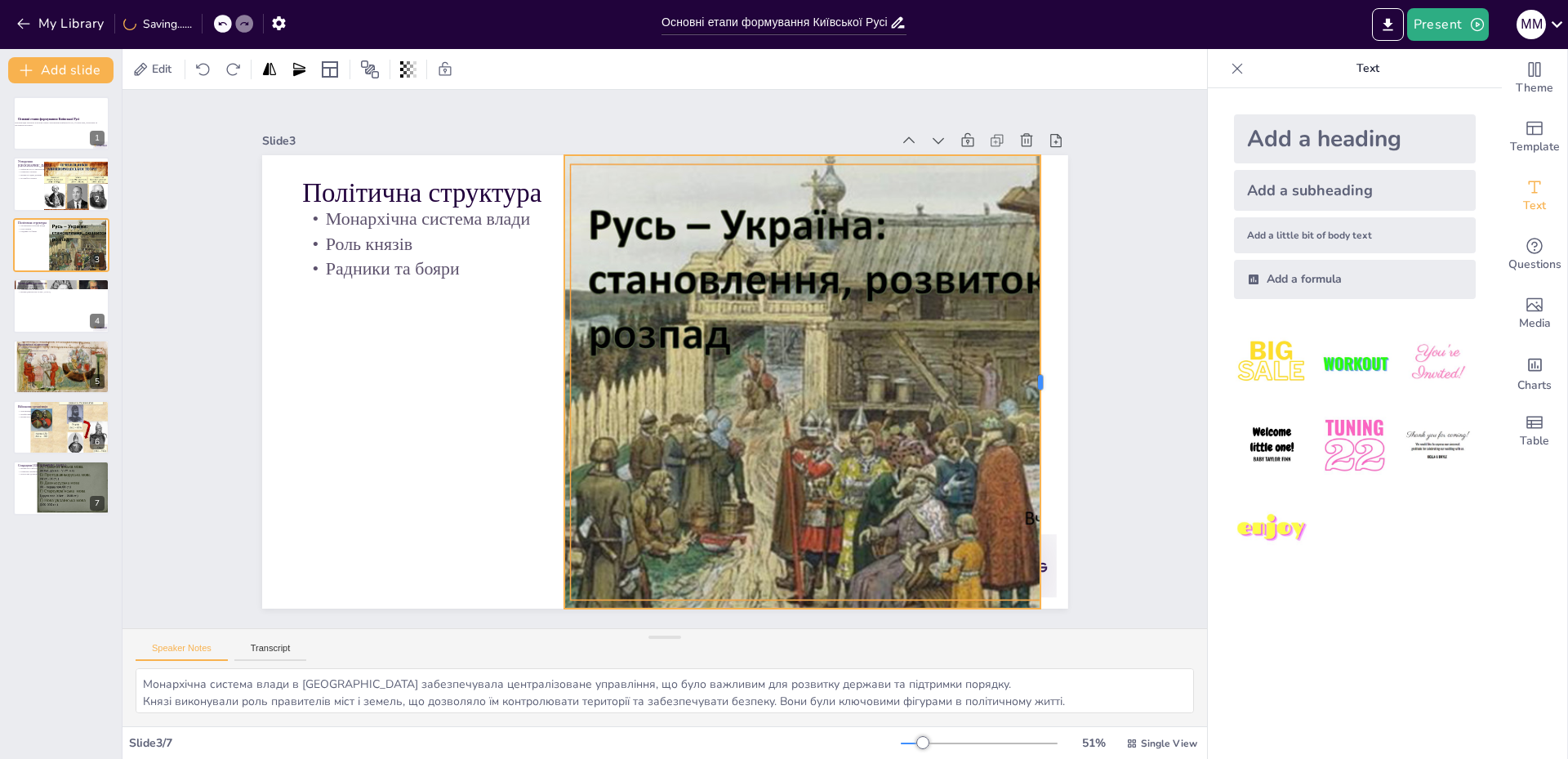
click at [980, 654] on div at bounding box center [762, 730] width 435 height 153
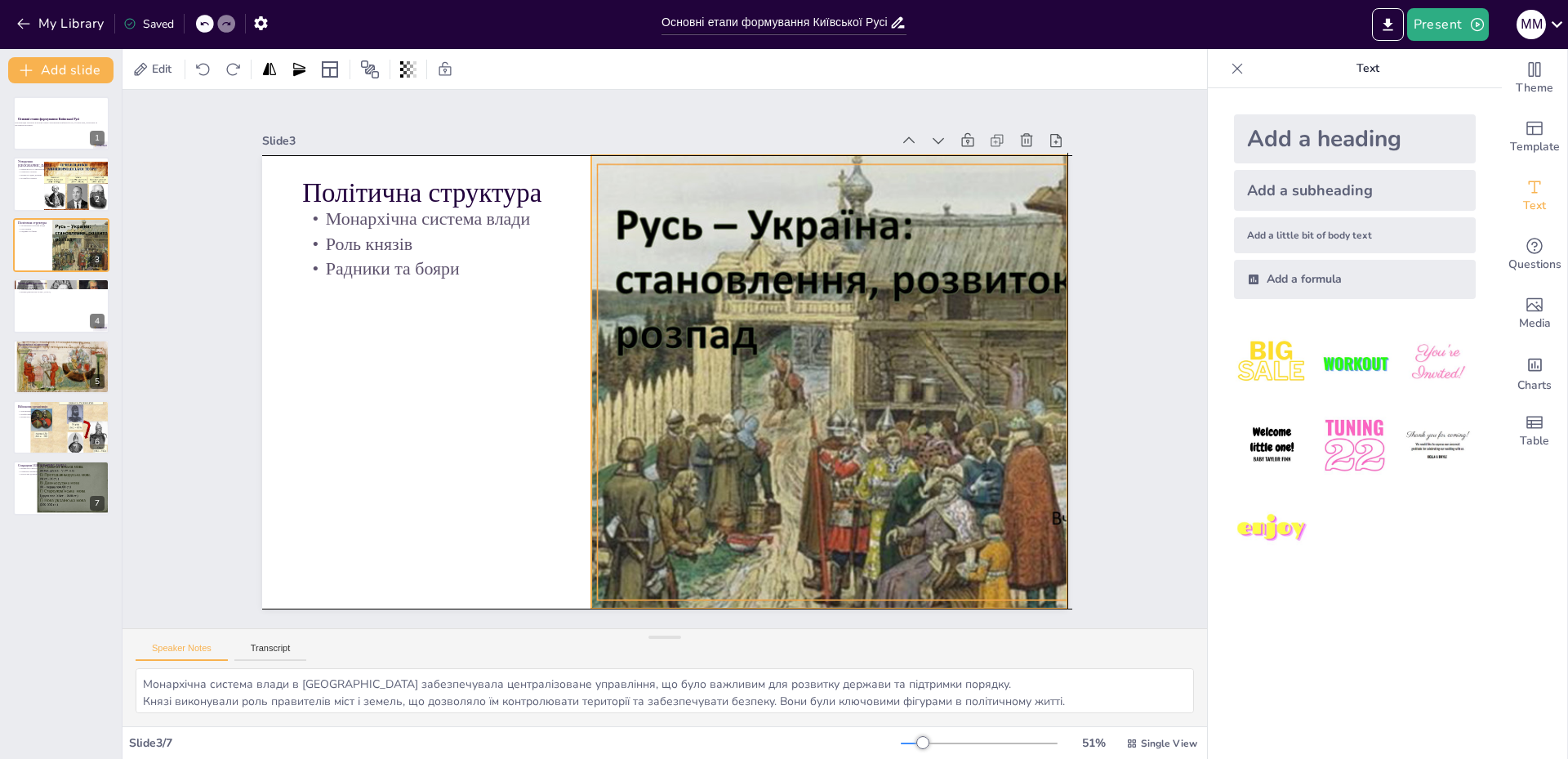
drag, startPoint x: 839, startPoint y: 372, endPoint x: 871, endPoint y: 369, distance: 32.1
click at [871, 369] on div at bounding box center [595, 575] width 569 height 686
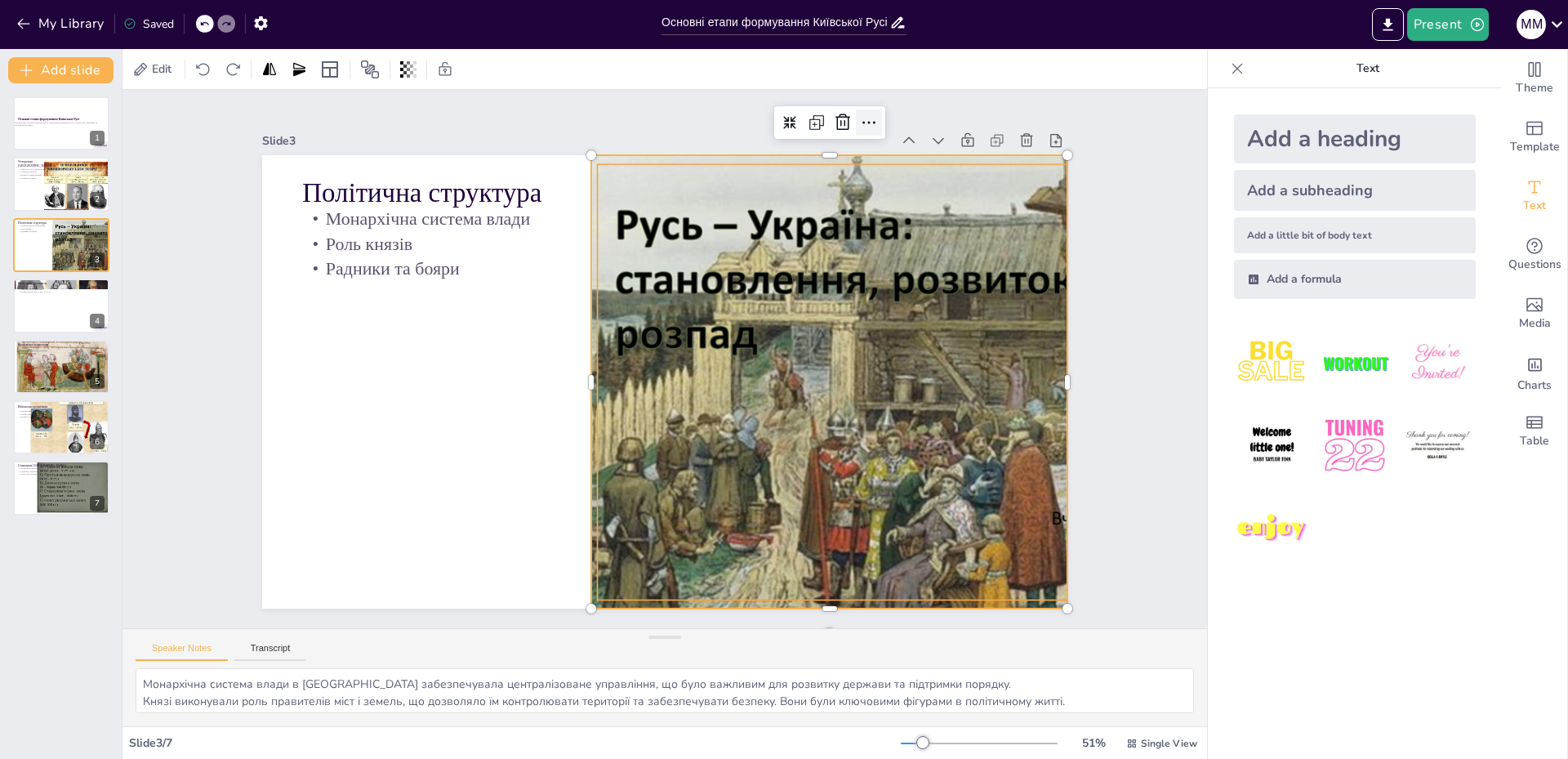
click at [389, 226] on icon at bounding box center [377, 239] width 24 height 24
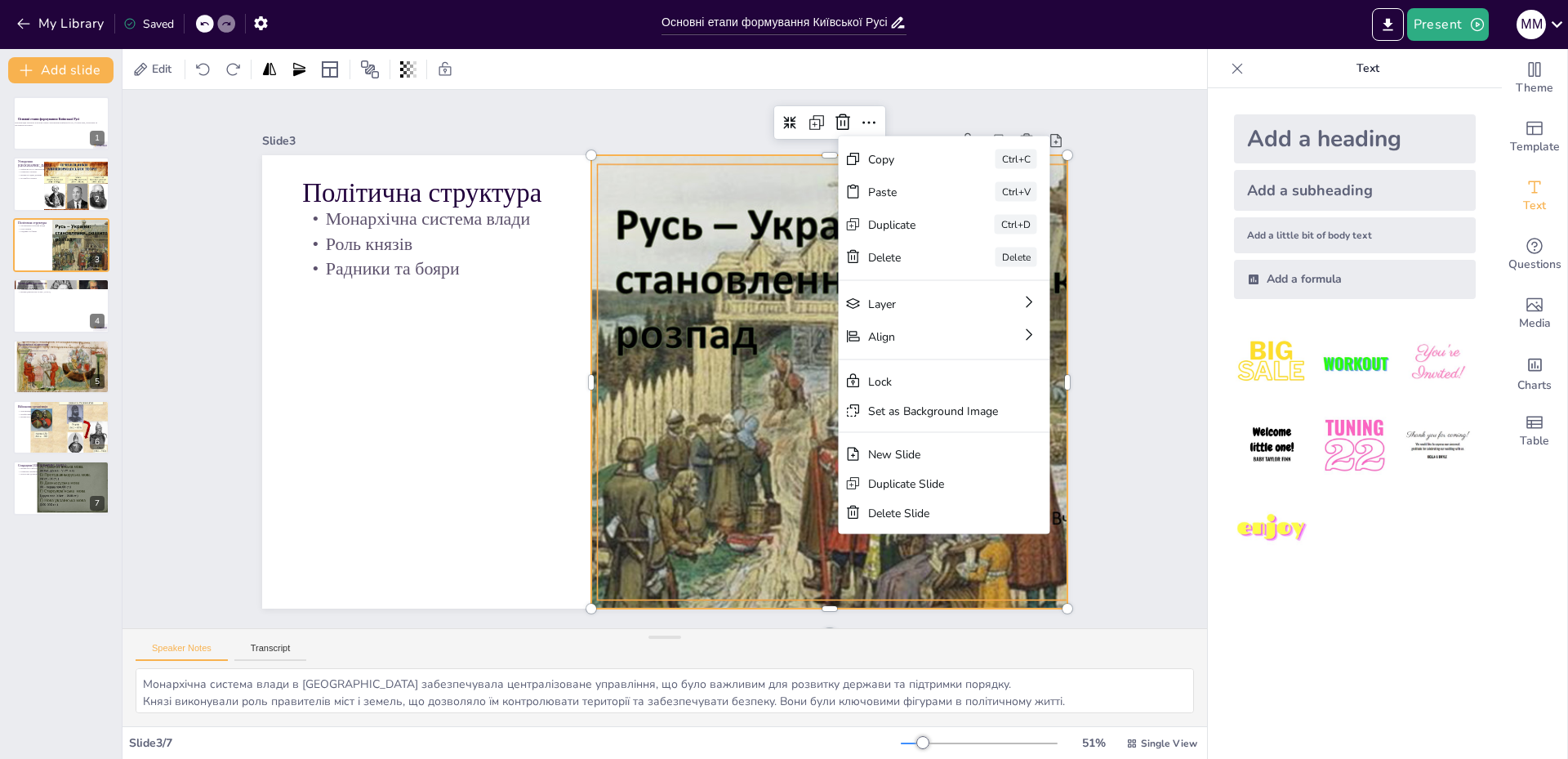
drag, startPoint x: 1115, startPoint y: 31, endPoint x: 1166, endPoint y: 22, distance: 51.8
click at [1115, 30] on div "Present M M" at bounding box center [1241, 24] width 653 height 33
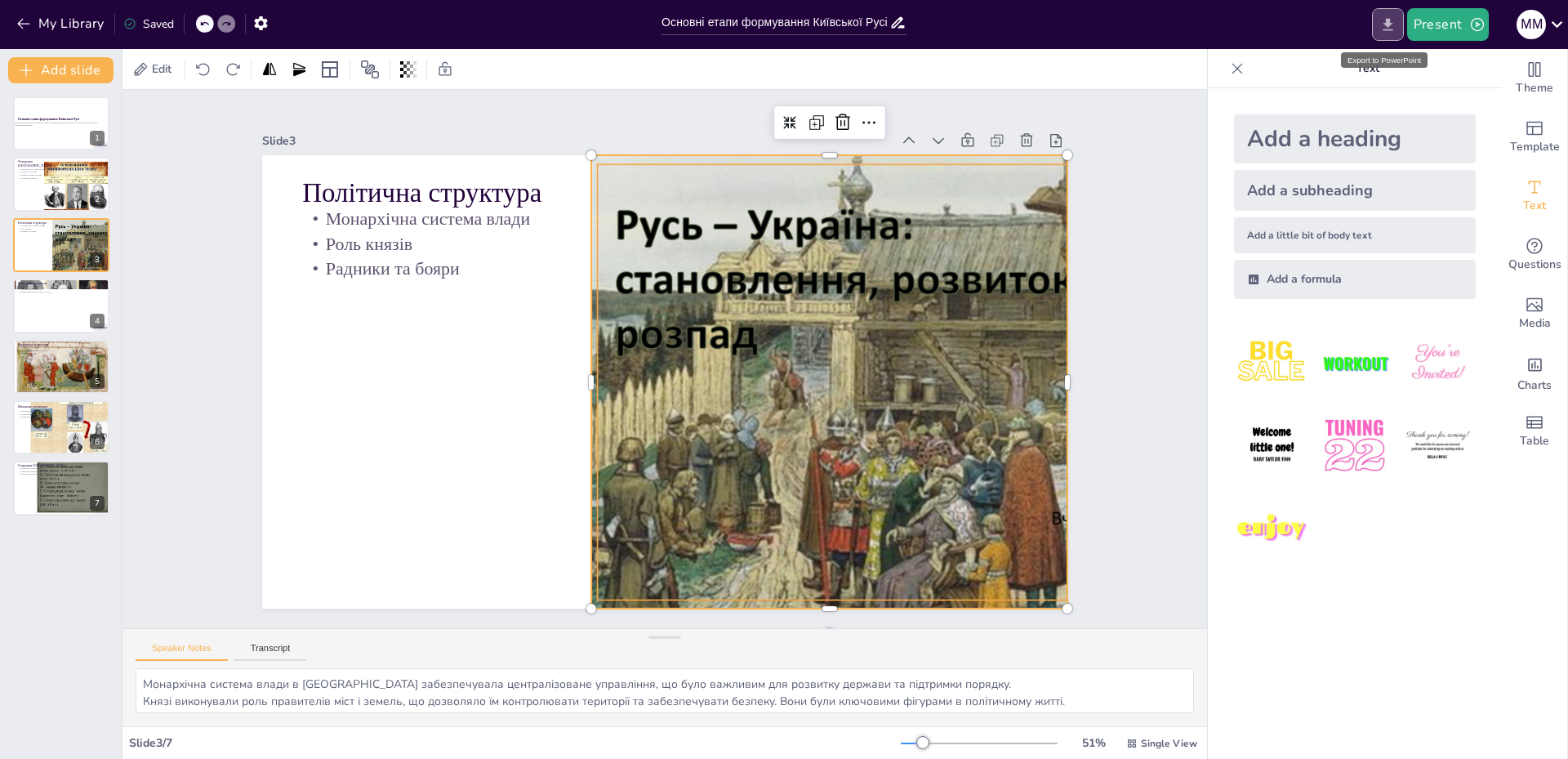
click at [1388, 23] on icon "Export to PowerPoint" at bounding box center [1387, 24] width 10 height 12
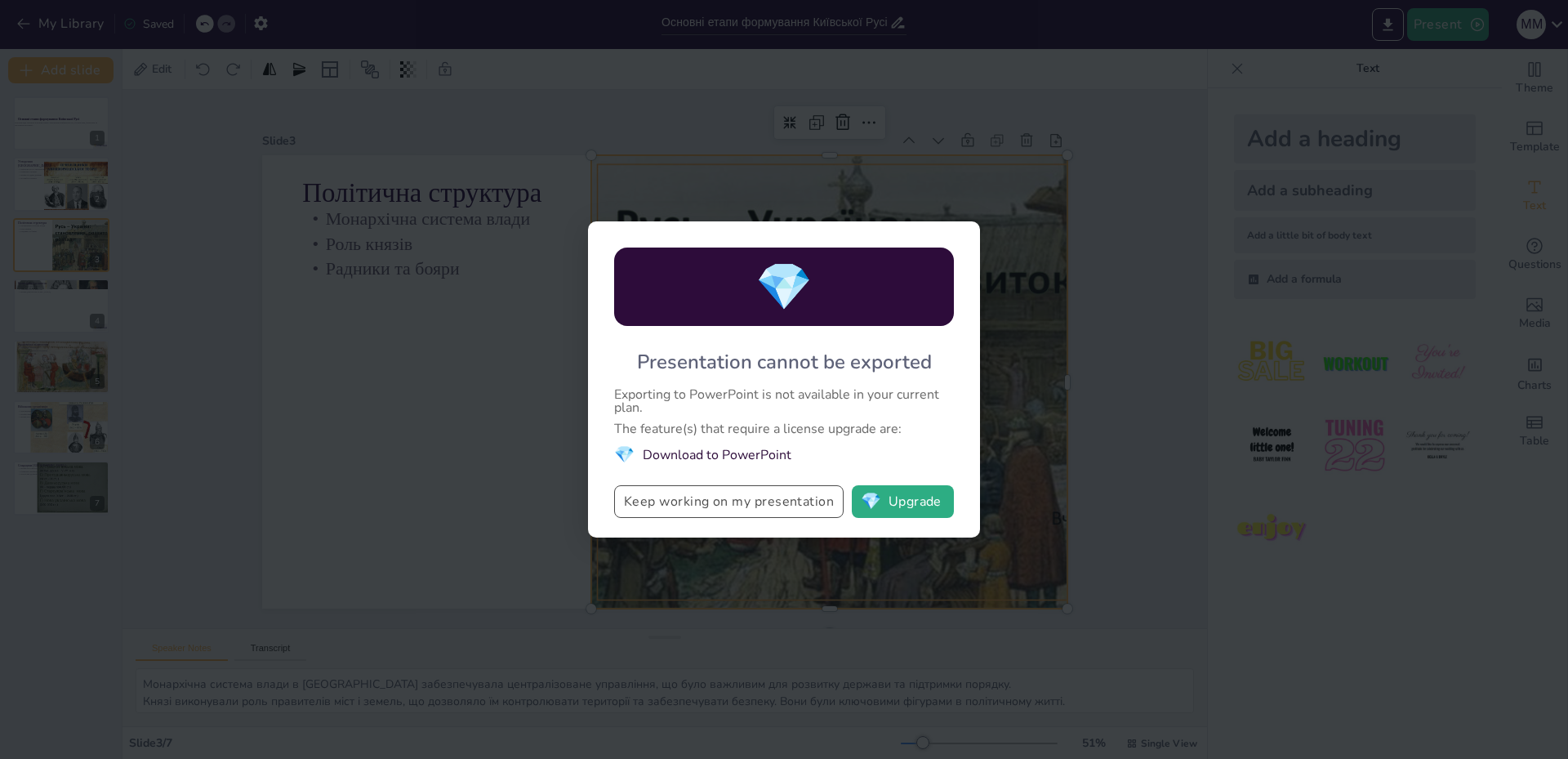
click at [683, 504] on button "Keep working on my presentation" at bounding box center [729, 502] width 230 height 33
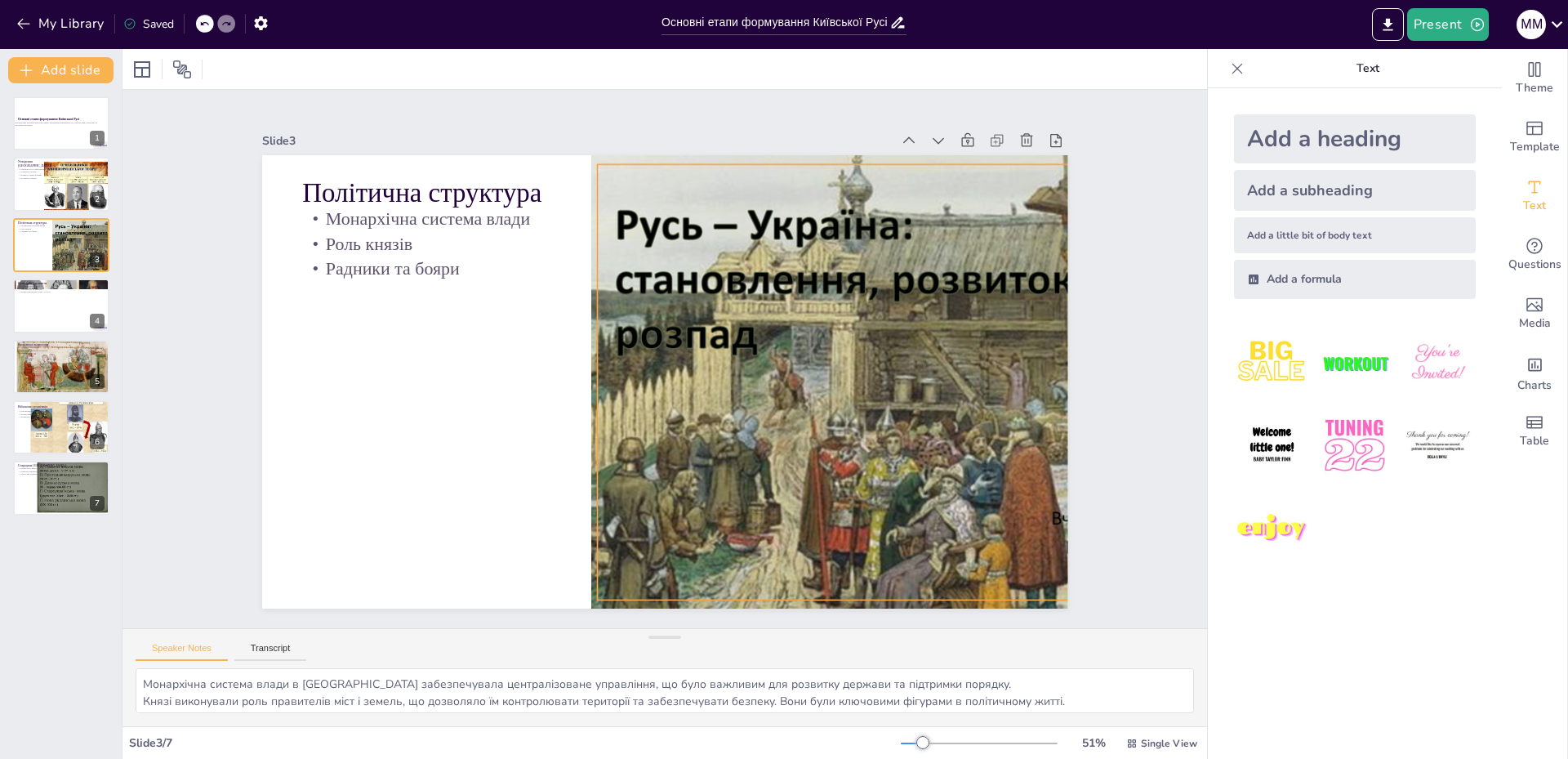
scroll to position [22, 0]
click at [1476, 24] on icon "button" at bounding box center [1477, 24] width 13 height 13
click at [1387, 24] on div at bounding box center [784, 380] width 1568 height 759
click at [1387, 24] on icon "Export to PowerPoint" at bounding box center [1387, 24] width 10 height 12
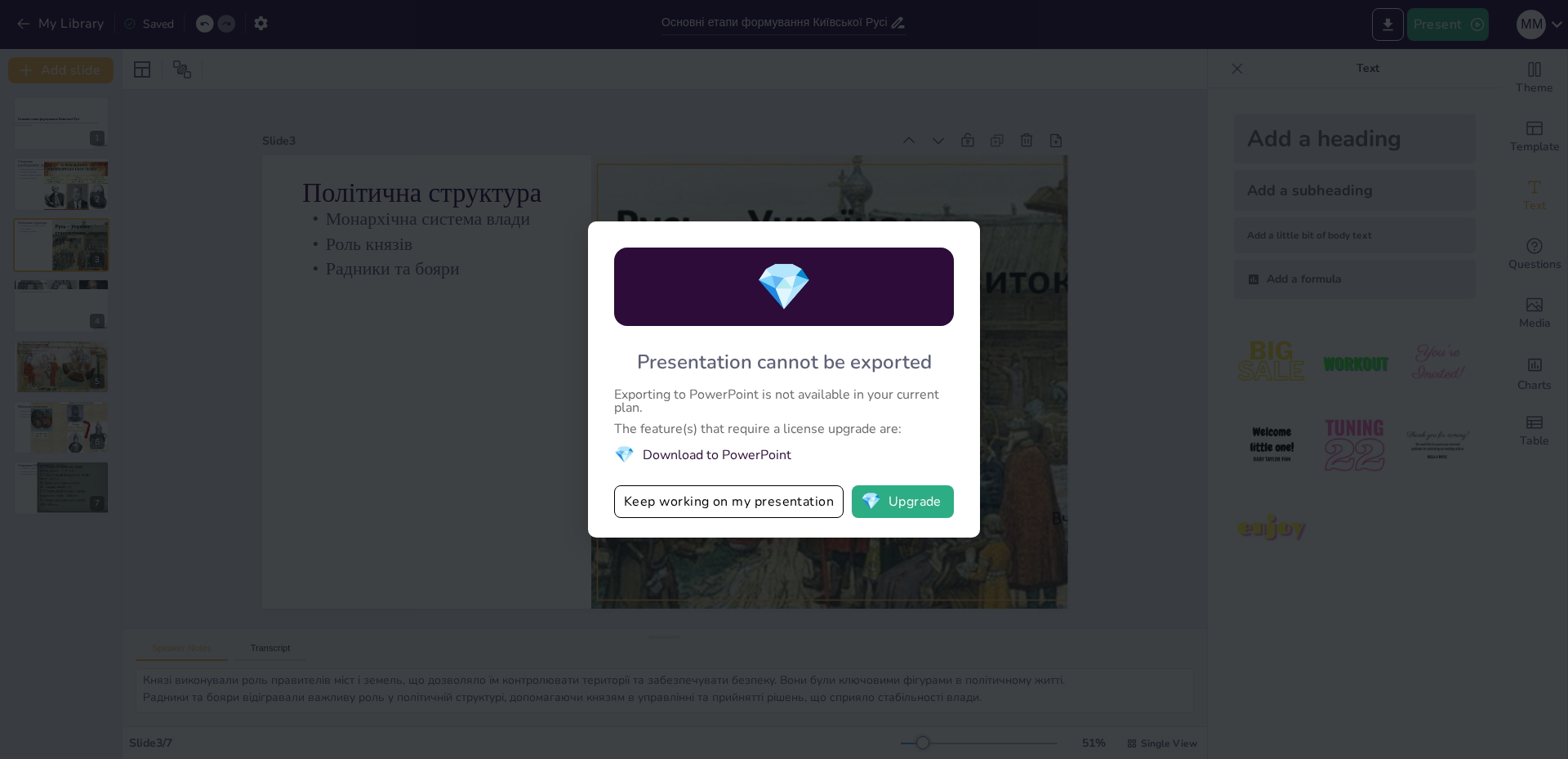
click at [709, 455] on li "💎 Download to PowerPoint" at bounding box center [784, 455] width 340 height 22
click at [904, 509] on button "💎 Upgrade" at bounding box center [903, 502] width 102 height 33
